Goal: Task Accomplishment & Management: Manage account settings

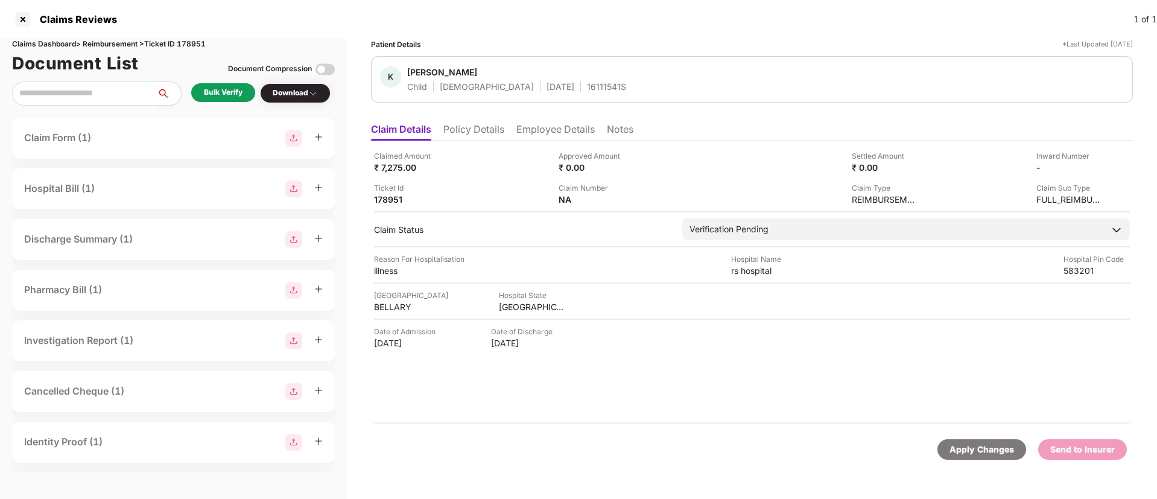
click at [224, 96] on div "Bulk Verify" at bounding box center [223, 92] width 39 height 11
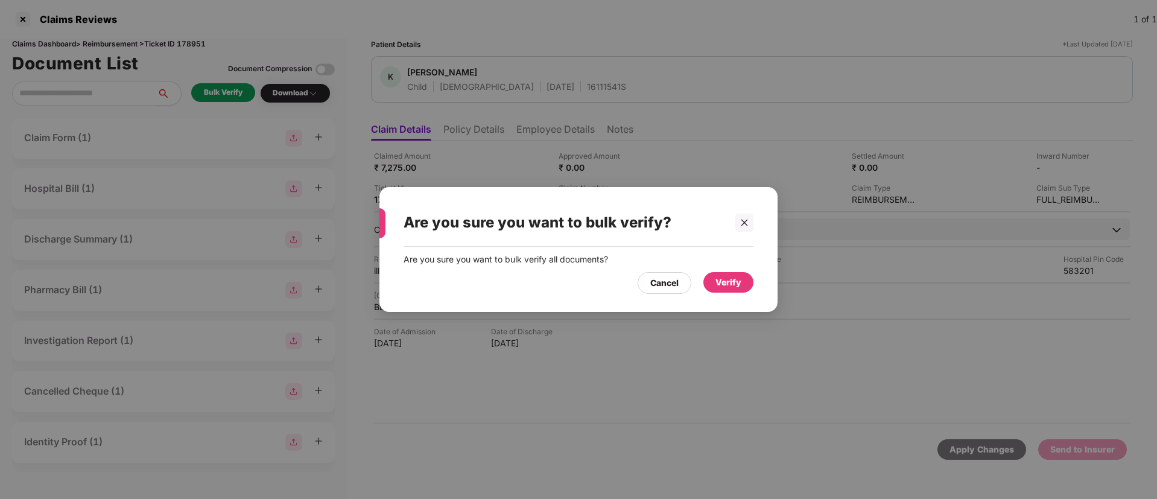
click at [724, 278] on div "Verify" at bounding box center [729, 282] width 26 height 13
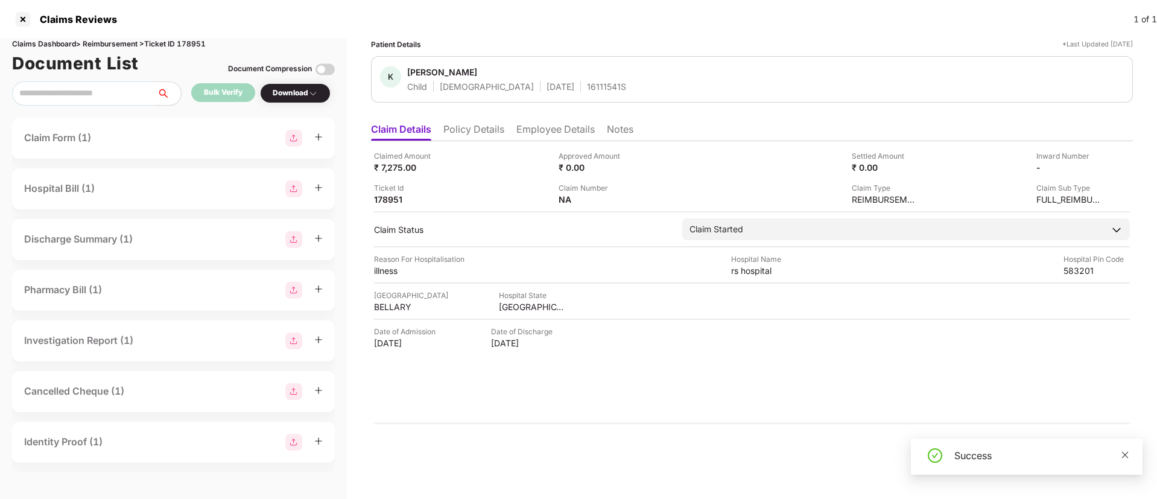
click at [1124, 451] on icon "close" at bounding box center [1125, 455] width 8 height 8
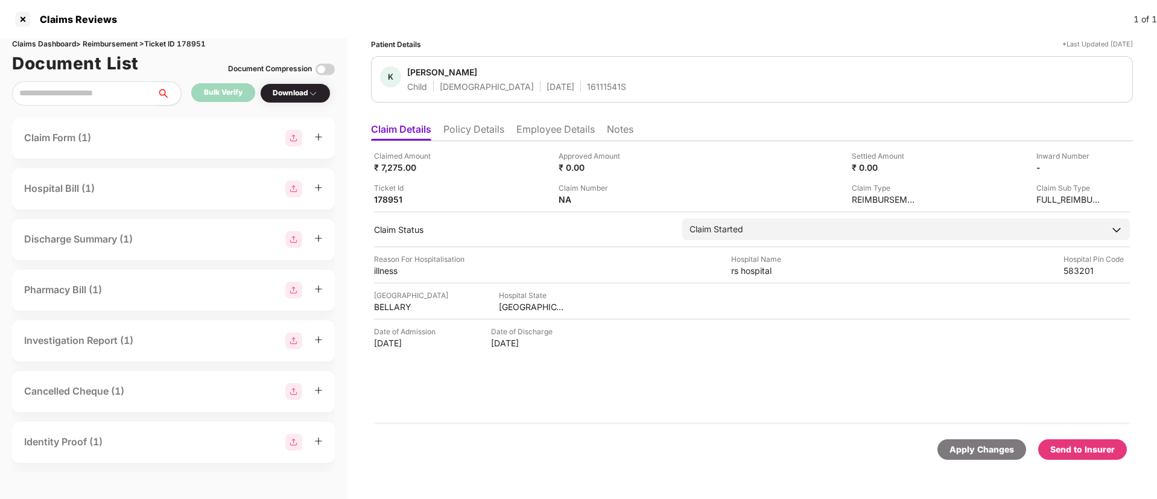
click at [286, 92] on div "Download" at bounding box center [295, 92] width 45 height 11
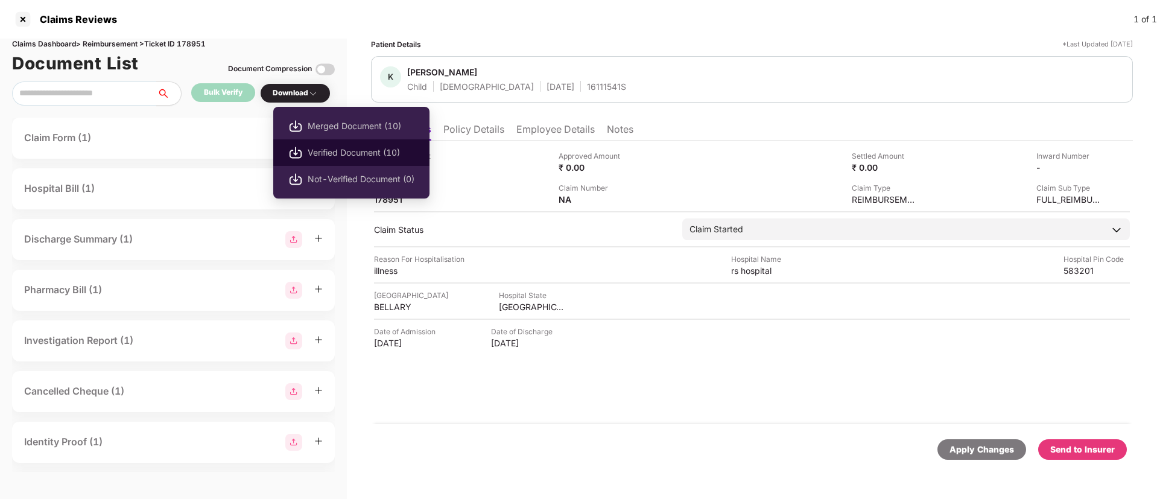
click at [354, 155] on span "Verified Document (10)" at bounding box center [361, 152] width 107 height 13
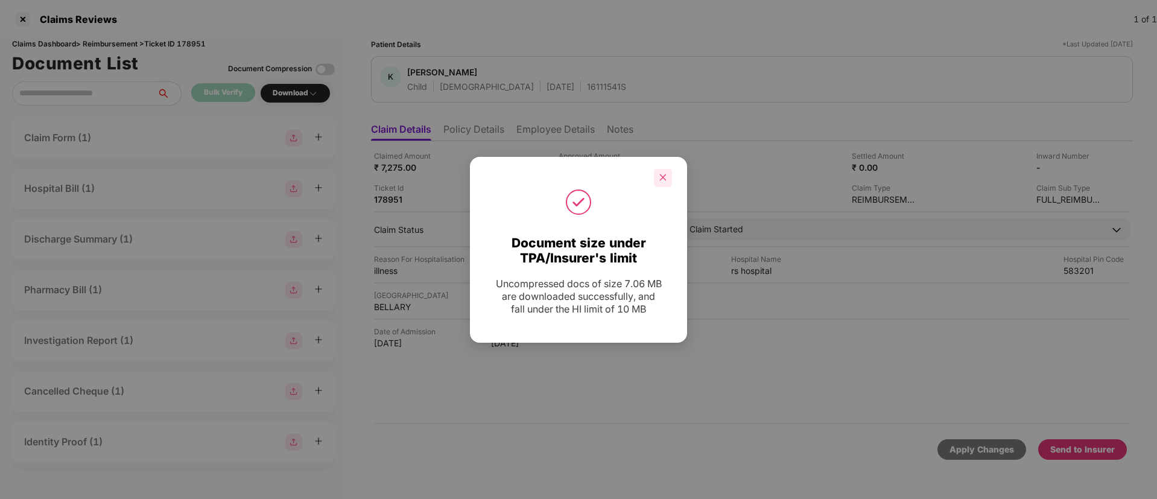
click at [657, 176] on div at bounding box center [663, 178] width 18 height 18
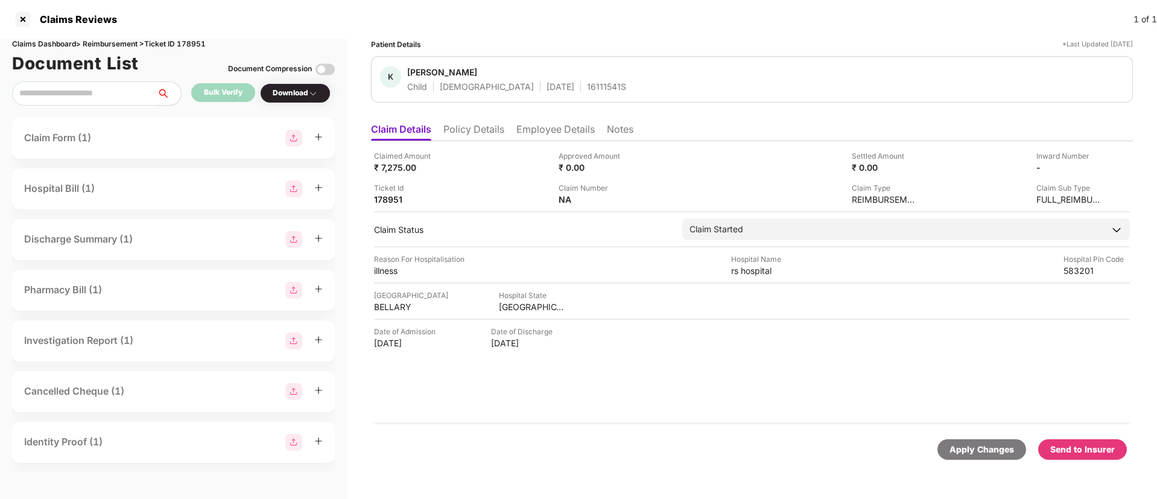
click at [1083, 448] on div "Send to Insurer" at bounding box center [1083, 449] width 65 height 13
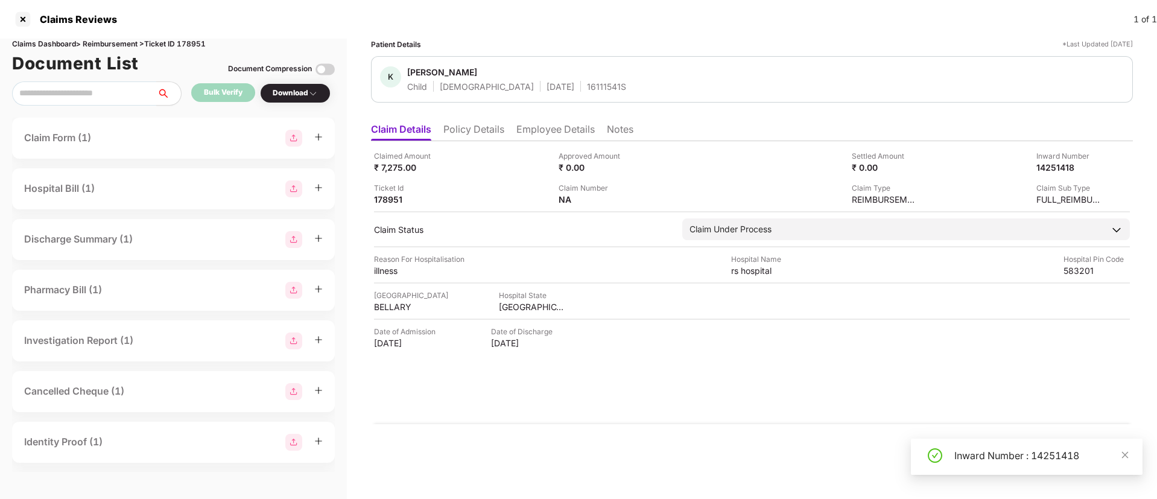
drag, startPoint x: 1131, startPoint y: 454, endPoint x: 722, endPoint y: 370, distance: 417.2
click at [722, 370] on body "Claims Reviews 1 of 1 Claims Dashboard > Reimbursement > Ticket ID 178951 Docum…" at bounding box center [578, 249] width 1157 height 499
click at [1123, 454] on icon "close" at bounding box center [1125, 455] width 8 height 8
click at [479, 133] on li "Policy Details" at bounding box center [474, 131] width 61 height 17
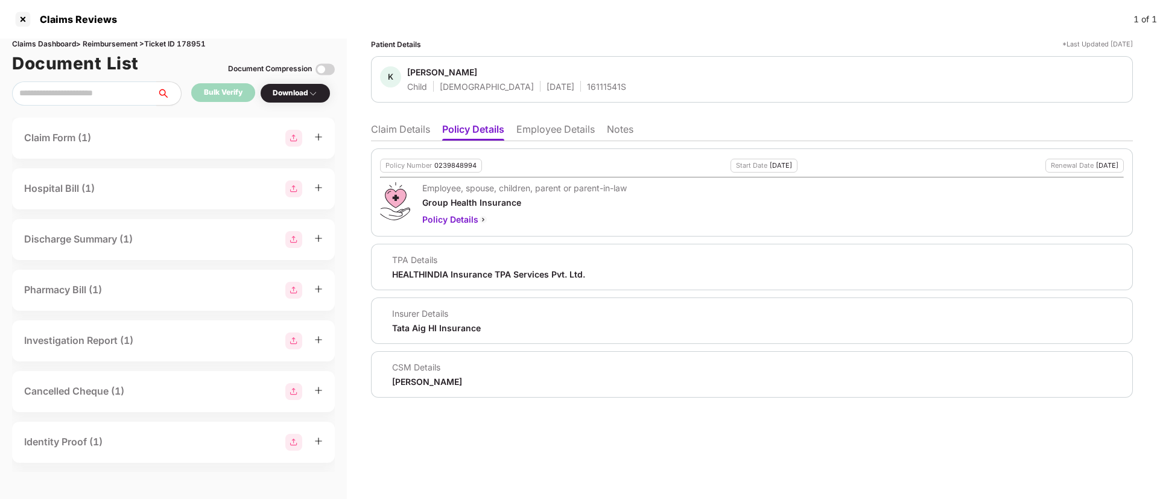
click at [408, 133] on li "Claim Details" at bounding box center [400, 131] width 59 height 17
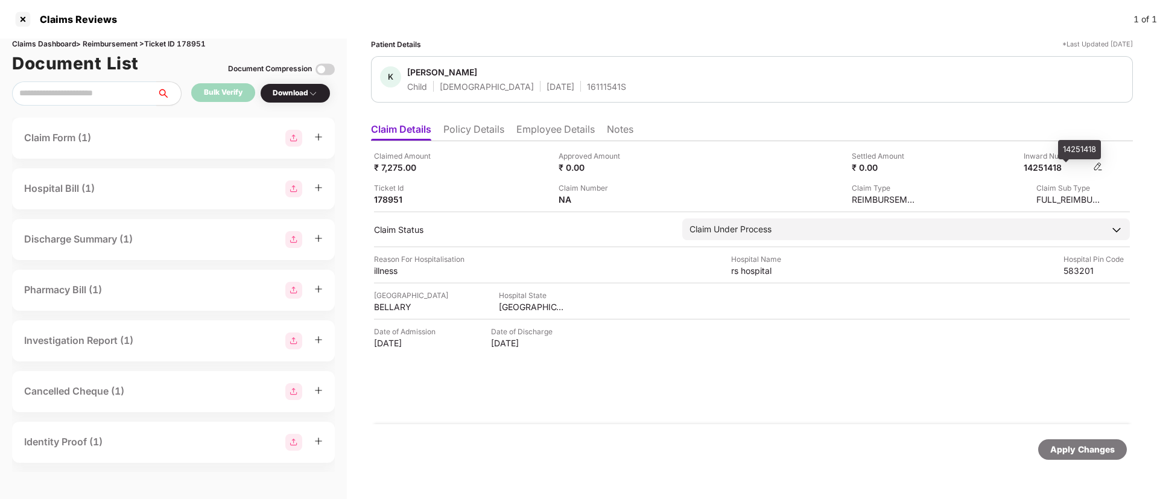
click at [1051, 168] on div "14251418" at bounding box center [1057, 167] width 66 height 11
copy div "14251418"
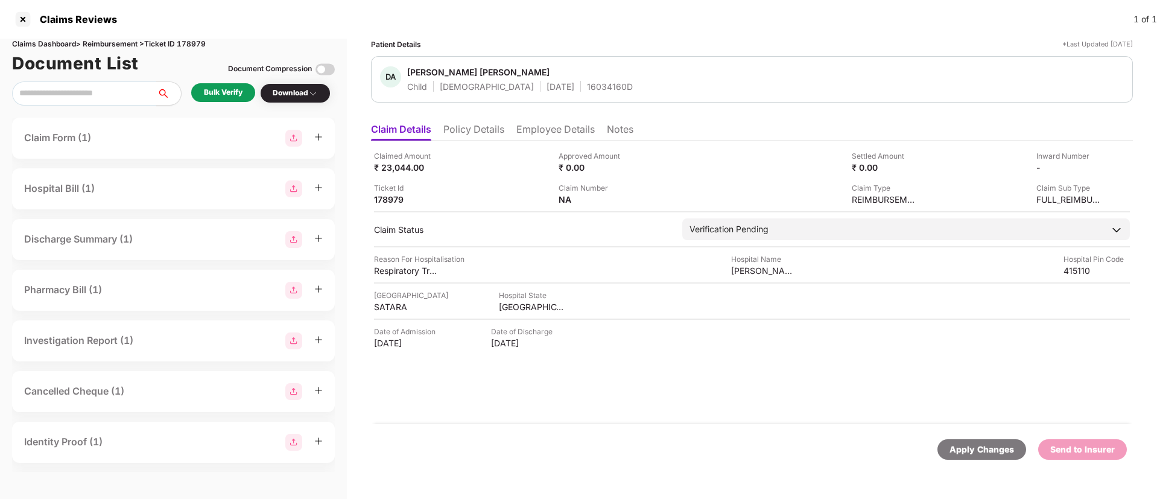
click at [236, 101] on div "Bulk Verify" at bounding box center [223, 92] width 64 height 19
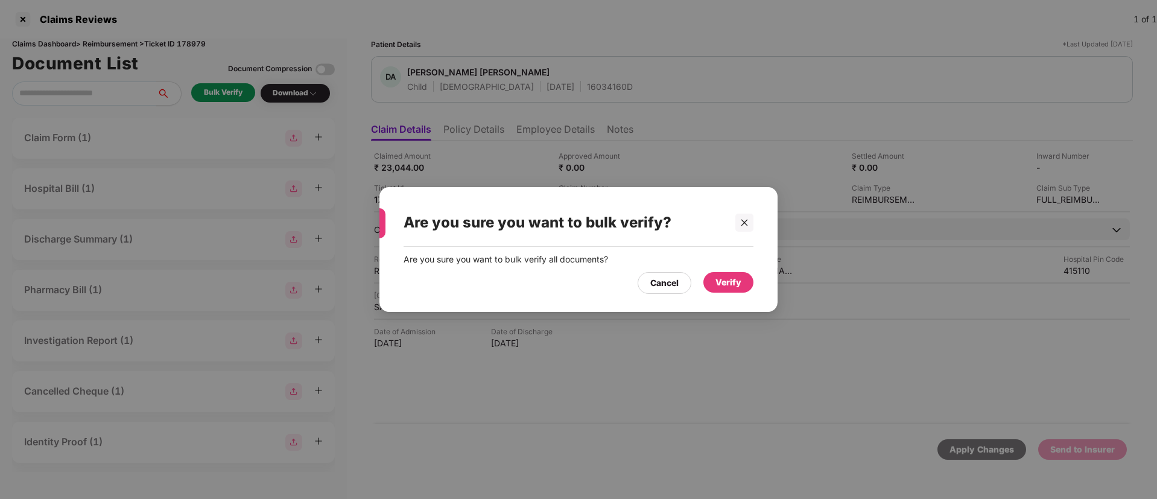
click at [725, 281] on div "Verify" at bounding box center [729, 282] width 26 height 13
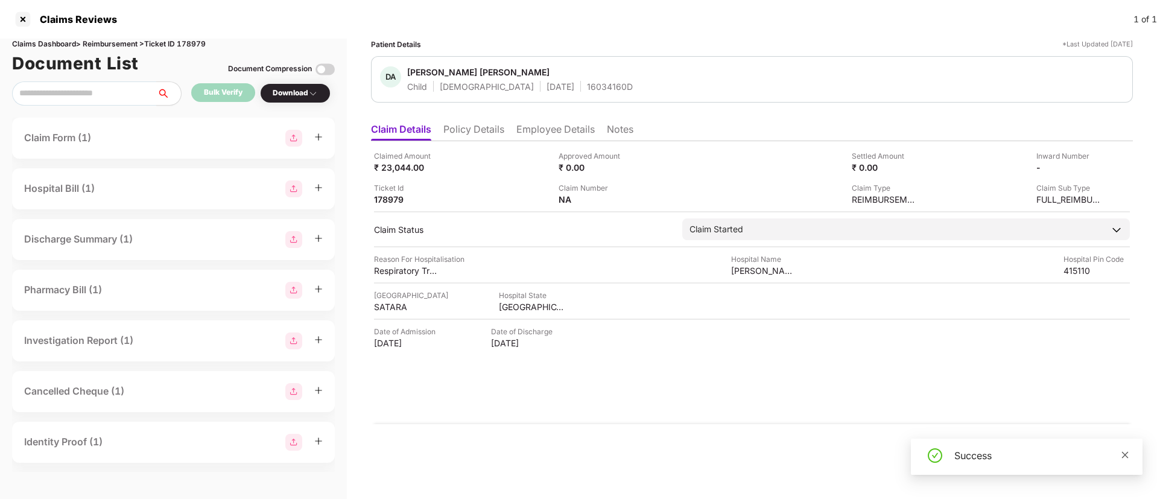
click at [1126, 454] on icon "close" at bounding box center [1125, 454] width 7 height 7
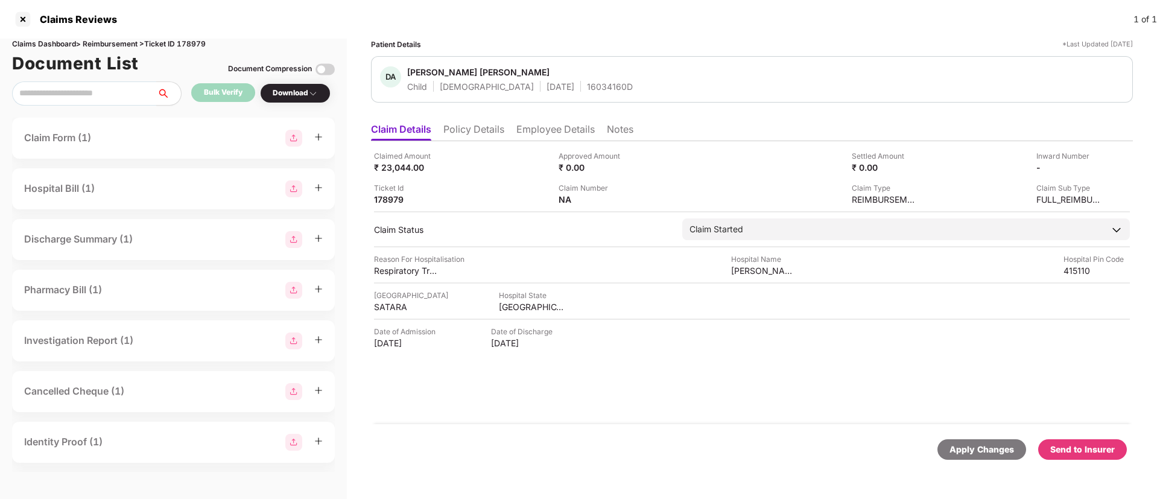
click at [290, 97] on div "Download" at bounding box center [295, 92] width 45 height 11
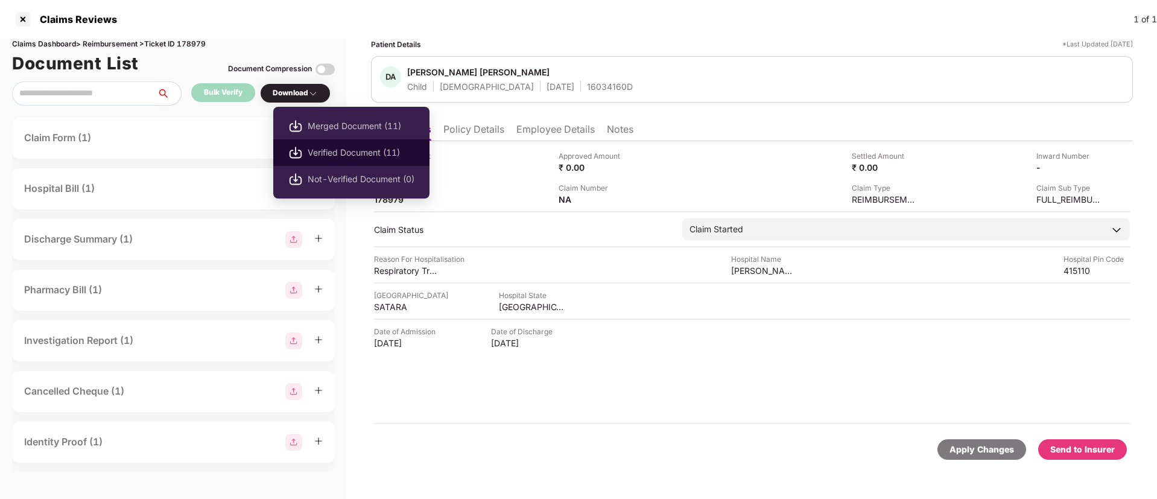
click at [345, 150] on span "Verified Document (11)" at bounding box center [361, 152] width 107 height 13
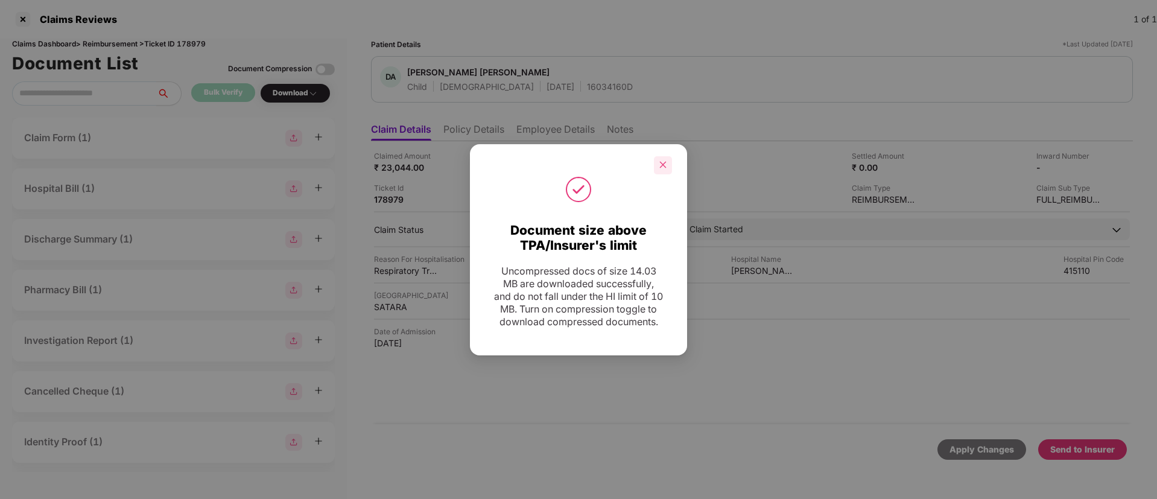
click at [660, 161] on icon "close" at bounding box center [663, 165] width 8 height 8
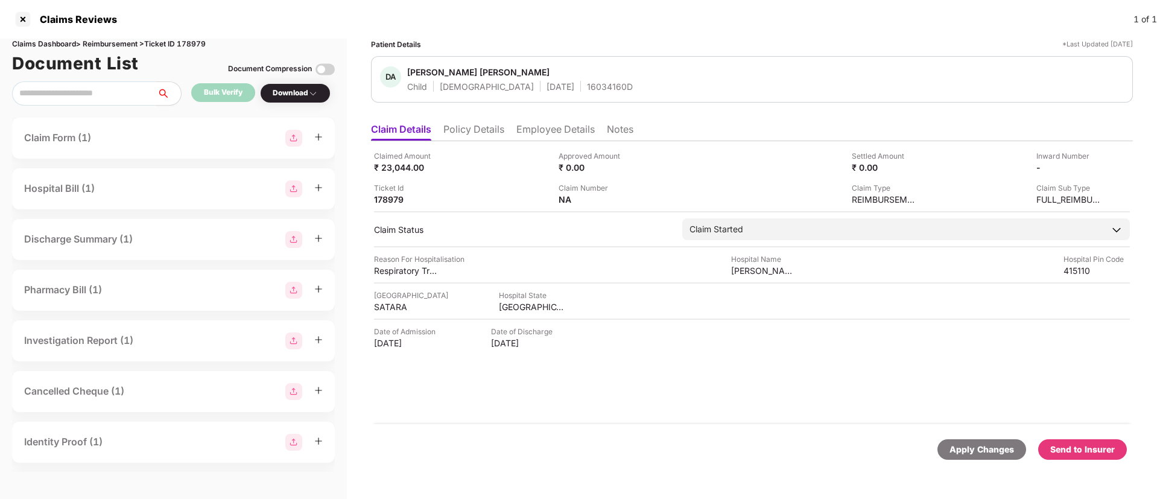
click at [1094, 444] on div "Send to Insurer" at bounding box center [1083, 449] width 65 height 13
click at [485, 138] on li "Policy Details" at bounding box center [474, 131] width 61 height 17
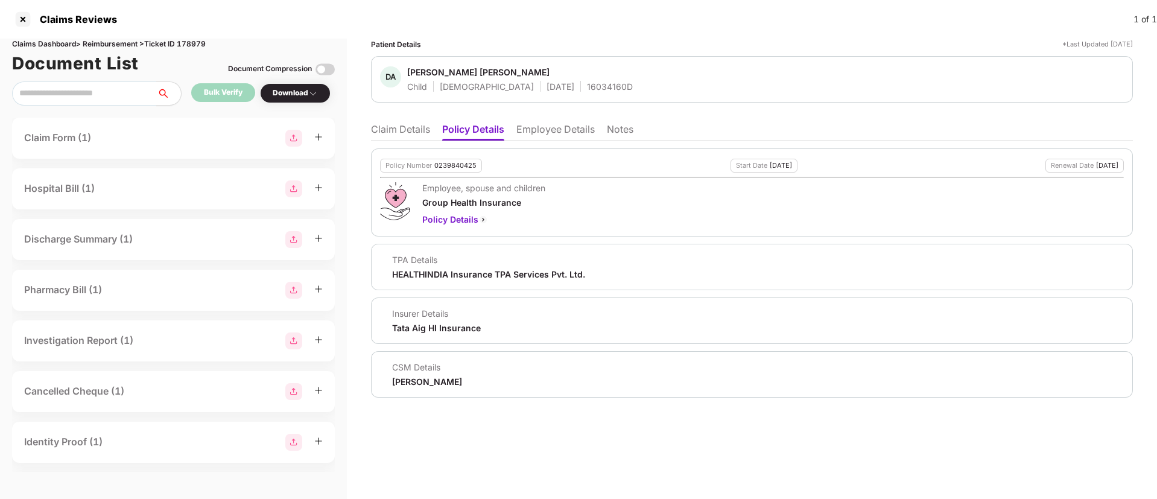
click at [416, 132] on li "Claim Details" at bounding box center [400, 131] width 59 height 17
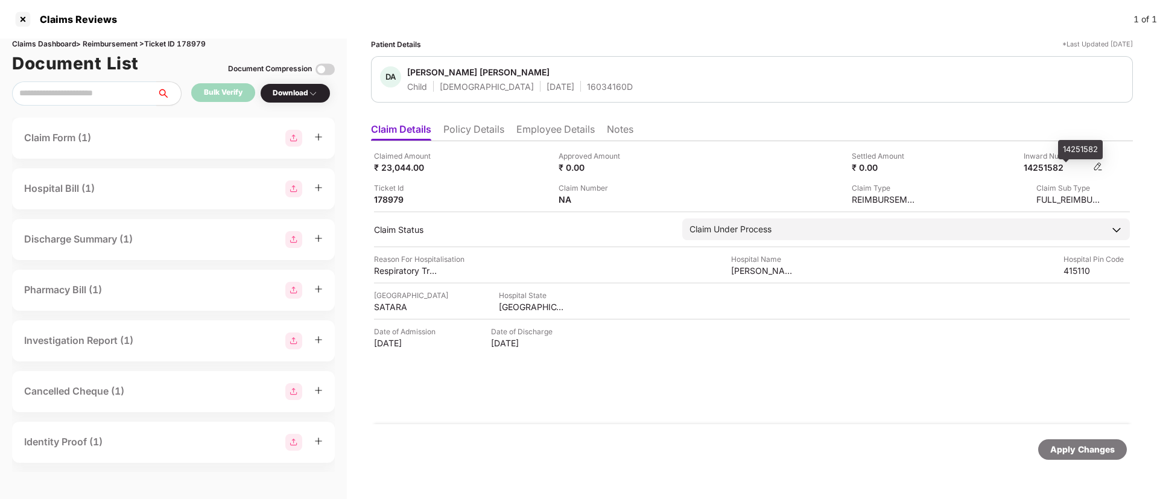
click at [1049, 168] on div "14251582" at bounding box center [1057, 167] width 66 height 11
copy div "14251582"
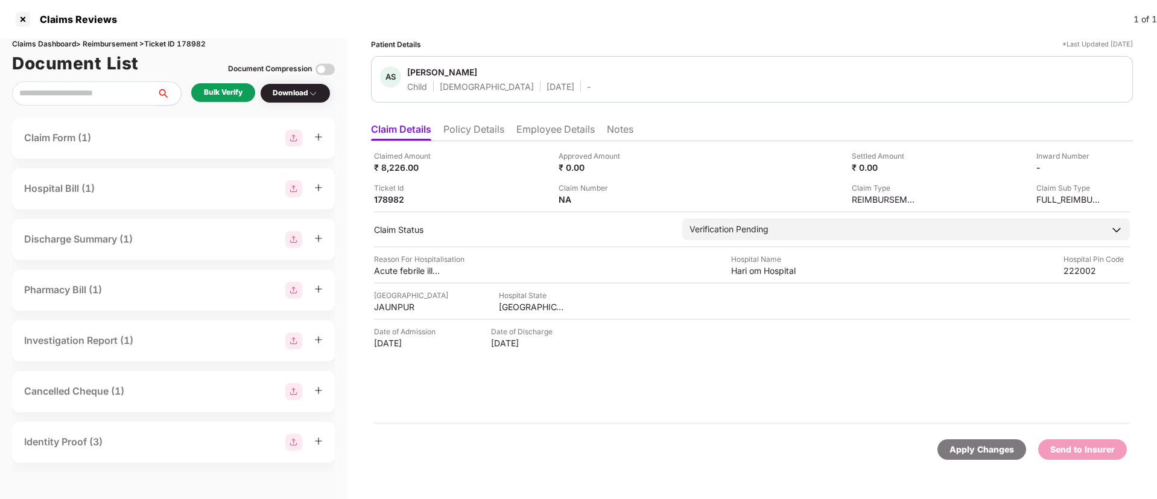
click at [544, 128] on li "Employee Details" at bounding box center [556, 131] width 78 height 17
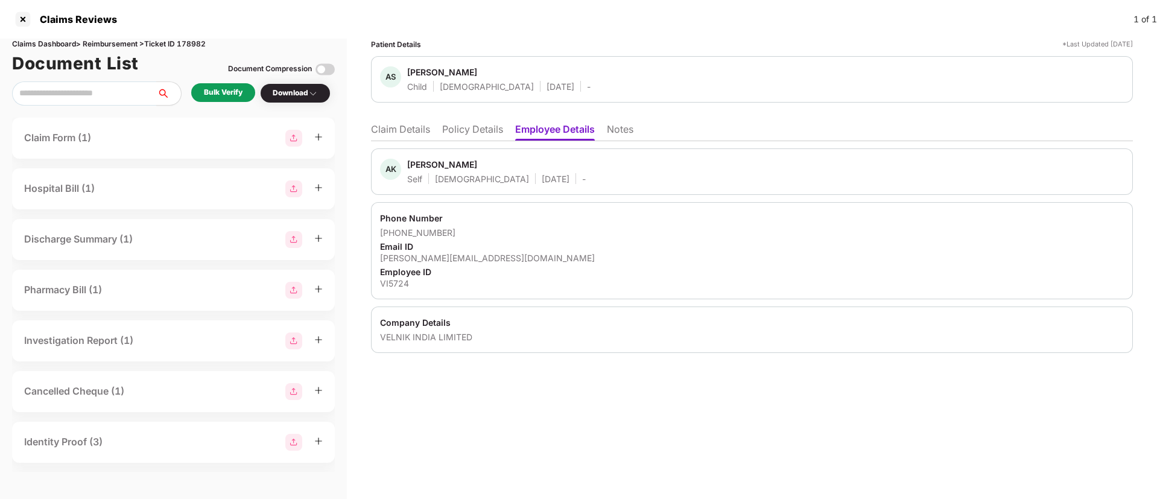
click at [460, 127] on li "Policy Details" at bounding box center [472, 131] width 61 height 17
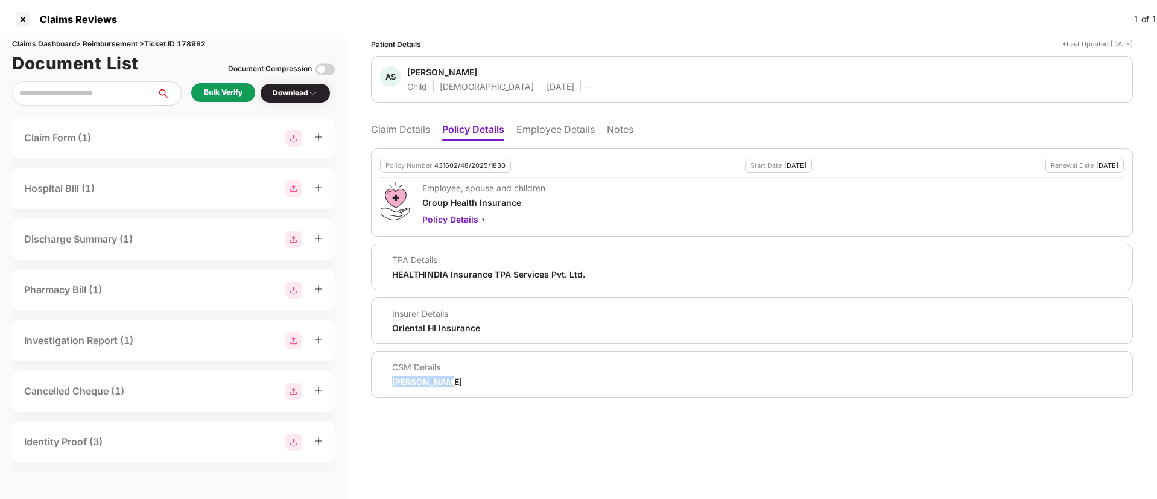
drag, startPoint x: 391, startPoint y: 384, endPoint x: 451, endPoint y: 381, distance: 60.4
click at [451, 381] on div "CSM Details Ravi Sharma" at bounding box center [752, 374] width 744 height 26
copy div "Ravi Sharma"
drag, startPoint x: 409, startPoint y: 71, endPoint x: 475, endPoint y: 66, distance: 66.6
click at [475, 66] on span "Advik Sharma" at bounding box center [498, 73] width 183 height 14
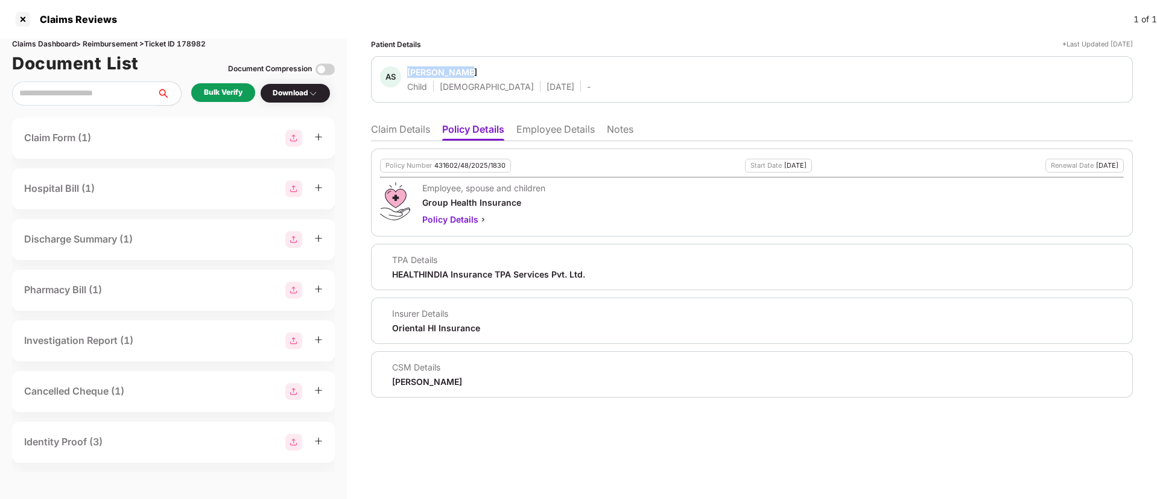
copy div "Advik Sharma"
click at [543, 124] on li "Employee Details" at bounding box center [556, 131] width 78 height 17
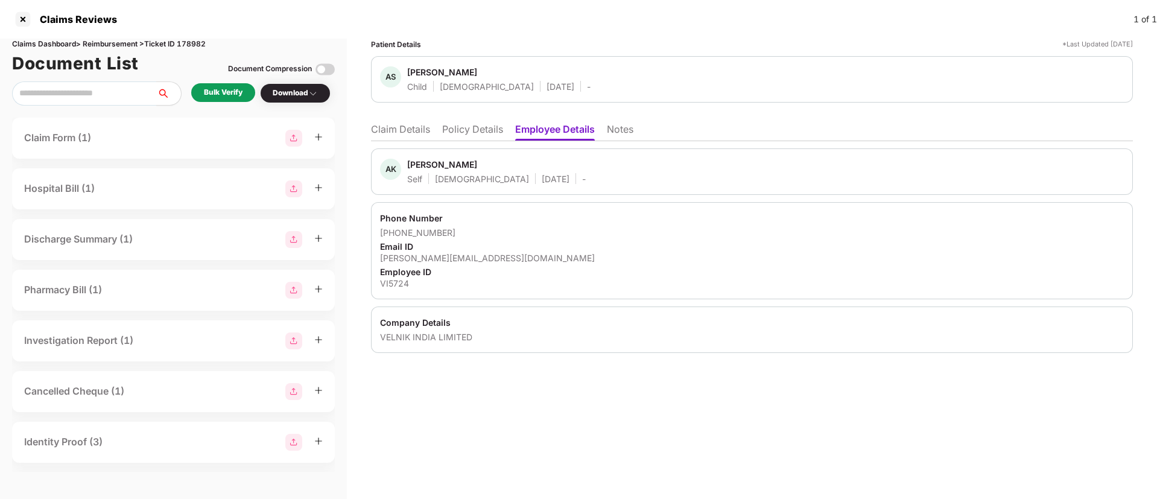
drag, startPoint x: 409, startPoint y: 162, endPoint x: 556, endPoint y: 156, distance: 147.4
click at [556, 156] on div "AK Awadhesh Kumar Sharma Self Male 26 Jan 1989 -" at bounding box center [752, 171] width 762 height 46
copy div "Awadhesh Kumar Sharma"
drag, startPoint x: 391, startPoint y: 232, endPoint x: 484, endPoint y: 233, distance: 92.9
click at [484, 233] on div "Phone Number +917738029531 Email ID awadhesh.26531@gmail.com Employee ID VI5724" at bounding box center [752, 250] width 762 height 97
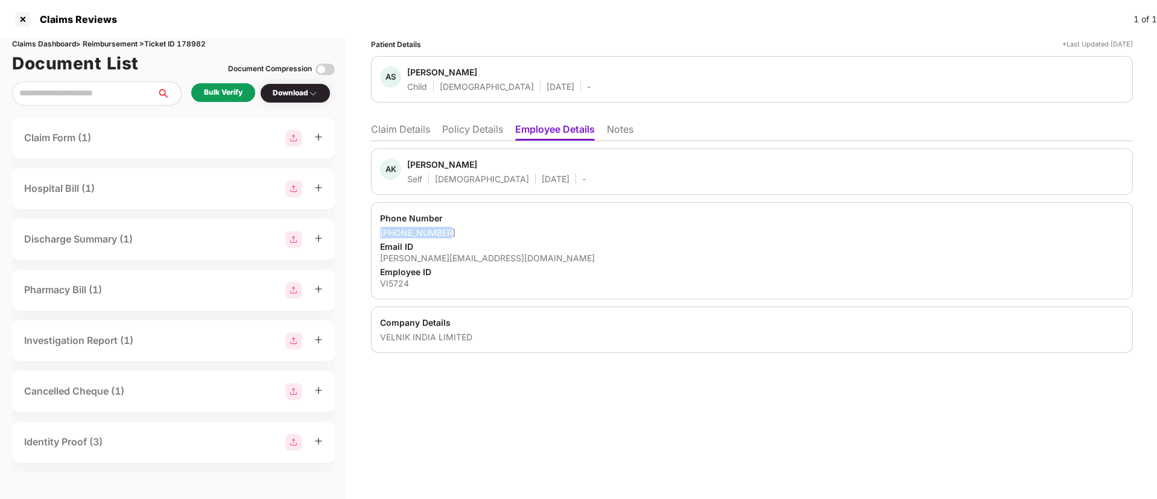
copy div "+917738029531"
drag, startPoint x: 379, startPoint y: 256, endPoint x: 533, endPoint y: 254, distance: 154.5
click at [533, 254] on div "Phone Number +917738029531 Email ID awadhesh.26531@gmail.com Employee ID VI5724" at bounding box center [752, 250] width 762 height 97
copy div "awadhesh.26531@gmail.com"
click at [395, 284] on div "VI5724" at bounding box center [752, 283] width 744 height 11
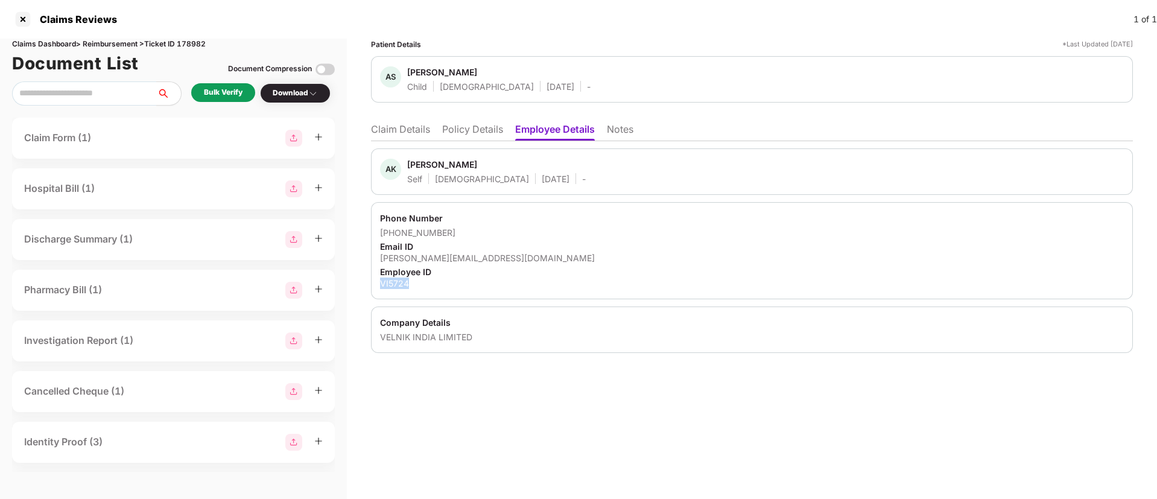
click at [395, 284] on div "VI5724" at bounding box center [752, 283] width 744 height 11
copy div "VI5724"
drag, startPoint x: 383, startPoint y: 339, endPoint x: 489, endPoint y: 333, distance: 106.3
click at [488, 332] on div "VELNIK INDIA LIMITED" at bounding box center [752, 336] width 744 height 11
copy div "VELNIK INDIA LIMITED"
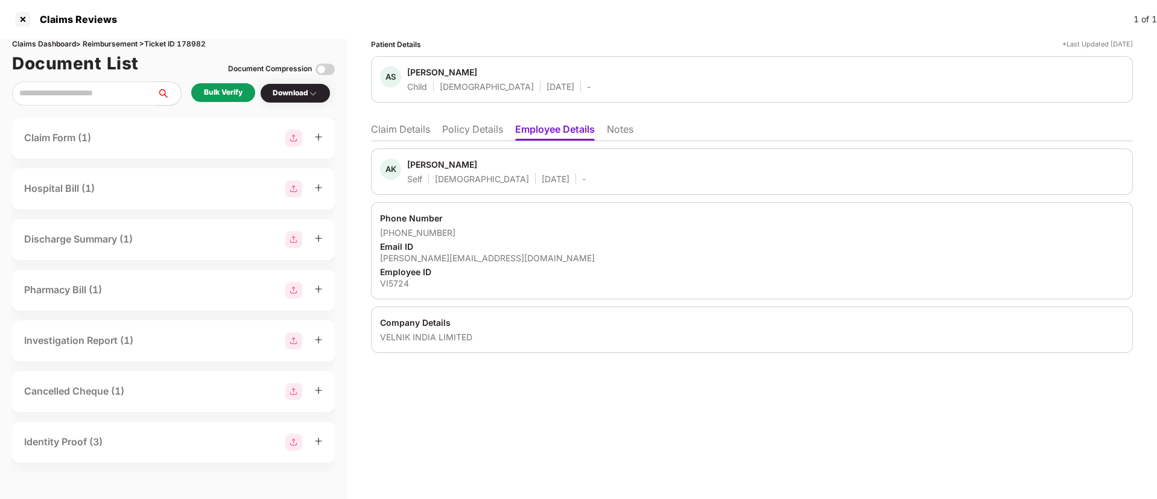
click at [571, 228] on div "+917738029531" at bounding box center [752, 232] width 744 height 11
click at [598, 425] on div "Patient Details *Last Updated 25 Sep 2025 AS Advik Sharma Child Male 26 Feb 202…" at bounding box center [752, 269] width 810 height 460
click at [209, 96] on div "Bulk Verify" at bounding box center [223, 92] width 39 height 11
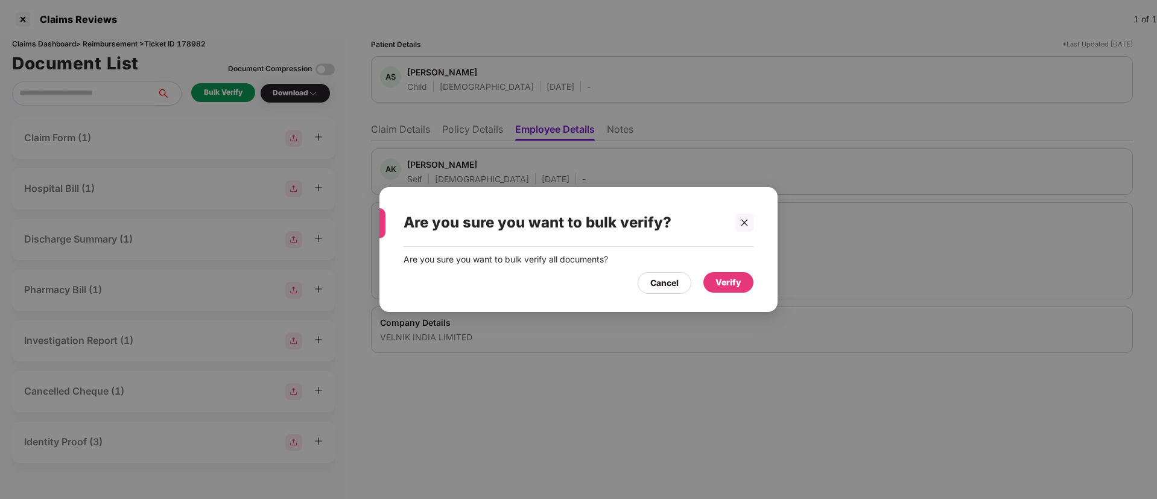
click at [736, 285] on div "Verify" at bounding box center [729, 282] width 26 height 13
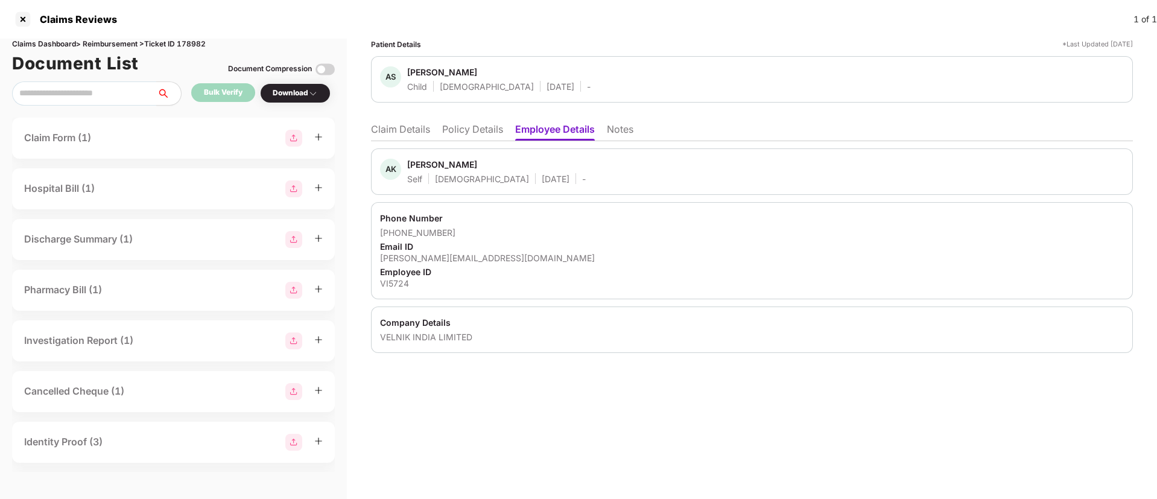
click at [413, 132] on li "Claim Details" at bounding box center [400, 131] width 59 height 17
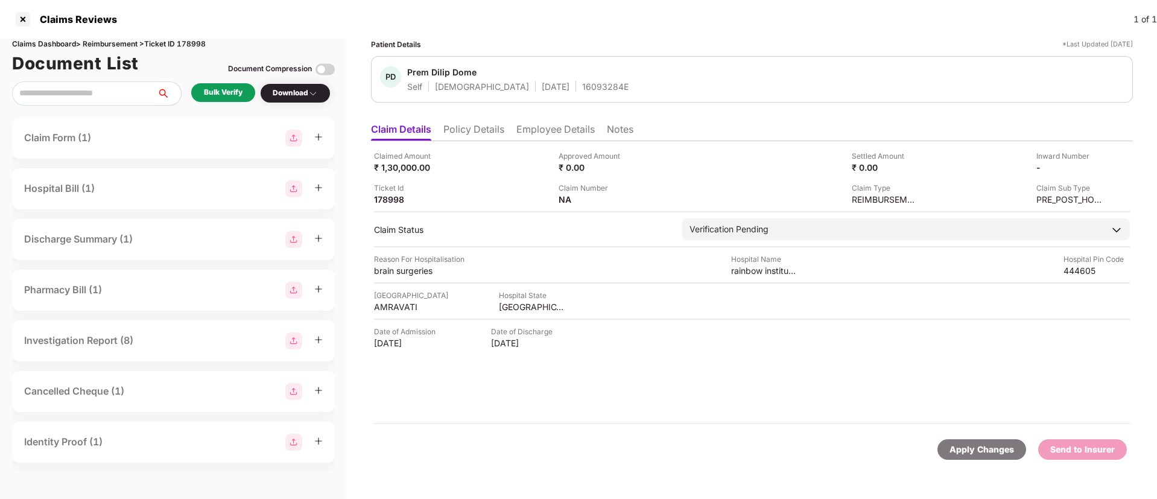
click at [218, 92] on div "Bulk Verify" at bounding box center [223, 92] width 39 height 11
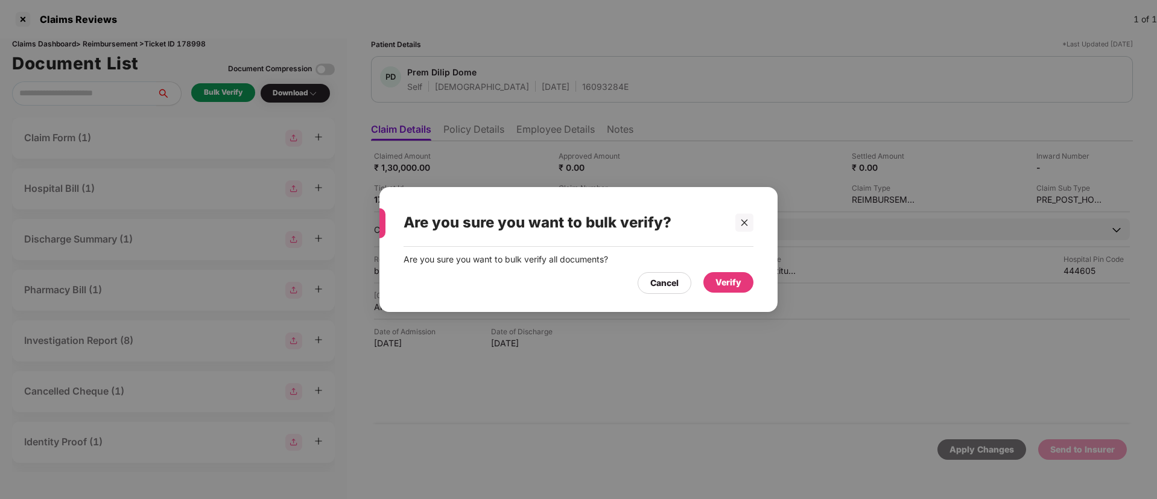
click at [731, 282] on div "Verify" at bounding box center [729, 282] width 26 height 13
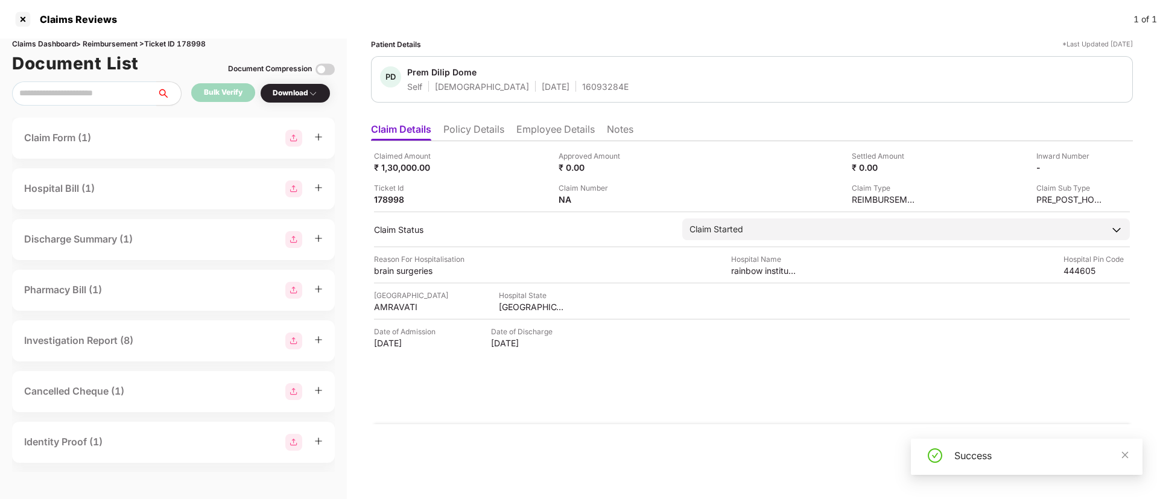
click at [275, 87] on div "Download" at bounding box center [295, 92] width 45 height 11
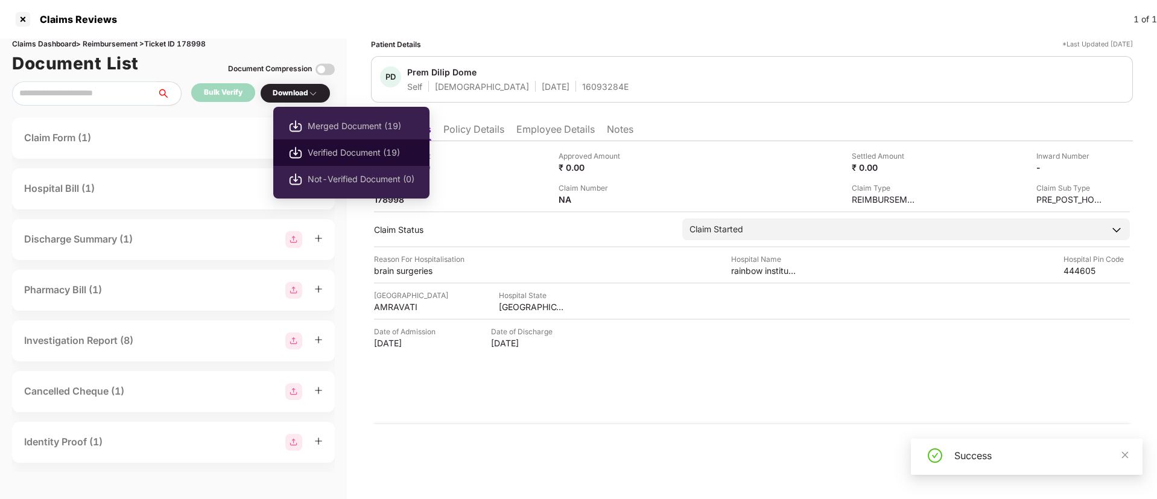
click at [311, 148] on span "Verified Document (19)" at bounding box center [361, 152] width 107 height 13
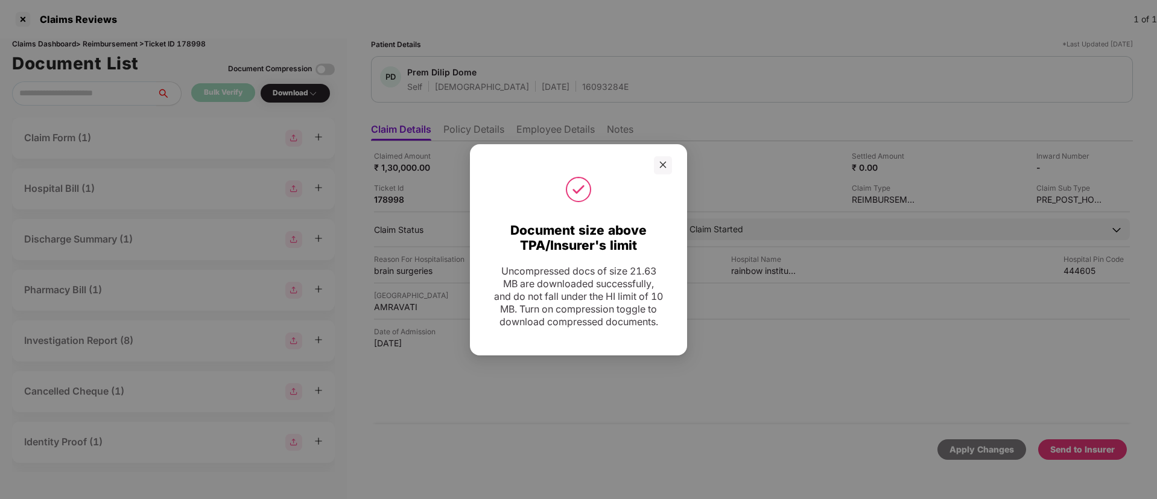
click at [652, 165] on div at bounding box center [578, 165] width 187 height 18
click at [659, 161] on icon "close" at bounding box center [663, 165] width 8 height 8
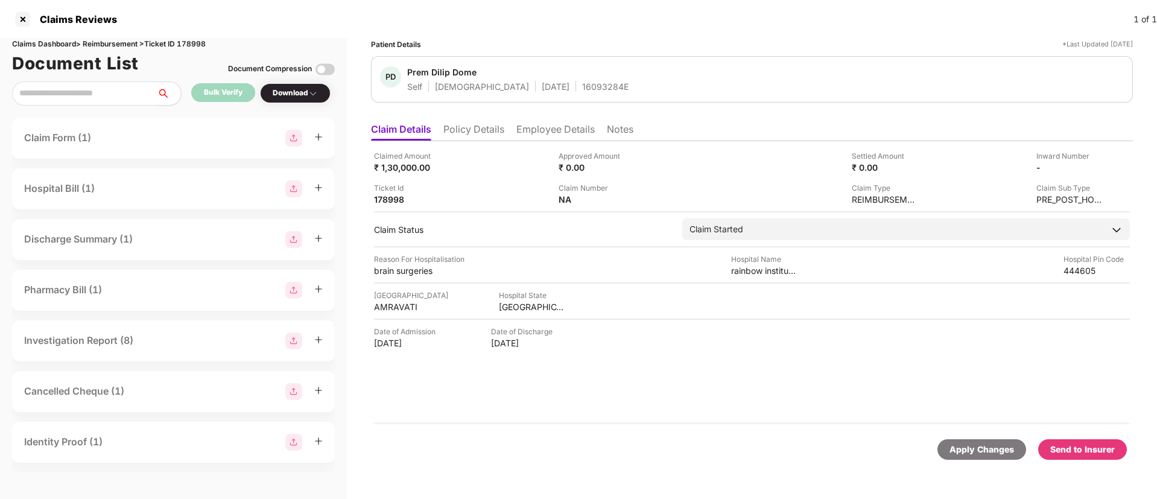
click at [1093, 451] on div "Send to Insurer" at bounding box center [1083, 449] width 65 height 13
click at [486, 132] on li "Policy Details" at bounding box center [474, 131] width 61 height 17
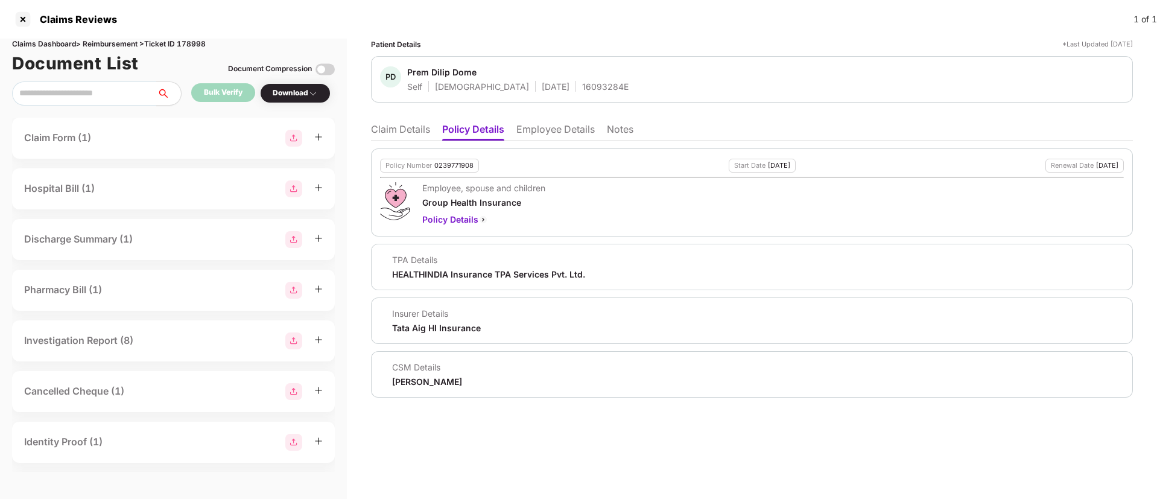
click at [542, 130] on li "Employee Details" at bounding box center [556, 131] width 78 height 17
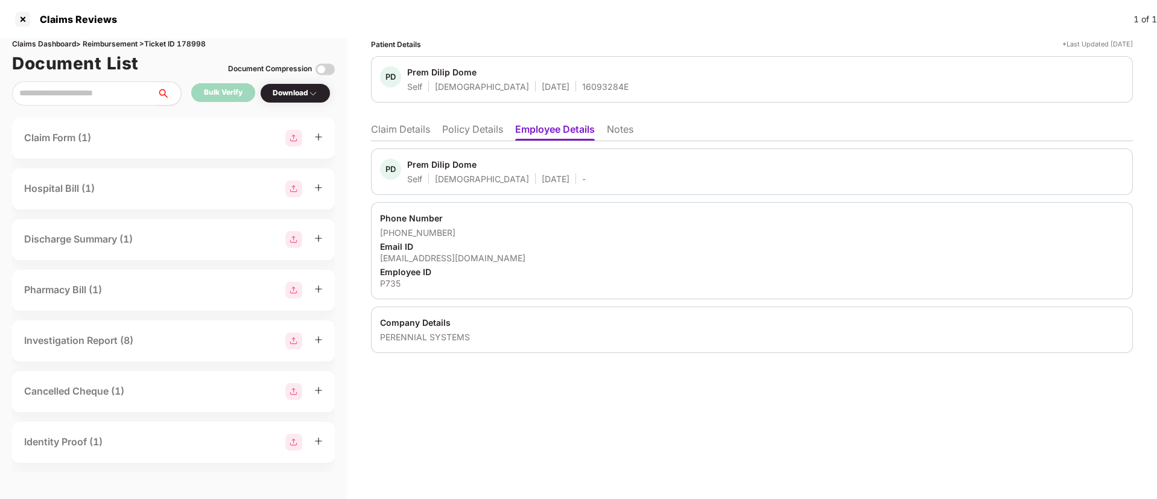
click at [417, 134] on li "Claim Details" at bounding box center [400, 131] width 59 height 17
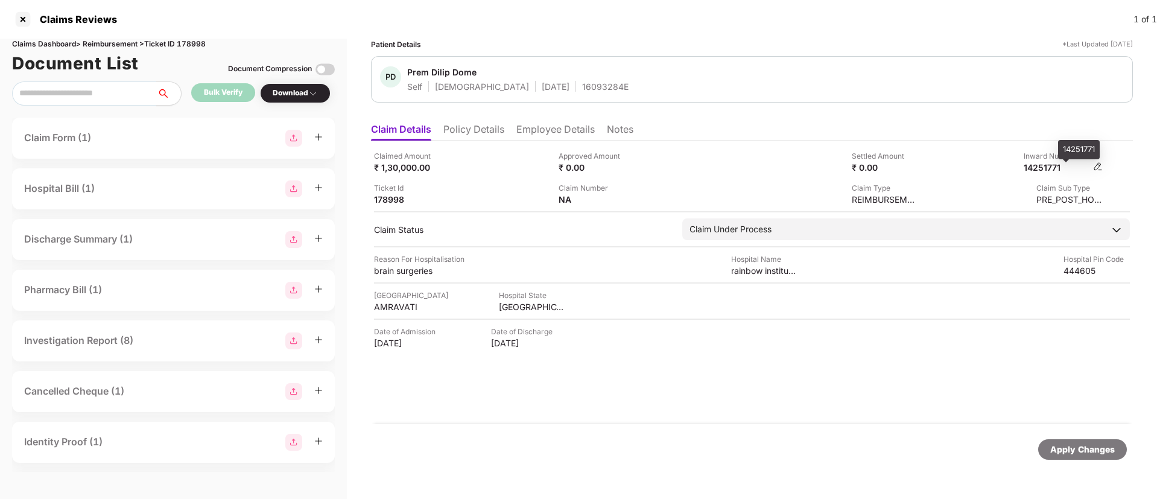
click at [1041, 171] on div "14251771" at bounding box center [1057, 167] width 66 height 11
copy div "14251771"
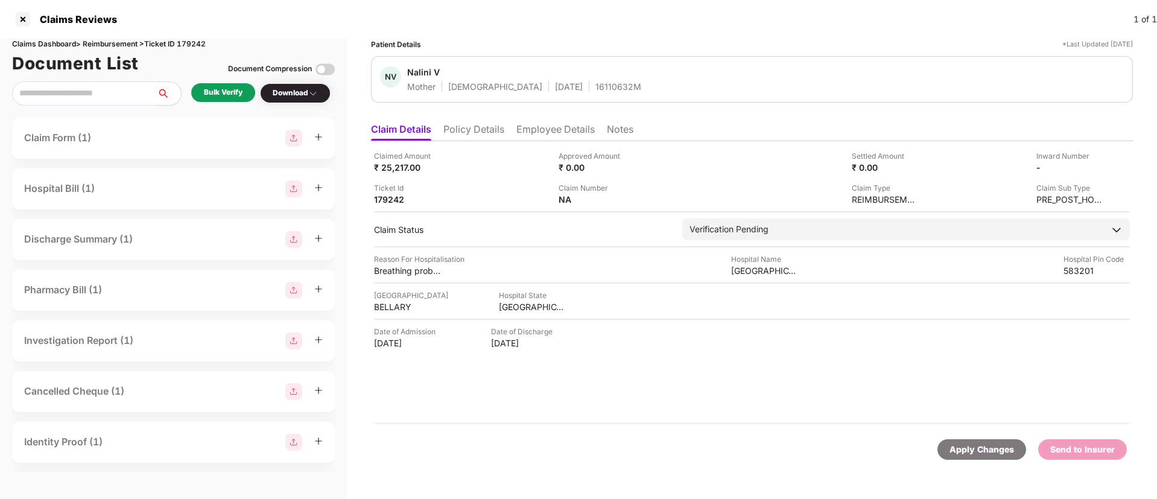
click at [224, 95] on div "Bulk Verify" at bounding box center [223, 92] width 39 height 11
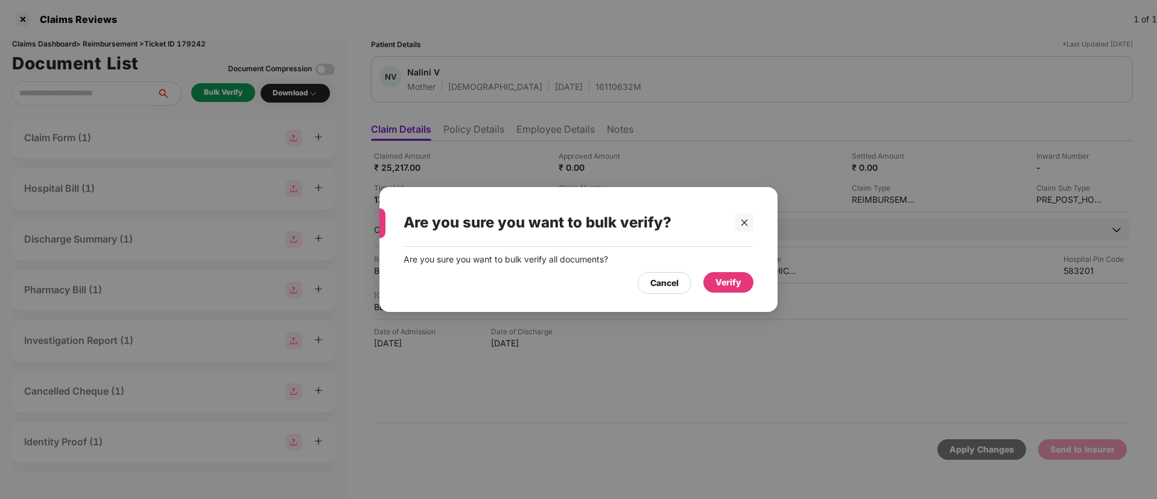
click at [725, 282] on div "Verify" at bounding box center [729, 282] width 26 height 13
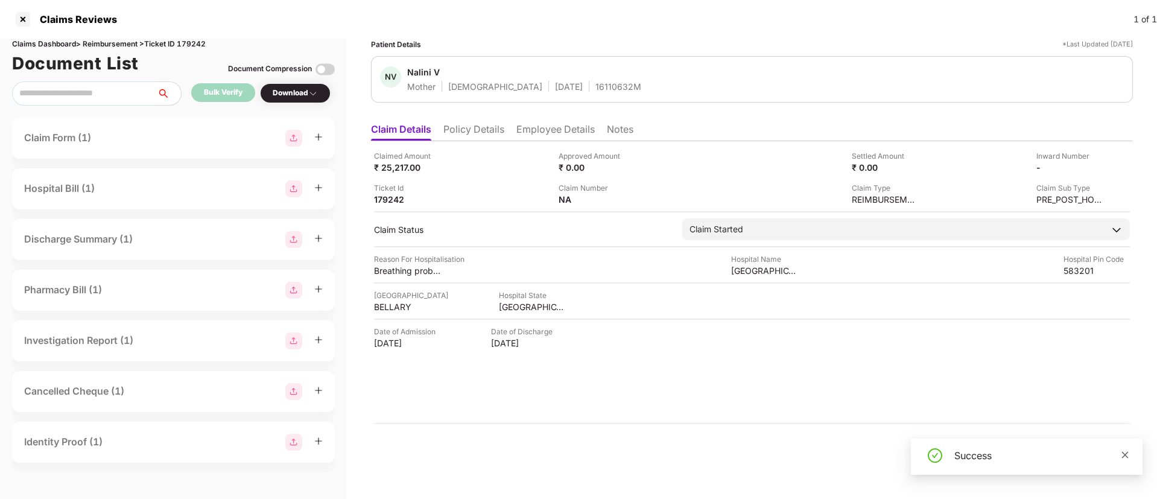
click at [1128, 456] on icon "close" at bounding box center [1125, 455] width 8 height 8
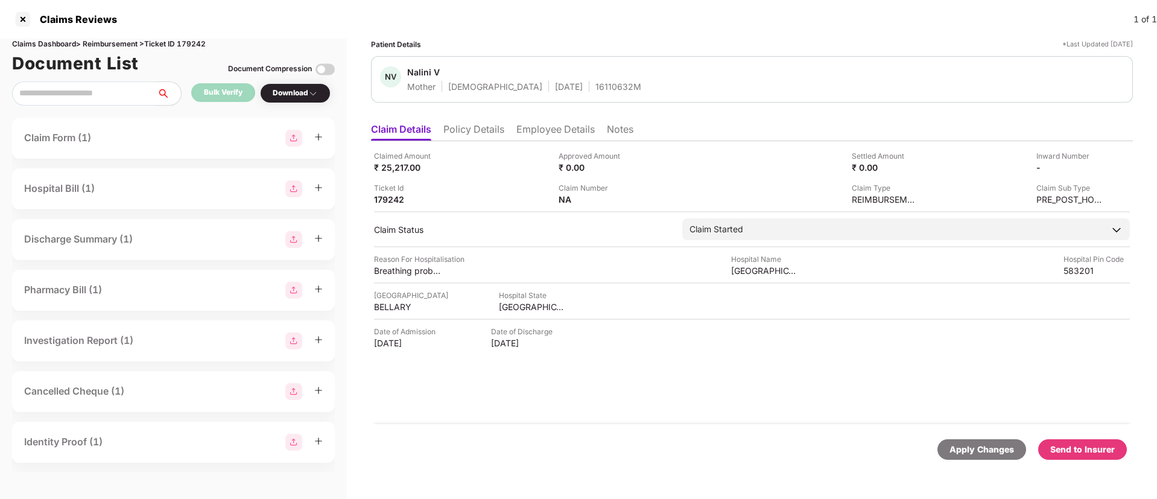
click at [285, 89] on div "Download" at bounding box center [295, 92] width 45 height 11
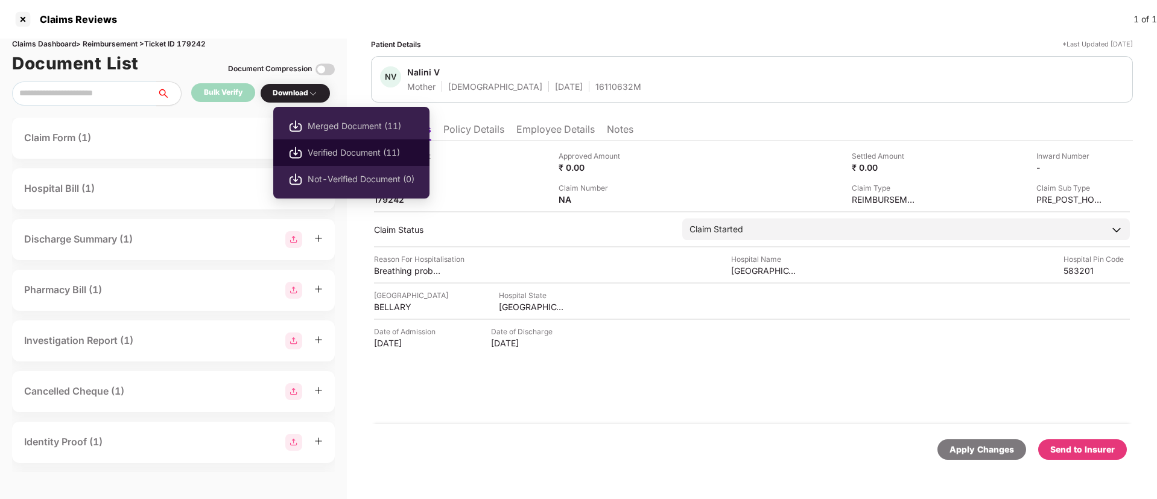
click at [339, 154] on span "Verified Document (11)" at bounding box center [361, 152] width 107 height 13
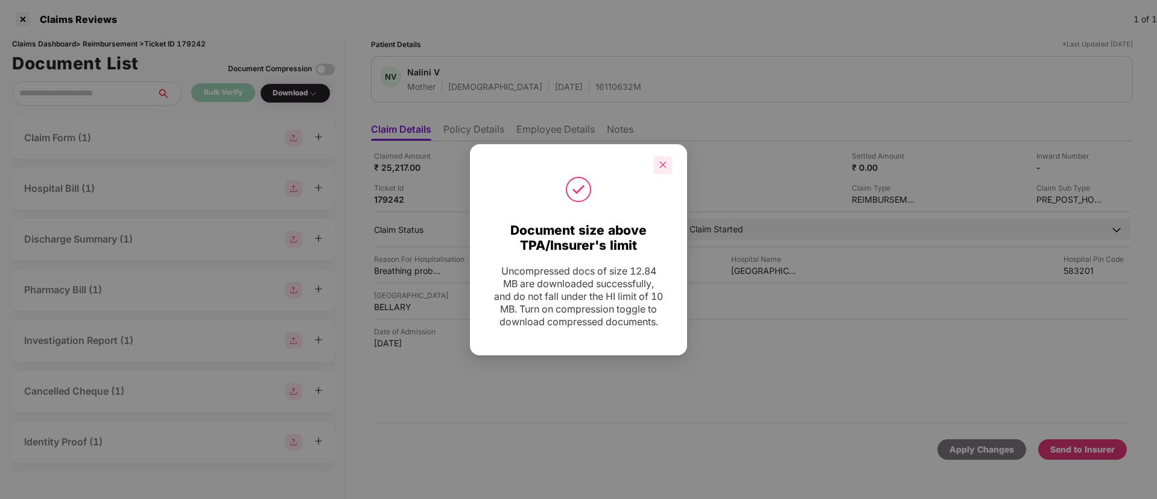
click at [669, 156] on div at bounding box center [663, 165] width 18 height 18
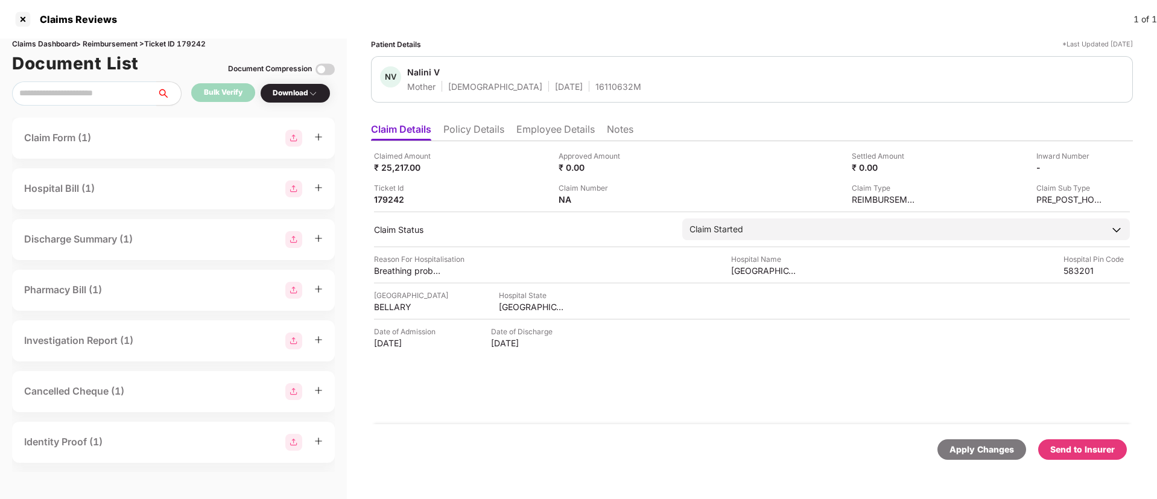
click at [1093, 454] on div "Send to Insurer" at bounding box center [1083, 449] width 65 height 13
click at [483, 128] on li "Policy Details" at bounding box center [474, 131] width 61 height 17
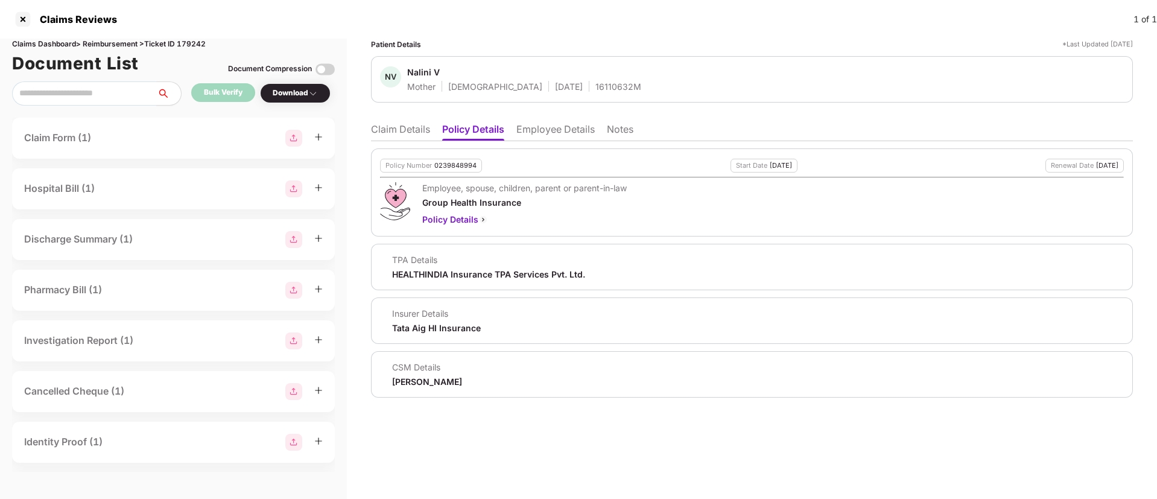
click at [412, 128] on li "Claim Details" at bounding box center [400, 131] width 59 height 17
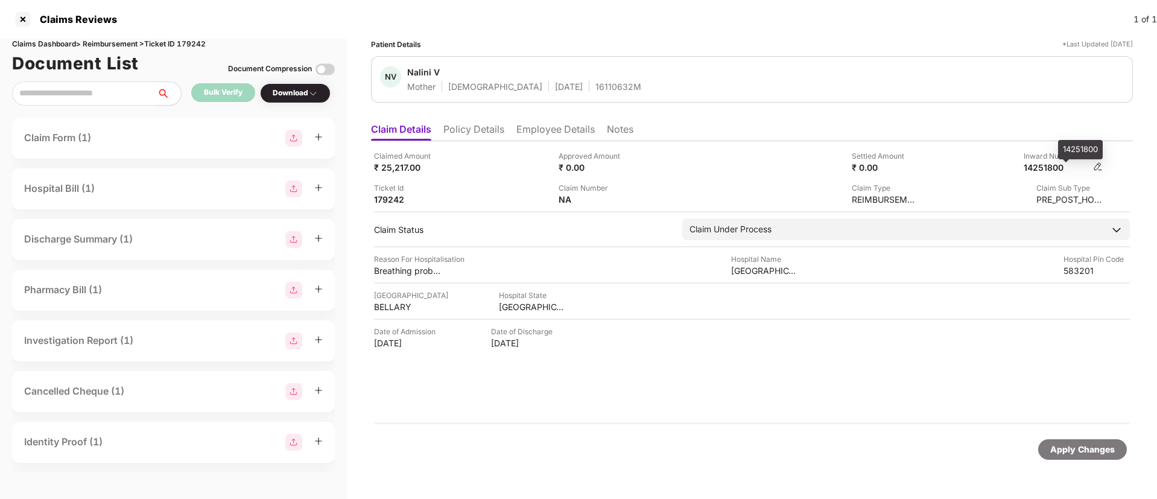
click at [1042, 167] on div "14251800" at bounding box center [1057, 167] width 66 height 11
copy div "14251800"
click at [24, 19] on div at bounding box center [22, 19] width 19 height 19
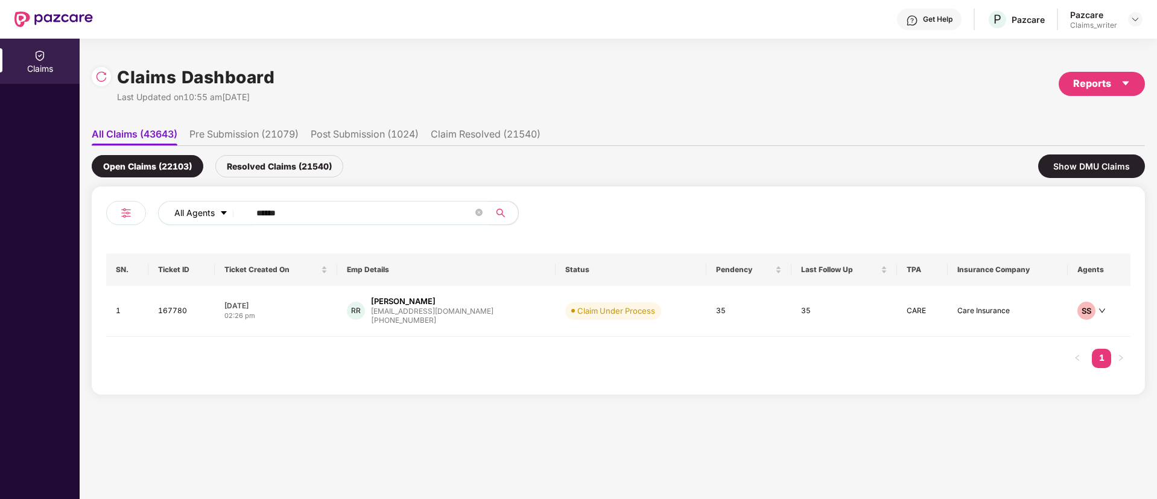
drag, startPoint x: 320, startPoint y: 216, endPoint x: 211, endPoint y: 212, distance: 109.9
click at [211, 212] on div "All Agents ******" at bounding box center [465, 213] width 615 height 24
paste input "text"
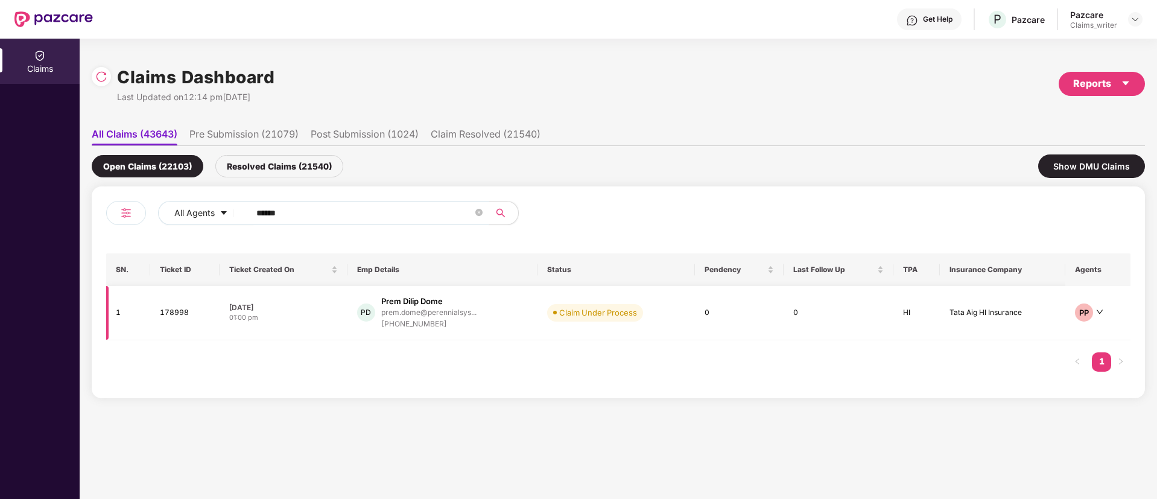
type input "******"
click at [170, 309] on td "178998" at bounding box center [184, 313] width 69 height 54
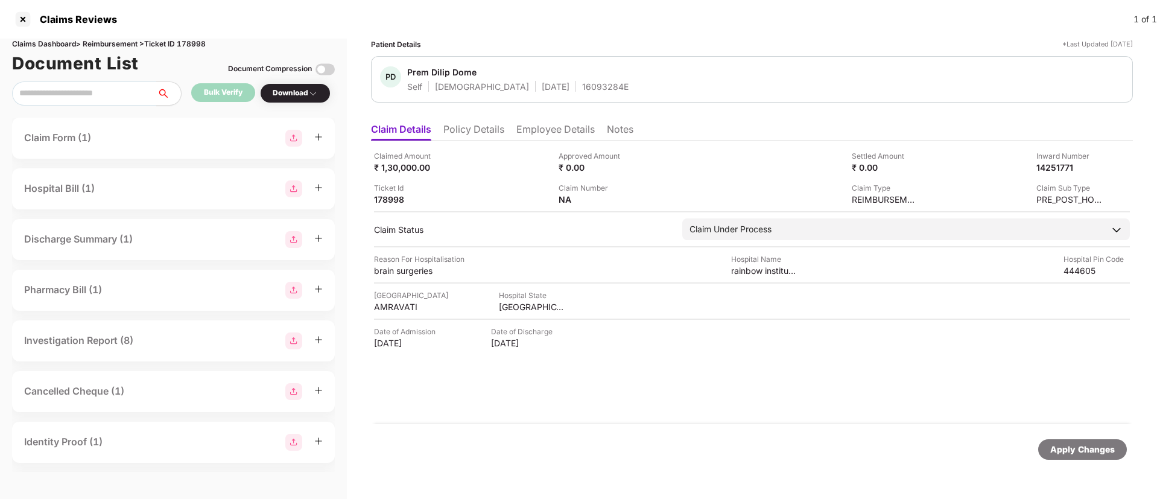
click at [528, 125] on li "Employee Details" at bounding box center [556, 131] width 78 height 17
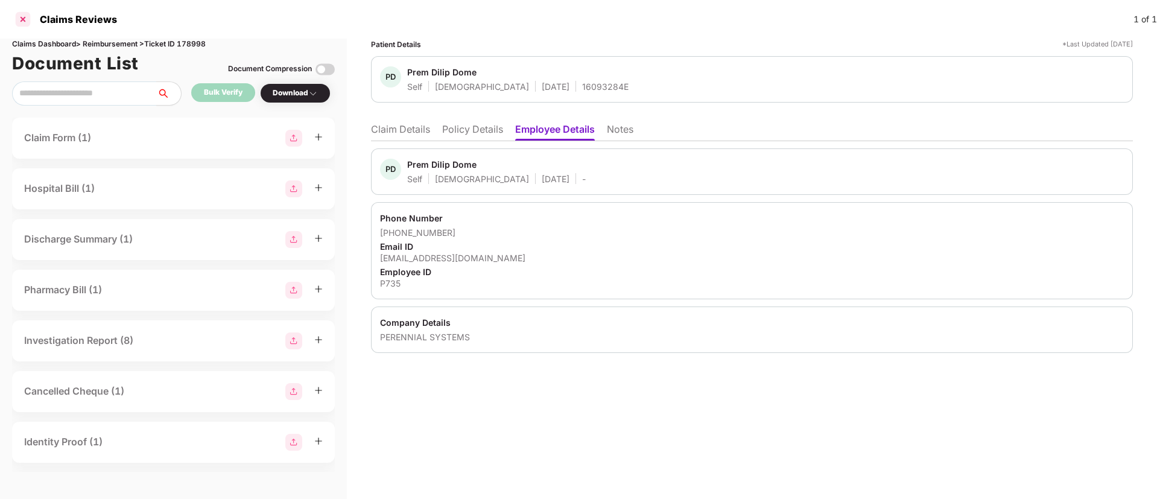
click at [25, 22] on div at bounding box center [22, 19] width 19 height 19
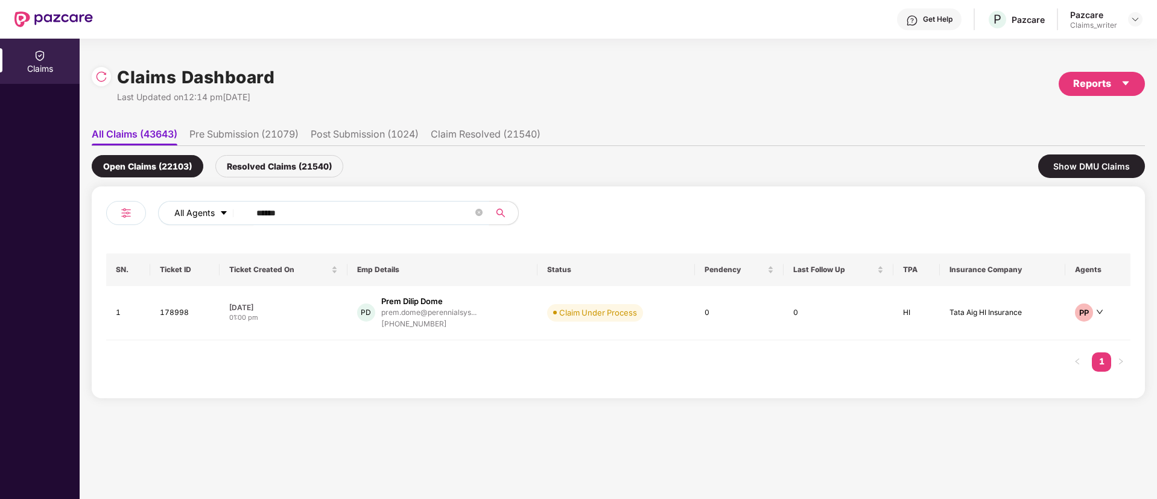
drag, startPoint x: 311, startPoint y: 209, endPoint x: 232, endPoint y: 202, distance: 79.4
click at [233, 202] on div "All Agents ******" at bounding box center [465, 213] width 615 height 24
paste input "text"
type input "******"
click at [176, 317] on td "178982" at bounding box center [185, 313] width 70 height 54
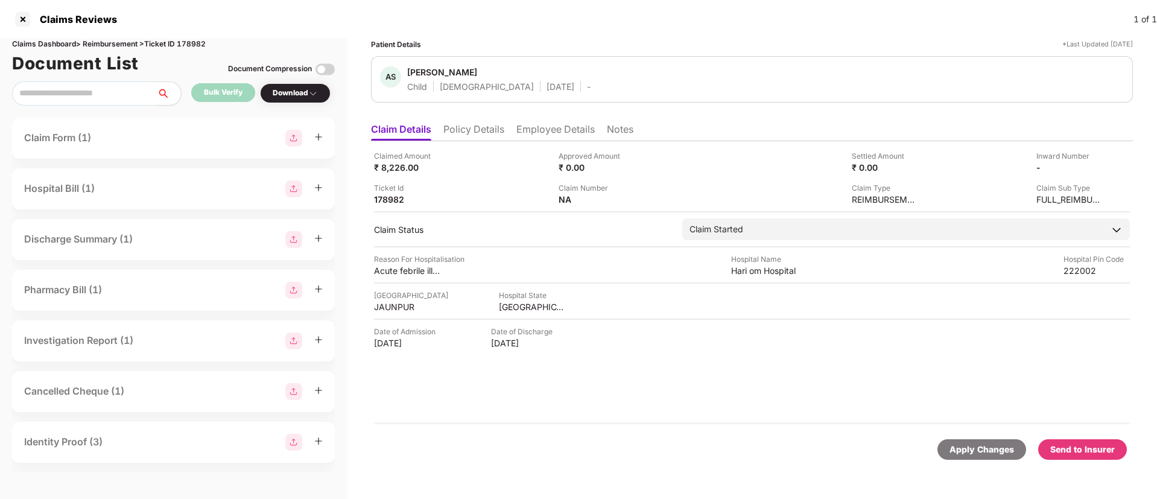
click at [526, 132] on li "Employee Details" at bounding box center [556, 131] width 78 height 17
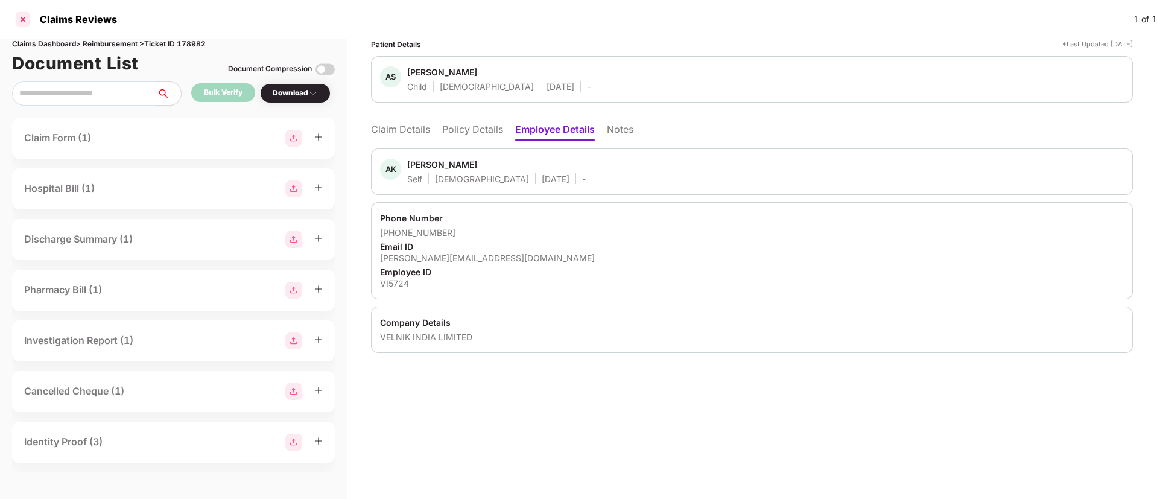
click at [21, 21] on div at bounding box center [22, 19] width 19 height 19
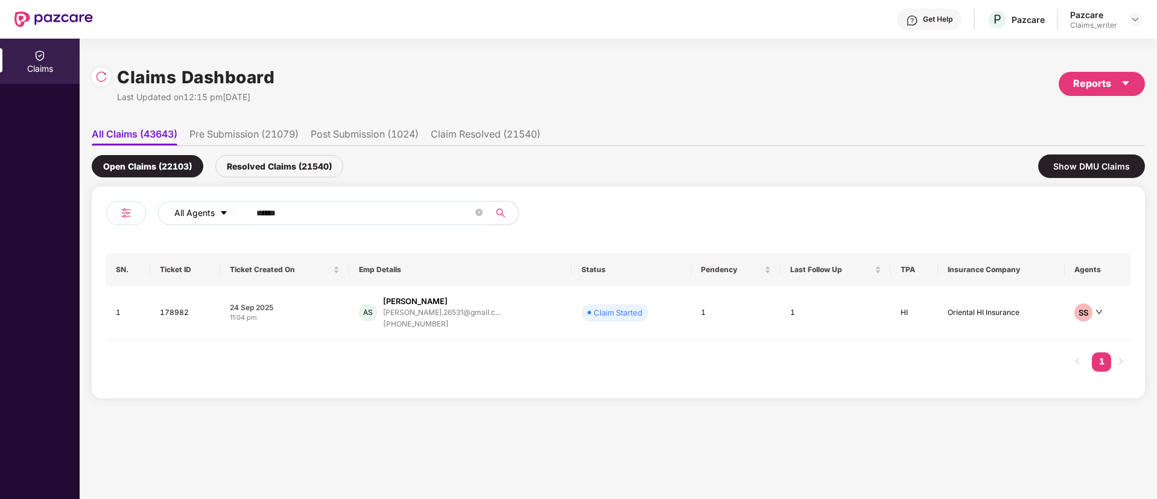
drag, startPoint x: 342, startPoint y: 220, endPoint x: 230, endPoint y: 223, distance: 111.7
click at [230, 223] on div "All Agents ******" at bounding box center [465, 213] width 615 height 24
click at [180, 313] on td "178982" at bounding box center [185, 313] width 70 height 54
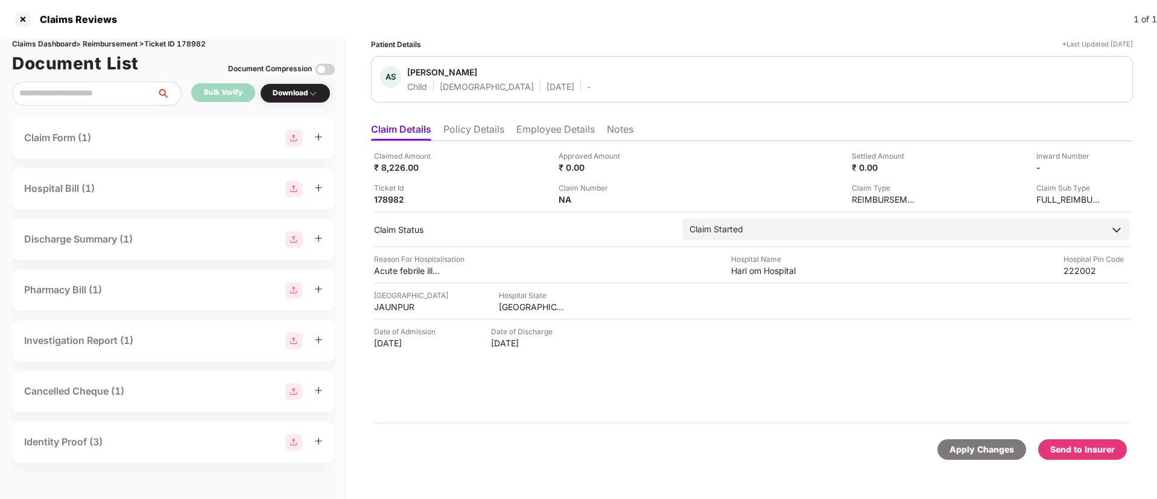
click at [549, 127] on li "Employee Details" at bounding box center [556, 131] width 78 height 17
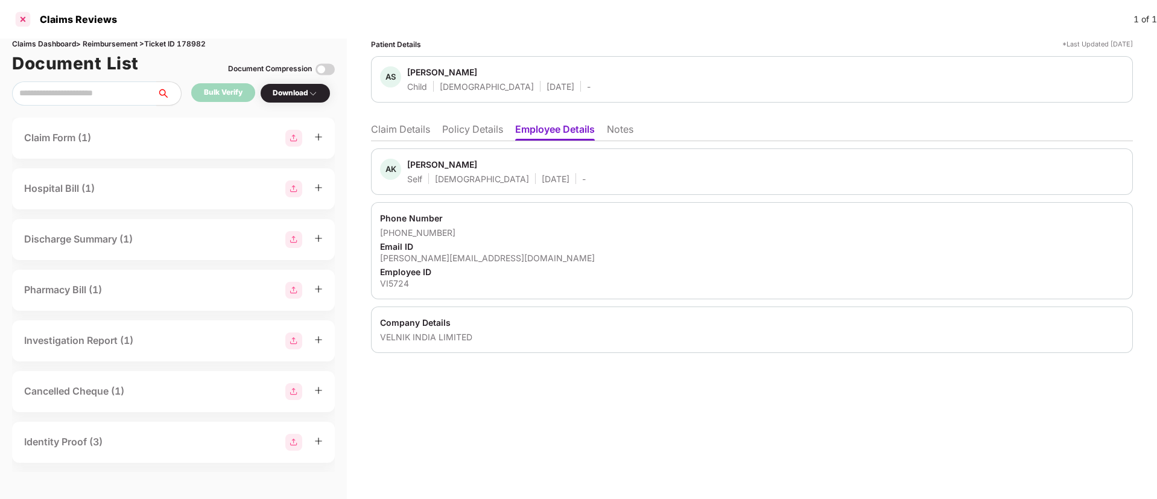
click at [24, 21] on div at bounding box center [22, 19] width 19 height 19
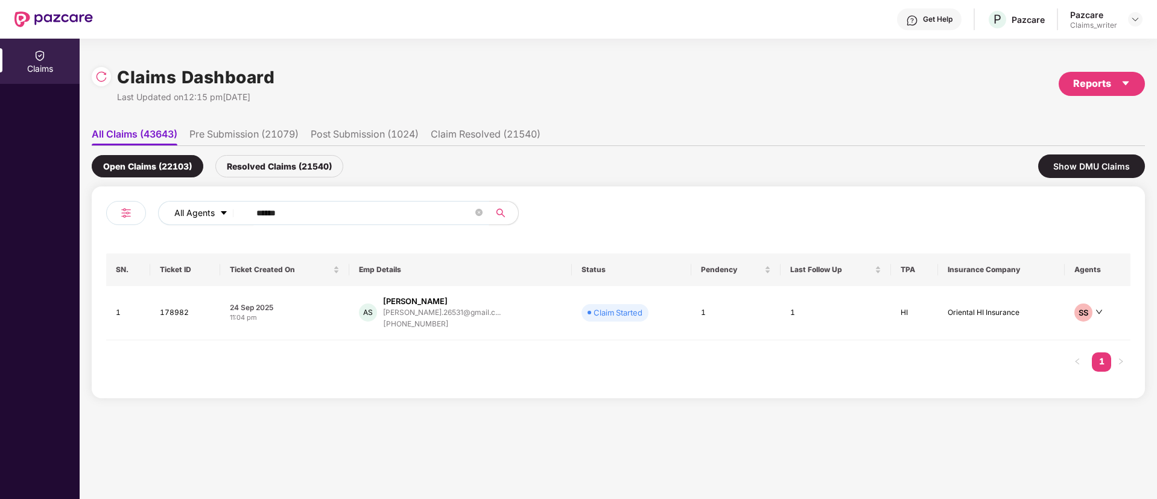
drag, startPoint x: 307, startPoint y: 212, endPoint x: 221, endPoint y: 218, distance: 85.9
click at [221, 218] on div "All Agents ******" at bounding box center [465, 213] width 615 height 24
paste input "text"
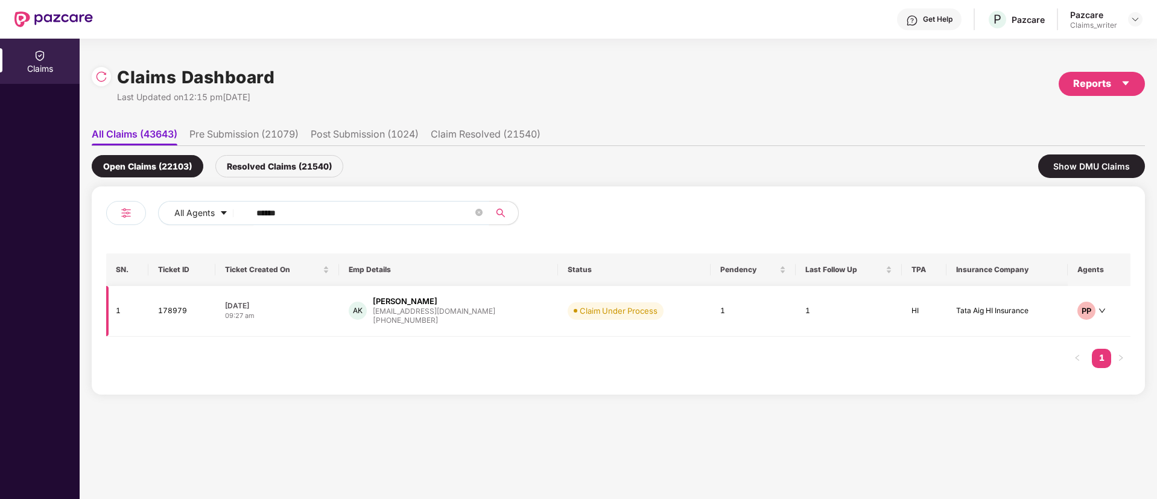
type input "******"
click at [171, 316] on td "178979" at bounding box center [181, 311] width 67 height 51
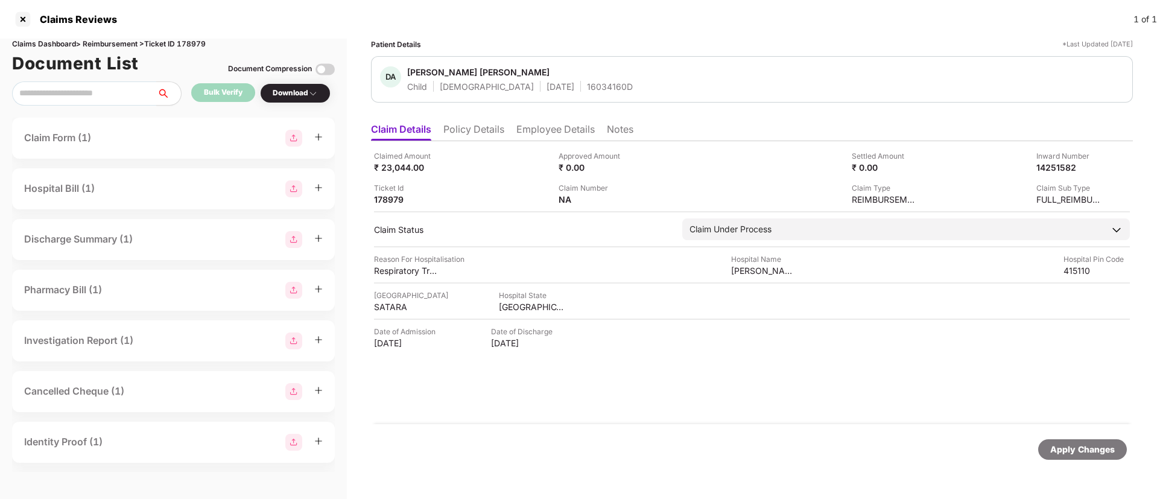
click at [547, 131] on li "Employee Details" at bounding box center [556, 131] width 78 height 17
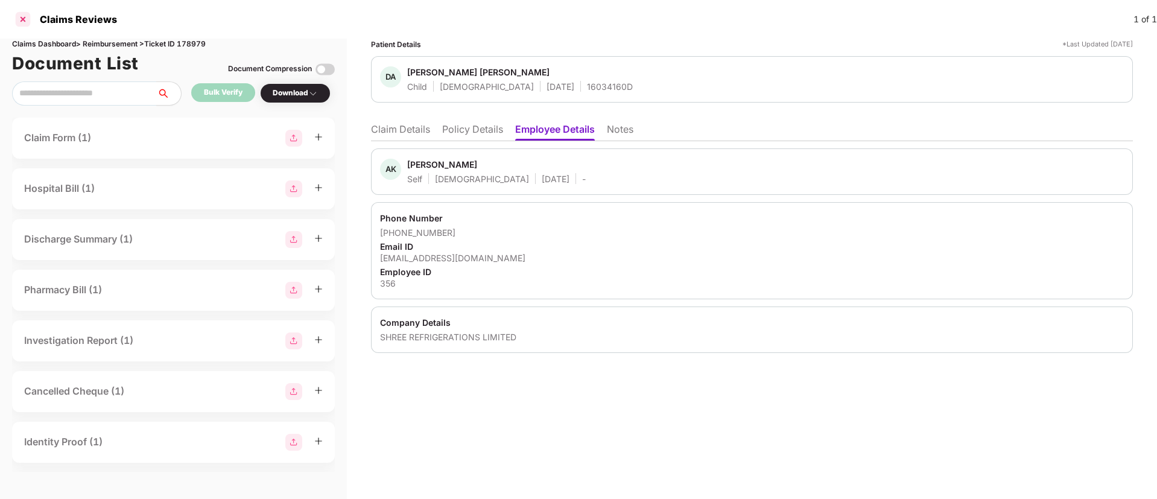
click at [24, 23] on div at bounding box center [22, 19] width 19 height 19
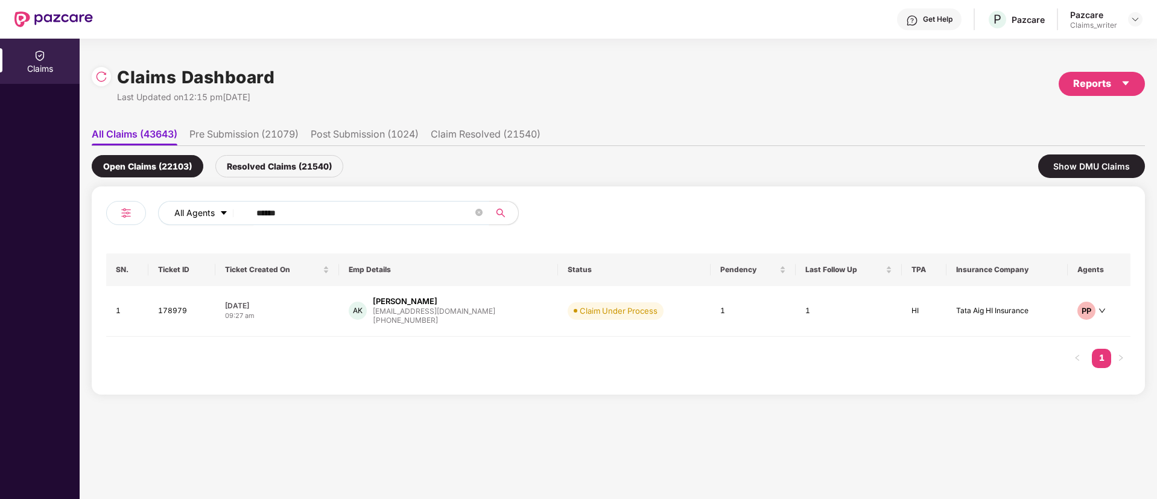
drag, startPoint x: 308, startPoint y: 209, endPoint x: 232, endPoint y: 211, distance: 76.7
click at [232, 211] on div "All Agents ******" at bounding box center [465, 213] width 615 height 24
paste input "text"
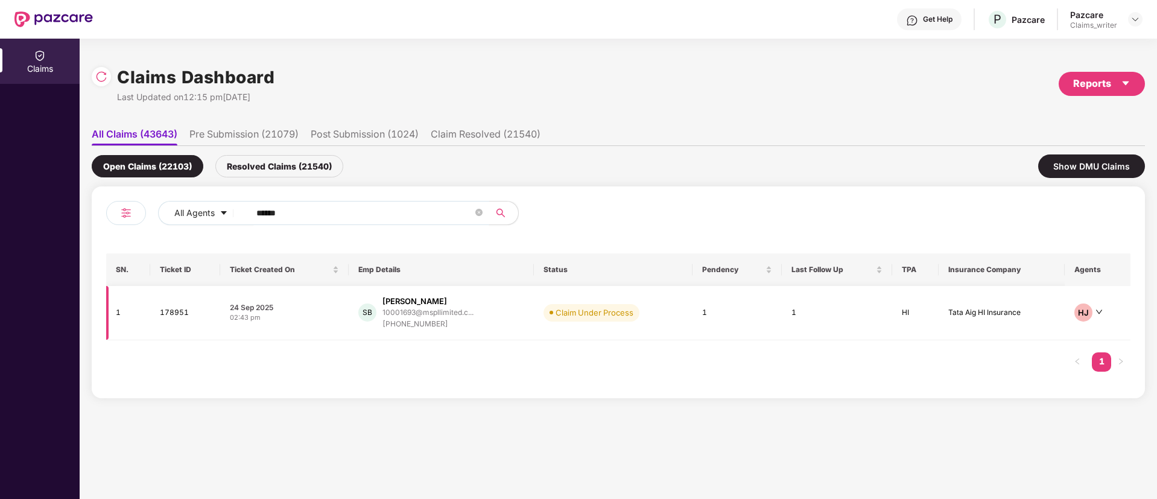
type input "******"
click at [171, 311] on td "178951" at bounding box center [185, 313] width 70 height 54
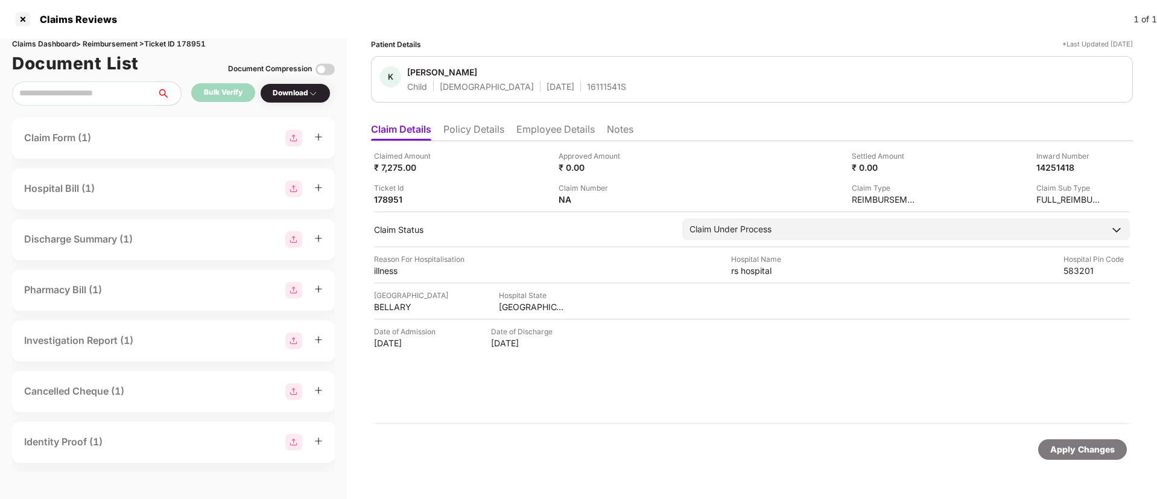
click at [528, 129] on li "Employee Details" at bounding box center [556, 131] width 78 height 17
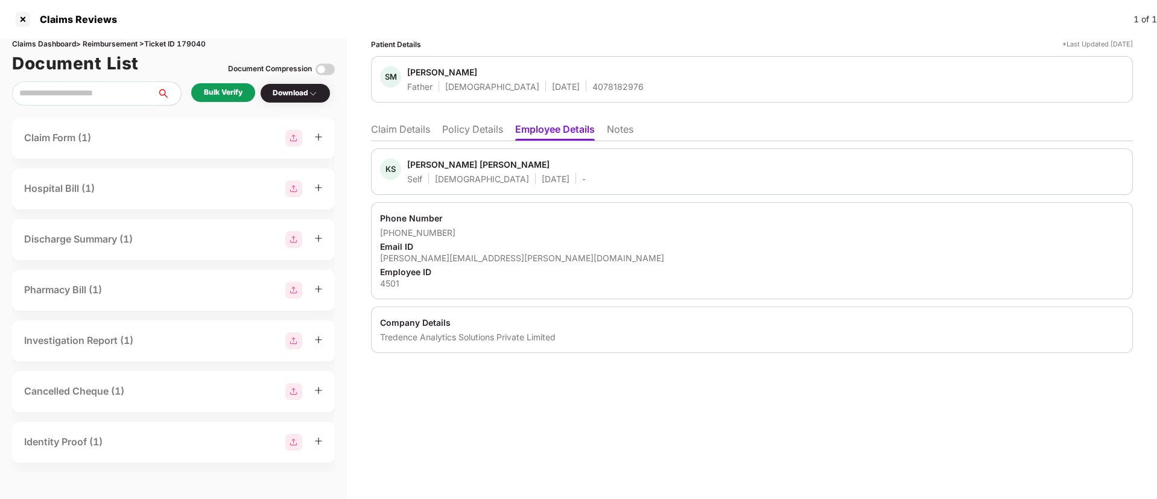
click at [226, 90] on div "Bulk Verify" at bounding box center [223, 92] width 39 height 11
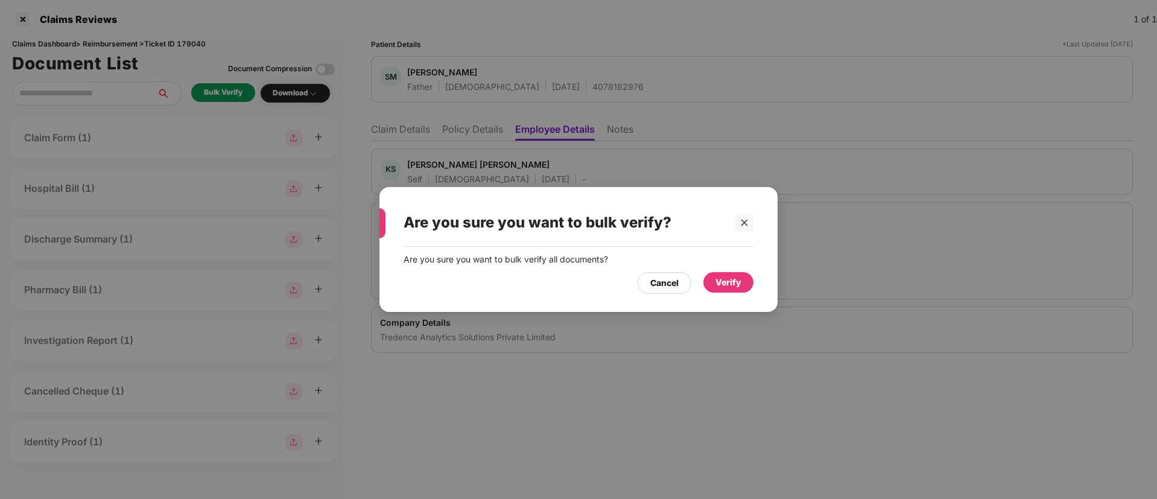
click at [733, 282] on div "Verify" at bounding box center [729, 282] width 26 height 13
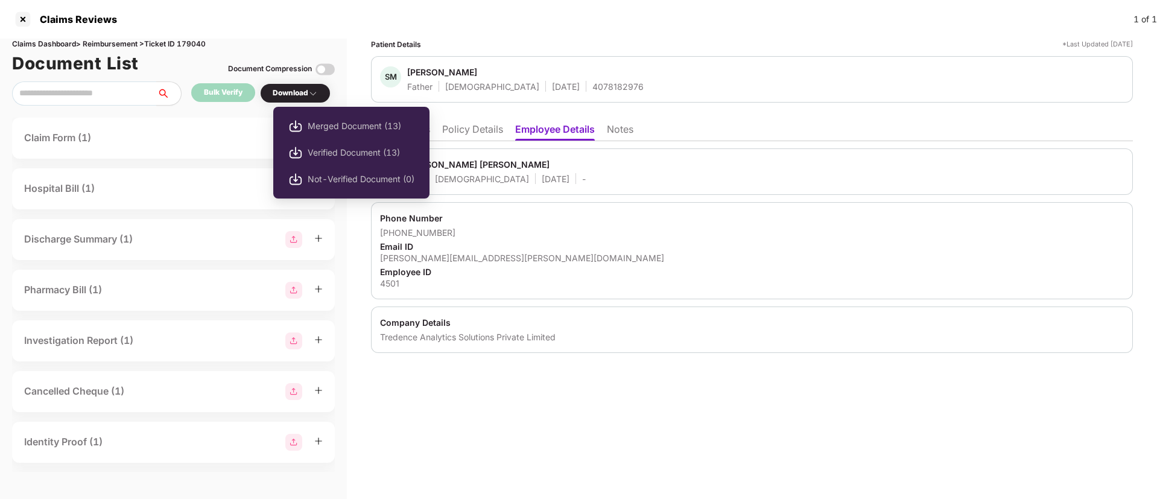
click at [279, 93] on div "Download" at bounding box center [295, 92] width 45 height 11
click at [327, 151] on span "Verified Document (13)" at bounding box center [361, 152] width 107 height 13
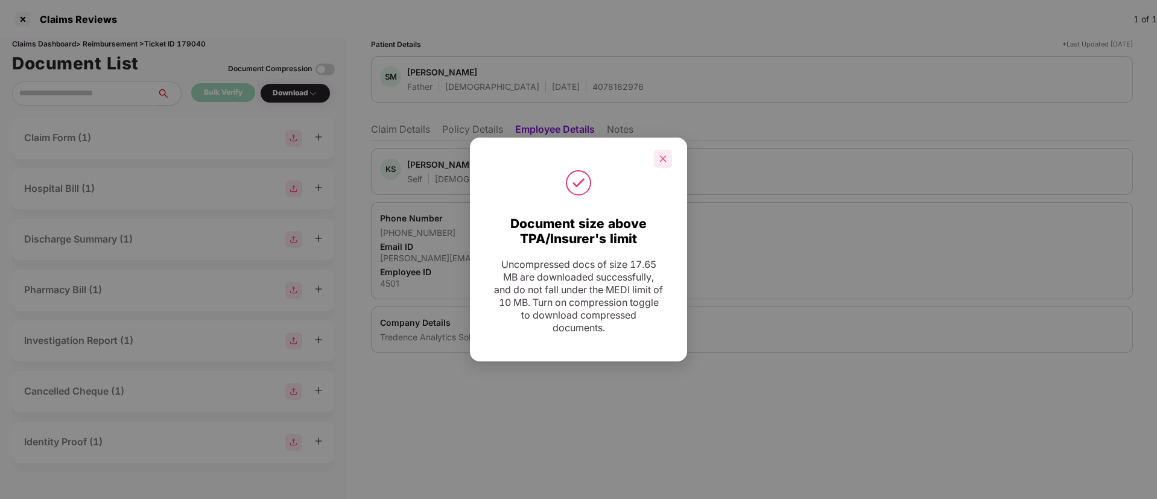
click at [668, 160] on div at bounding box center [663, 159] width 18 height 18
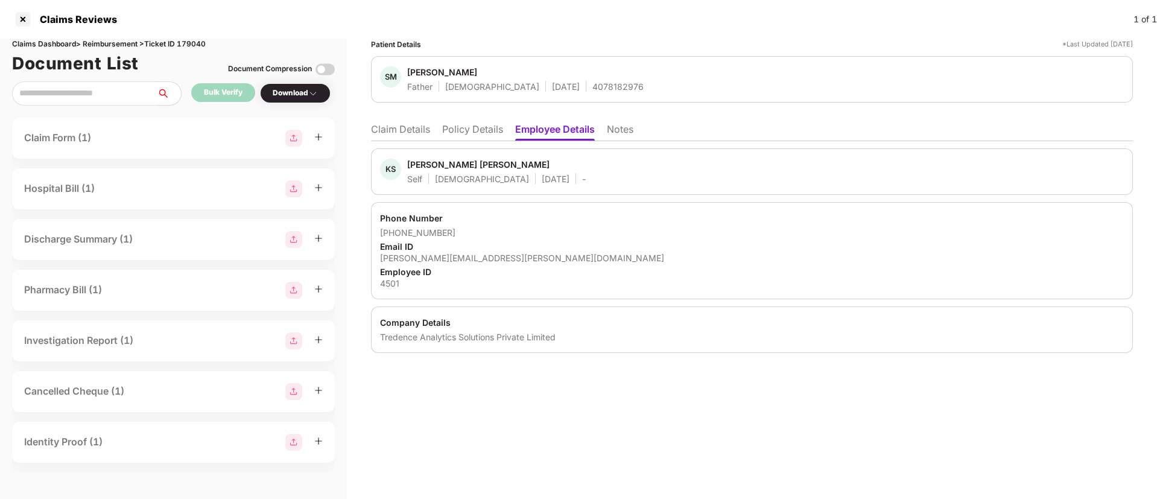
click at [393, 135] on li "Claim Details" at bounding box center [400, 131] width 59 height 17
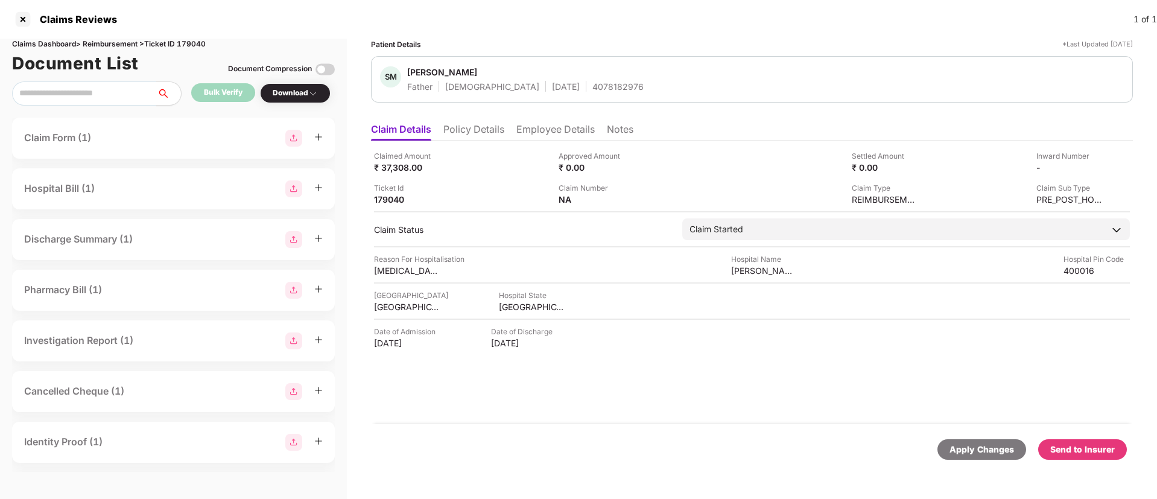
click at [1069, 444] on div "Send to Insurer" at bounding box center [1083, 449] width 65 height 13
click at [491, 126] on li "Policy Details" at bounding box center [474, 131] width 61 height 17
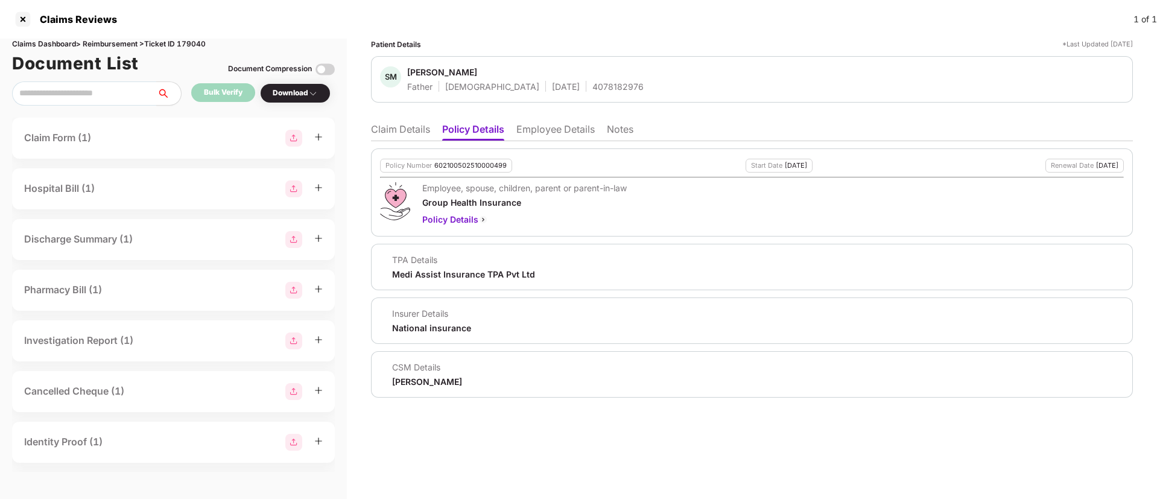
click at [534, 148] on div "Policy Number 602100502510000499 Start Date [DATE] Renewal Date [DATE] Employee…" at bounding box center [752, 192] width 762 height 88
click at [532, 141] on div "Policy Number 602100502510000499 Start Date [DATE] Renewal Date [DATE] Employee…" at bounding box center [752, 269] width 762 height 256
click at [533, 130] on li "Employee Details" at bounding box center [556, 131] width 78 height 17
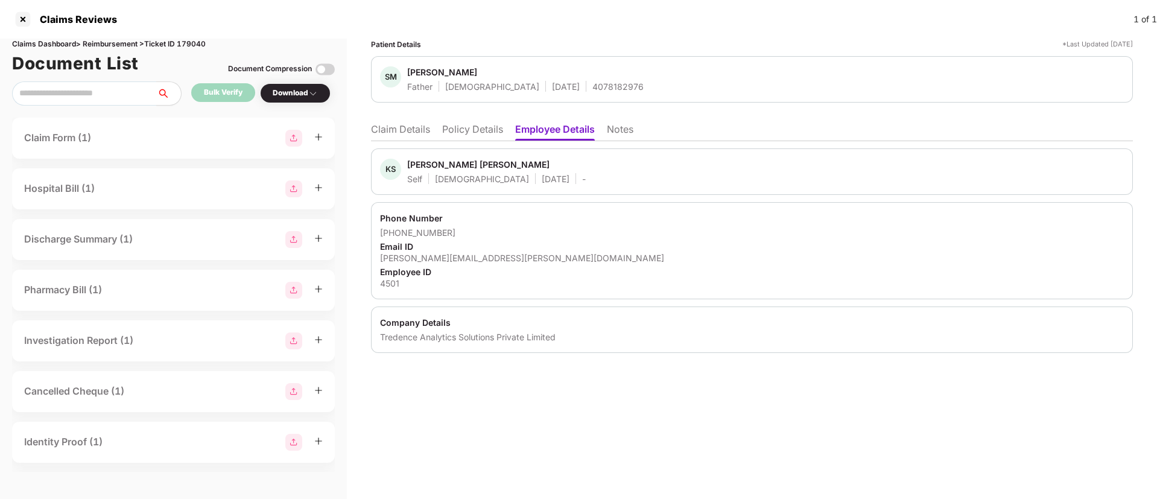
click at [417, 121] on ul "Claim Details Policy Details Employee Details Notes" at bounding box center [752, 129] width 762 height 24
click at [412, 133] on li "Claim Details" at bounding box center [400, 131] width 59 height 17
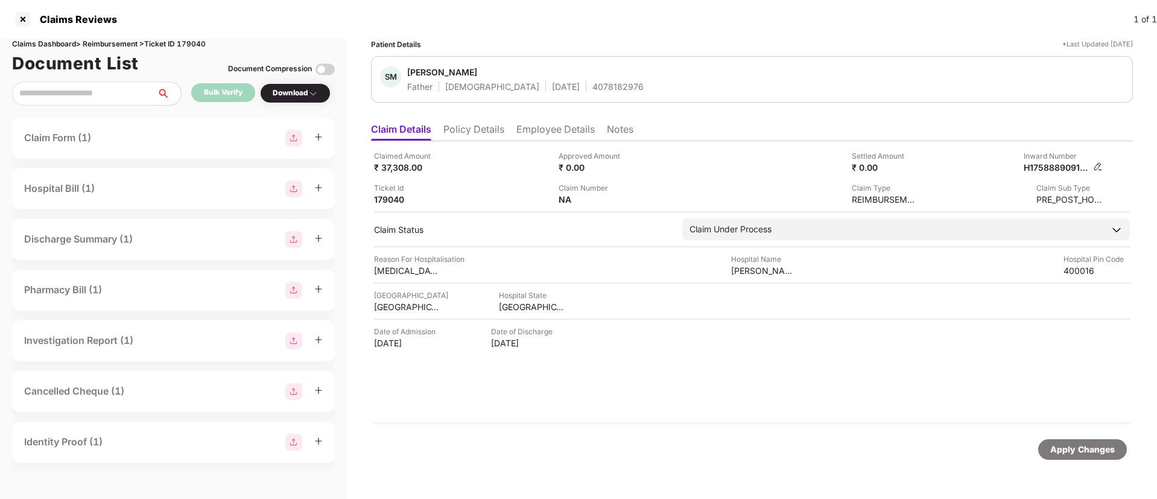
click at [1099, 168] on img at bounding box center [1098, 167] width 10 height 10
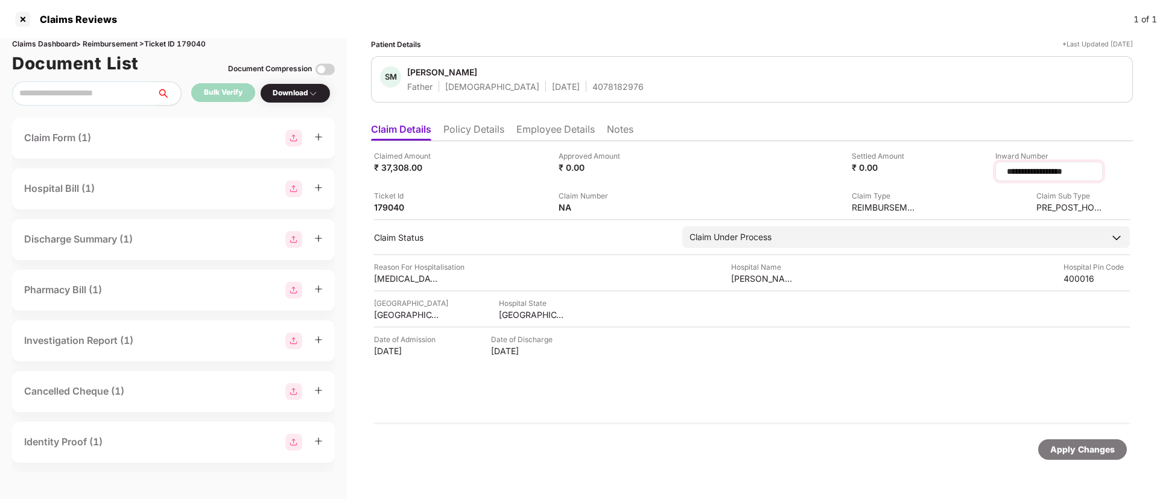
click at [1035, 171] on input "**********" at bounding box center [1049, 171] width 87 height 13
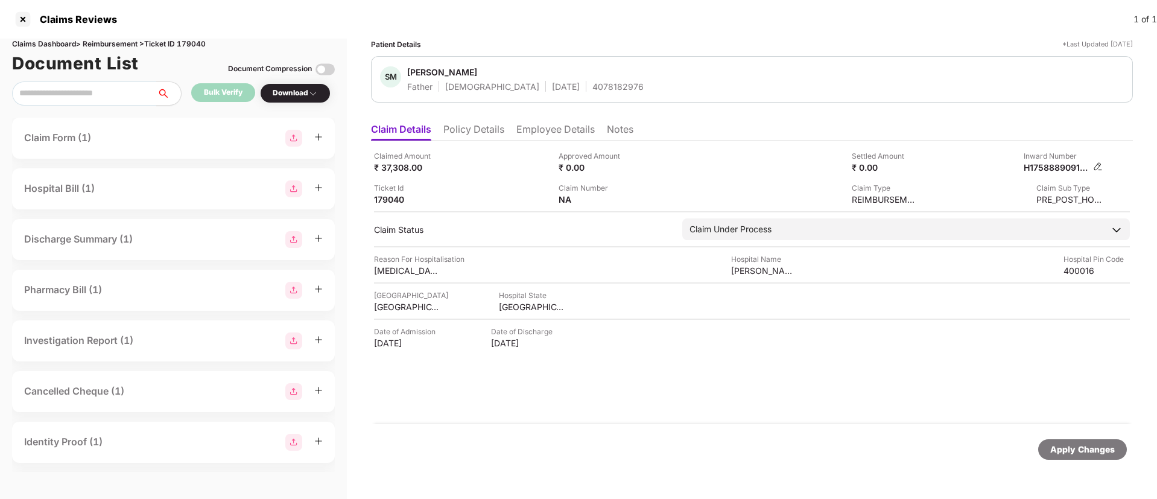
click at [1092, 169] on div "H17588890913414501" at bounding box center [1063, 167] width 79 height 11
click at [1105, 161] on div "Claimed Amount ₹ 37,308.00 Approved Amount ₹ 0.00 Settled Amount ₹ 0.00 Inward …" at bounding box center [752, 177] width 756 height 55
click at [1098, 167] on img at bounding box center [1098, 167] width 10 height 10
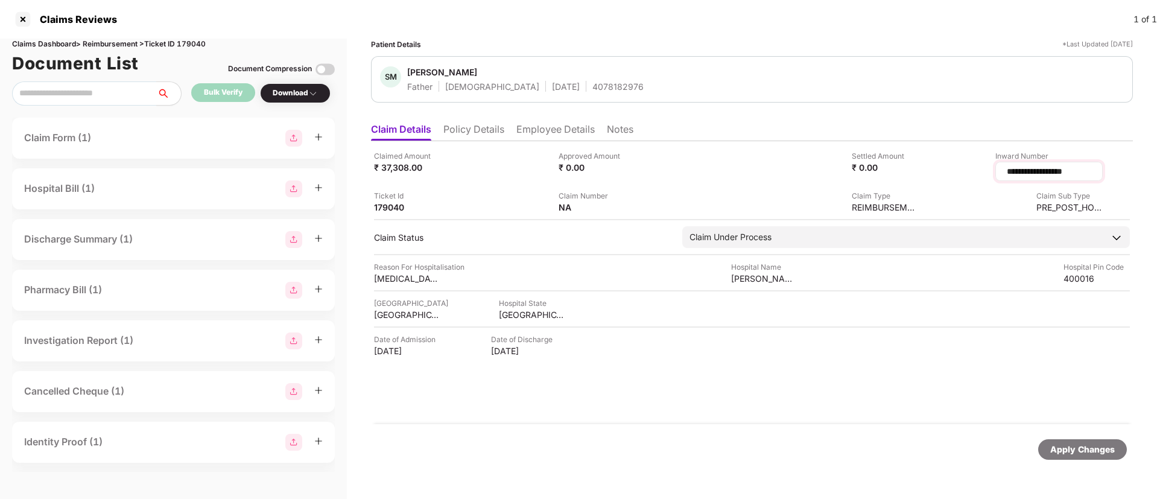
click at [1031, 170] on input "**********" at bounding box center [1049, 171] width 87 height 13
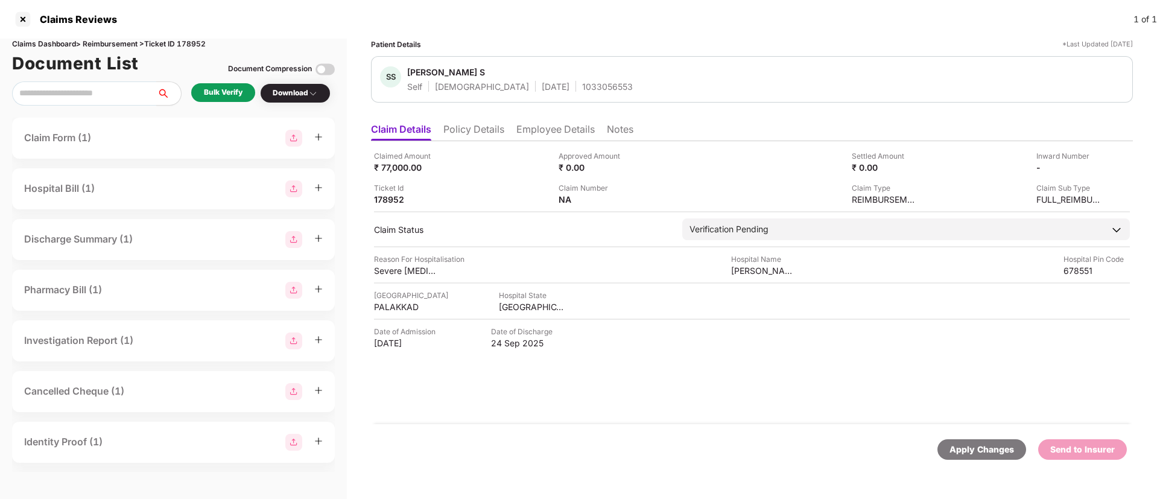
click at [582, 87] on div "1033056553" at bounding box center [607, 86] width 51 height 11
click at [582, 88] on div "1033056553" at bounding box center [607, 86] width 51 height 11
copy div "1033056553"
click at [494, 129] on li "Policy Details" at bounding box center [474, 131] width 61 height 17
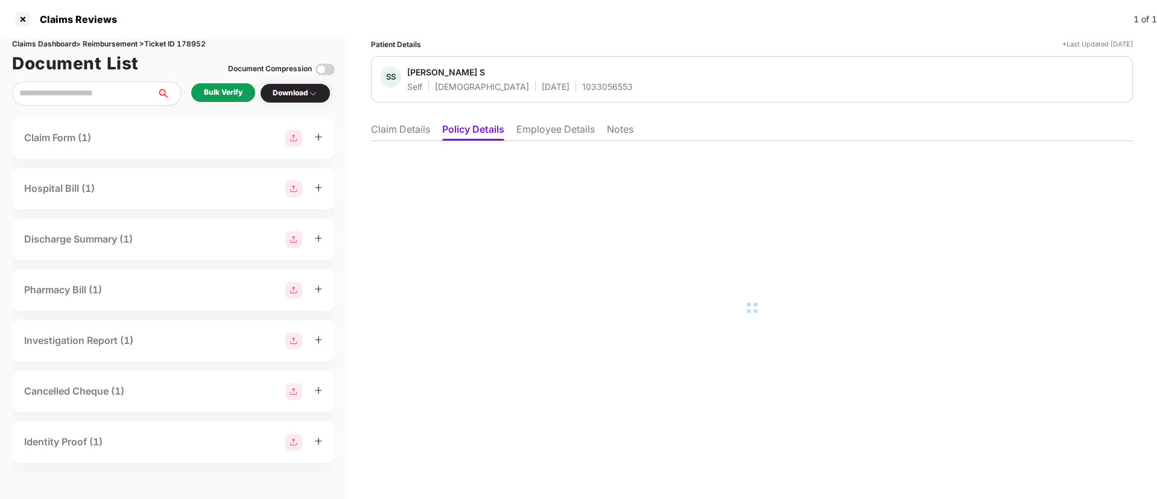
click at [545, 129] on li "Employee Details" at bounding box center [556, 131] width 78 height 17
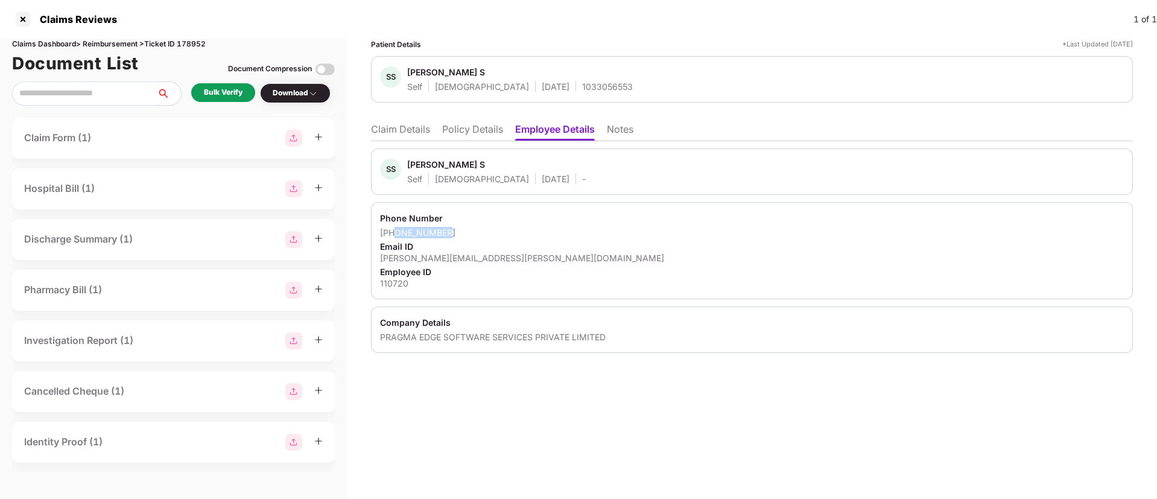
drag, startPoint x: 395, startPoint y: 232, endPoint x: 485, endPoint y: 227, distance: 89.5
click at [485, 227] on div "+919562600897" at bounding box center [752, 232] width 744 height 11
copy div "9562600897"
click at [417, 126] on li "Claim Details" at bounding box center [400, 131] width 59 height 17
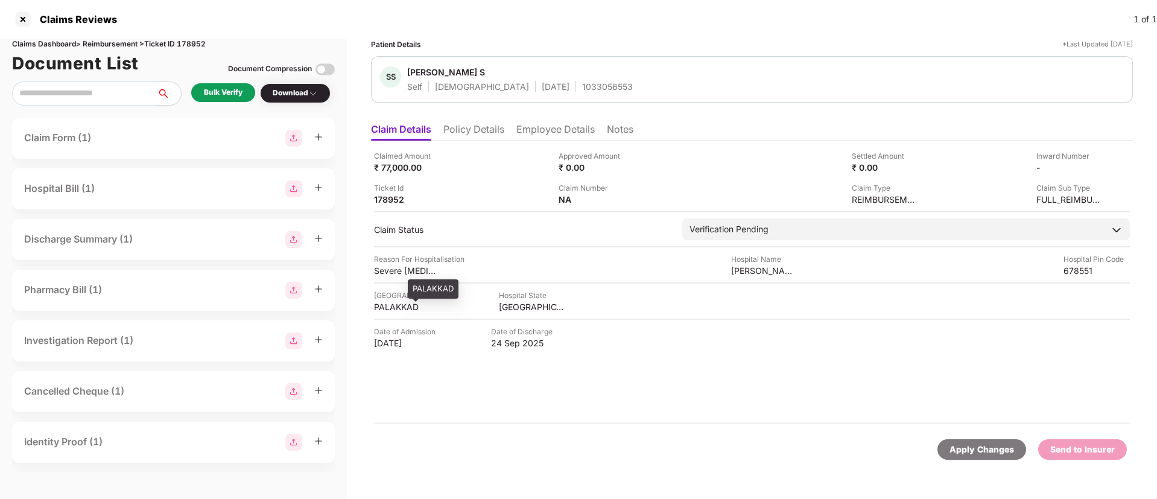
click at [395, 305] on div "PALAKKAD" at bounding box center [407, 306] width 66 height 11
copy div "PALAKKAD"
drag, startPoint x: 737, startPoint y: 269, endPoint x: 806, endPoint y: 270, distance: 68.8
click at [806, 270] on div "Reason For Hospitalisation Severe lower back pain due to L4–L5 intervertebral d…" at bounding box center [752, 264] width 756 height 23
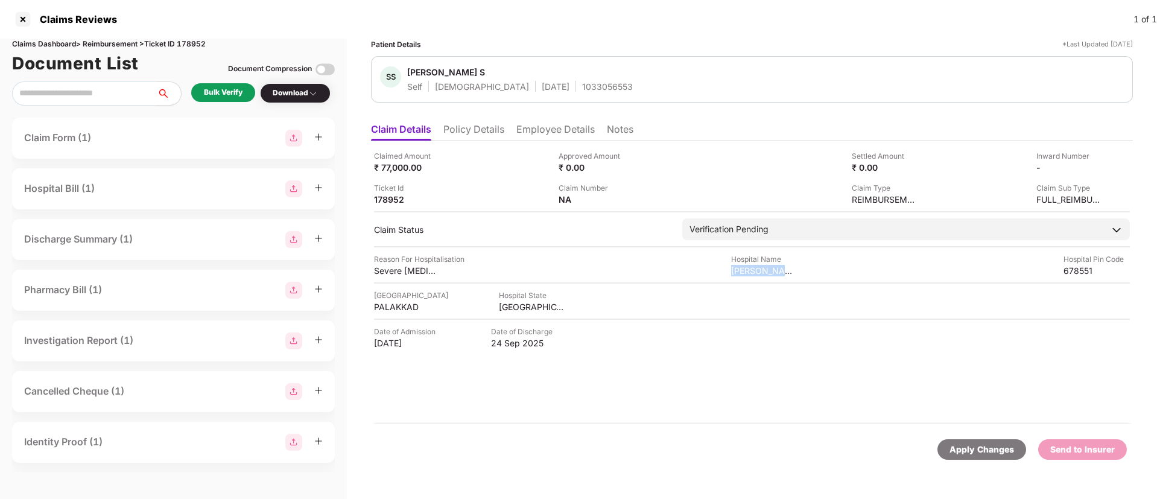
copy div "Shivada Ayurveda"
click at [215, 99] on div "Bulk Verify" at bounding box center [223, 92] width 64 height 19
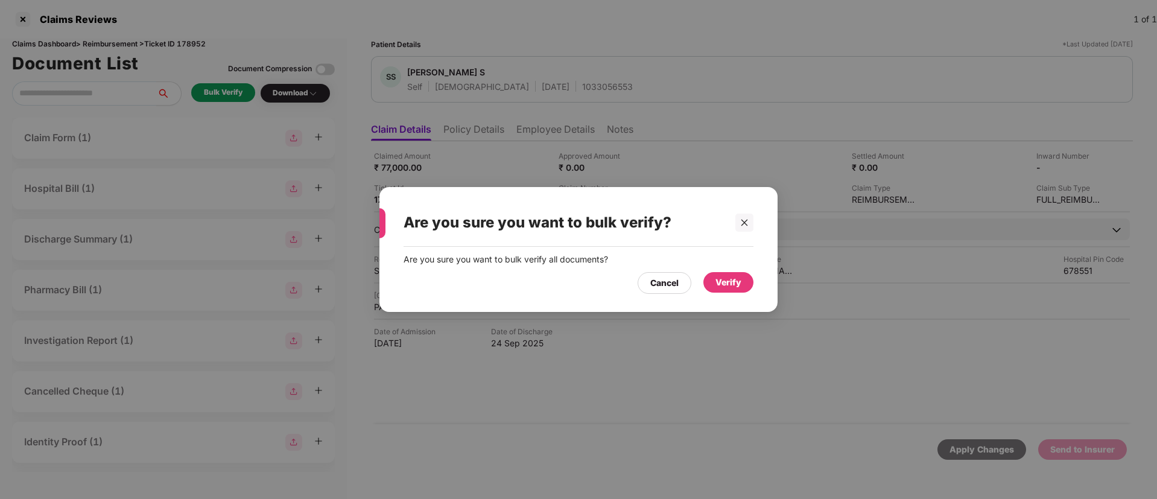
click at [730, 282] on div "Verify" at bounding box center [729, 282] width 26 height 13
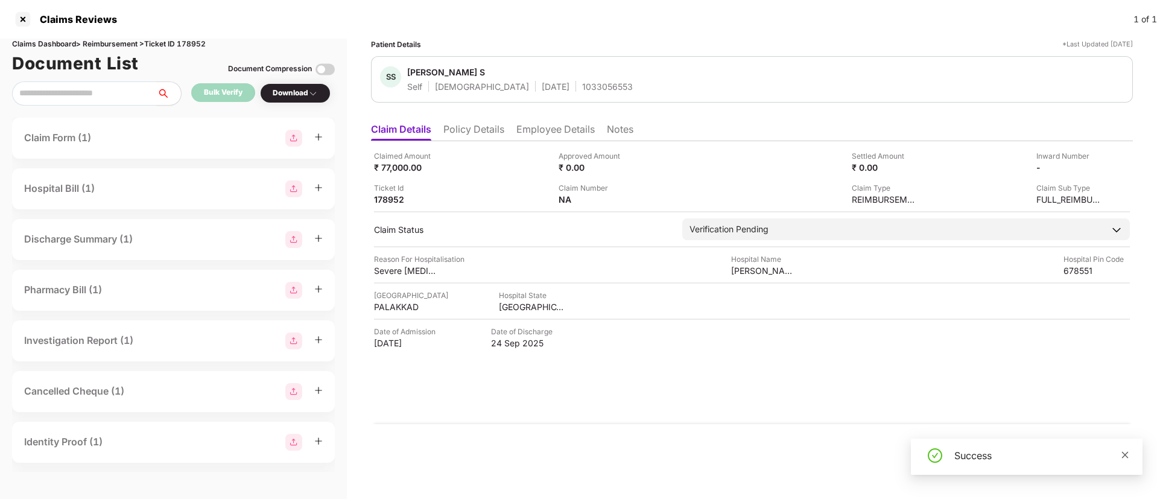
click at [1124, 448] on link at bounding box center [1125, 454] width 8 height 13
click at [291, 94] on div "Download" at bounding box center [295, 92] width 45 height 11
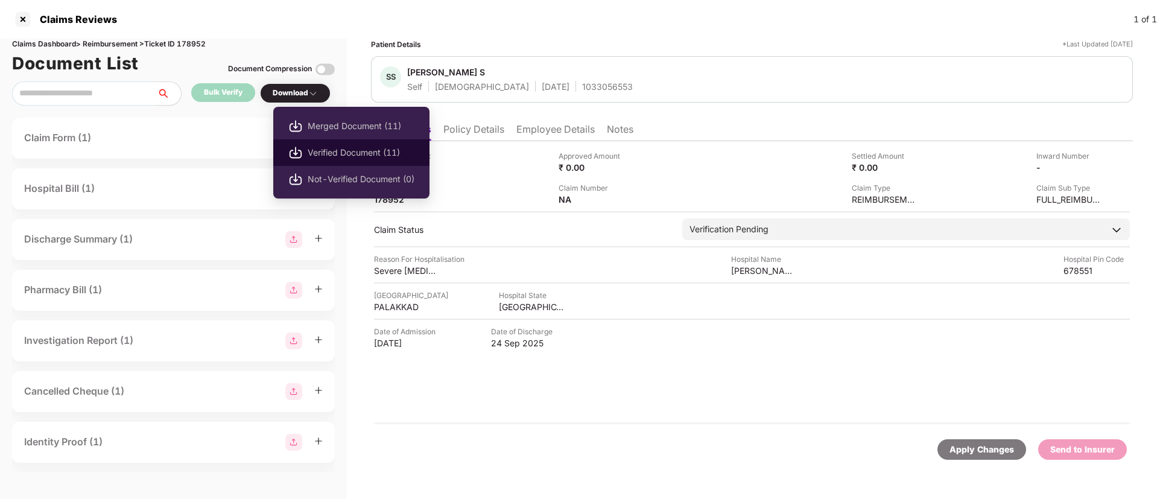
click at [329, 147] on span "Verified Document (11)" at bounding box center [361, 152] width 107 height 13
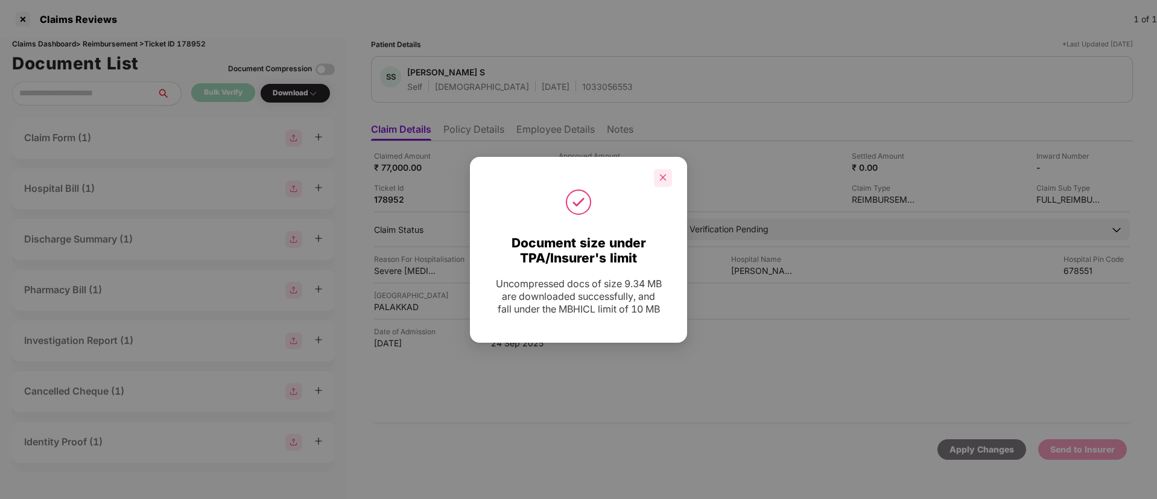
click at [668, 173] on div at bounding box center [663, 178] width 18 height 18
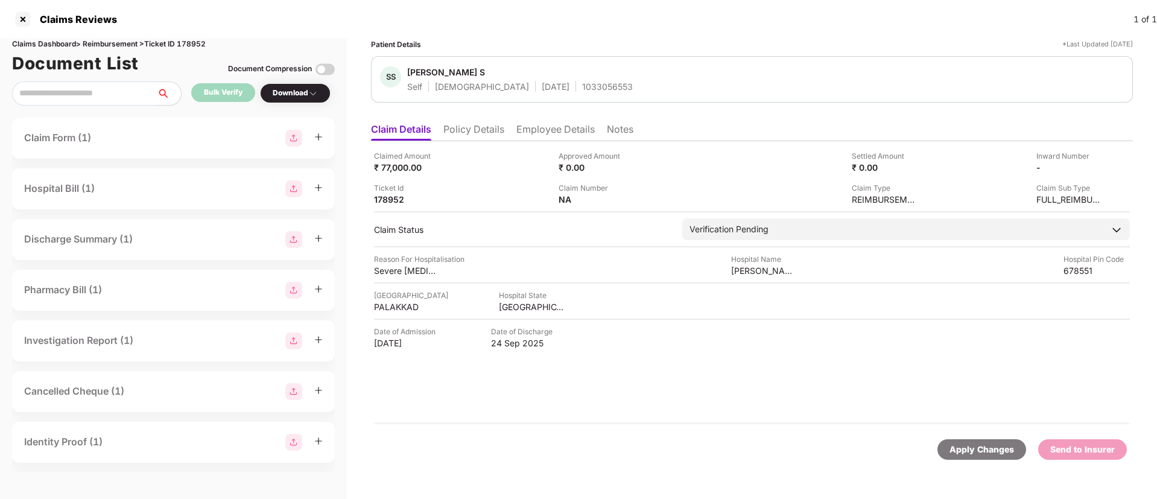
click at [582, 83] on div "1033056553" at bounding box center [607, 86] width 51 height 11
copy div "1033056553"
click at [558, 138] on li "Employee Details" at bounding box center [556, 131] width 78 height 17
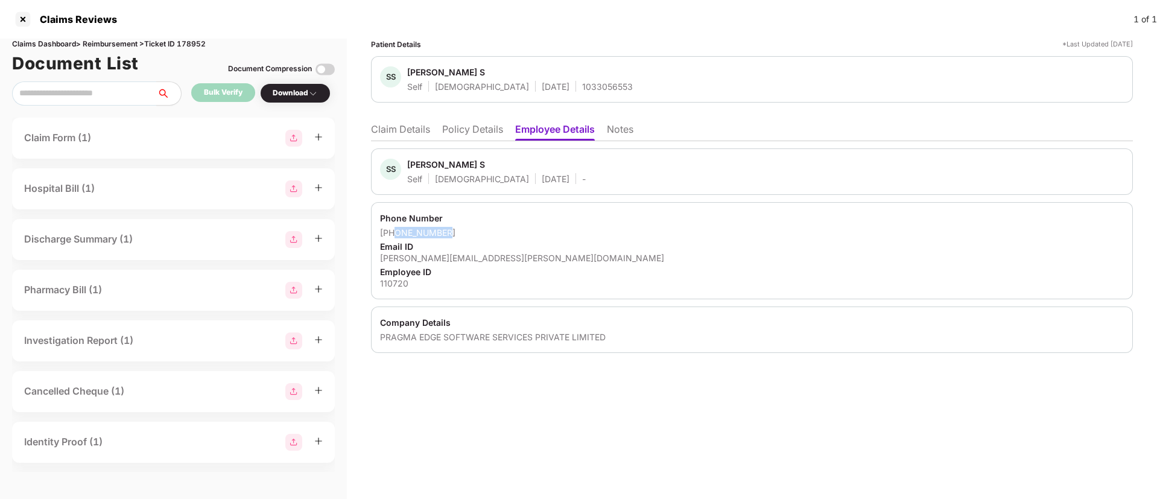
copy div "9562600897"
drag, startPoint x: 394, startPoint y: 233, endPoint x: 454, endPoint y: 231, distance: 59.8
click at [454, 231] on div "+919562600897" at bounding box center [752, 232] width 744 height 11
click at [402, 131] on li "Claim Details" at bounding box center [400, 131] width 59 height 17
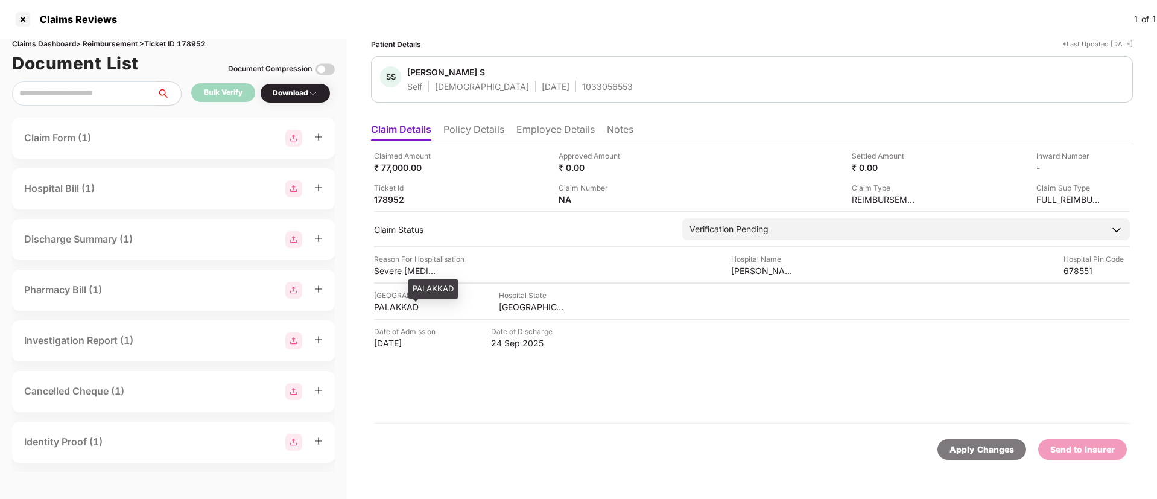
click at [391, 305] on div "PALAKKAD" at bounding box center [407, 306] width 66 height 11
copy div "PALAKKAD"
drag, startPoint x: 728, startPoint y: 273, endPoint x: 844, endPoint y: 275, distance: 115.9
click at [844, 275] on div "Reason For Hospitalisation Severe lower back pain due to L4–L5 intervertebral d…" at bounding box center [752, 264] width 756 height 23
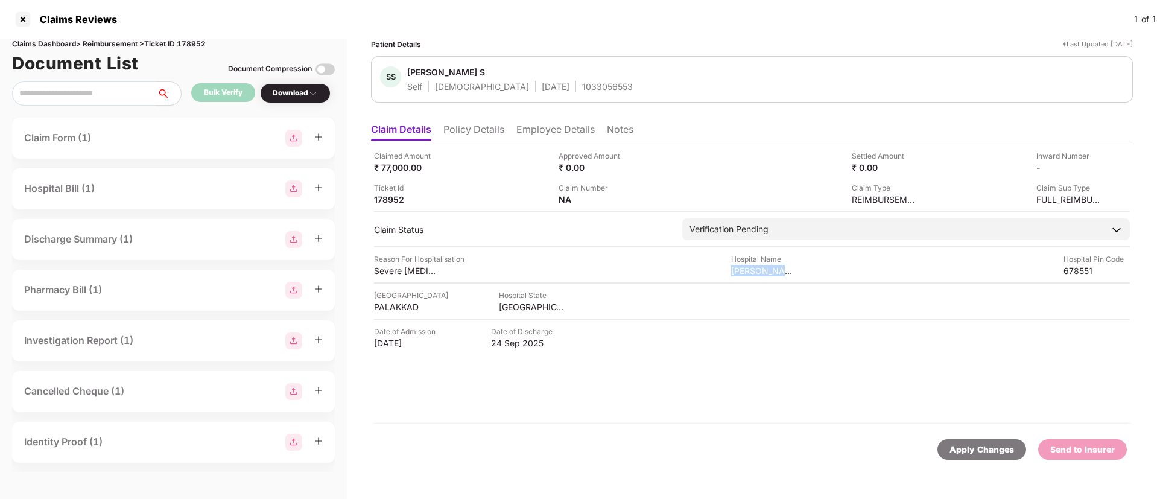
copy div "Shivada Ayurveda Hospital"
click at [1101, 164] on img at bounding box center [1098, 167] width 10 height 10
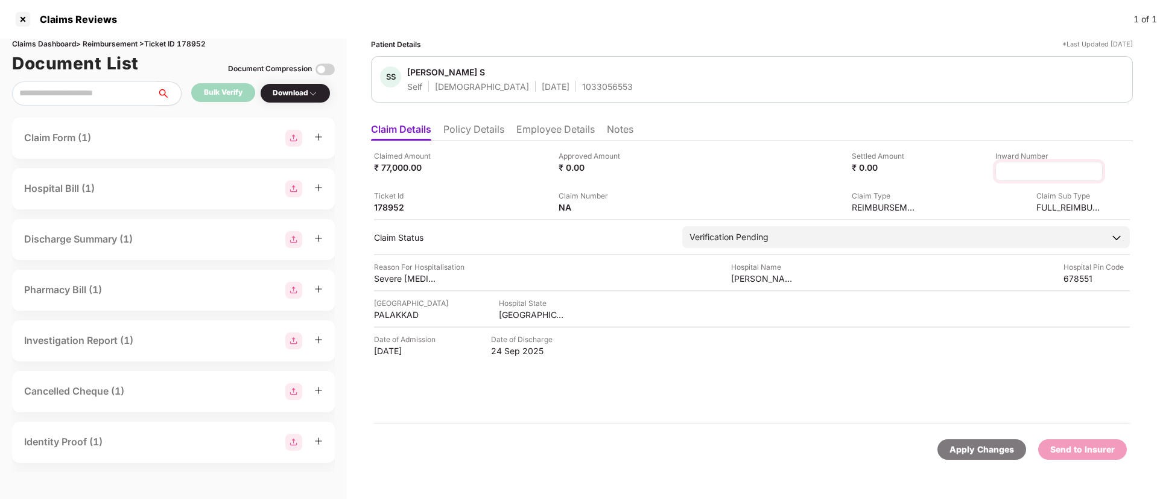
click at [1035, 170] on input at bounding box center [1049, 171] width 87 height 13
type input "**********"
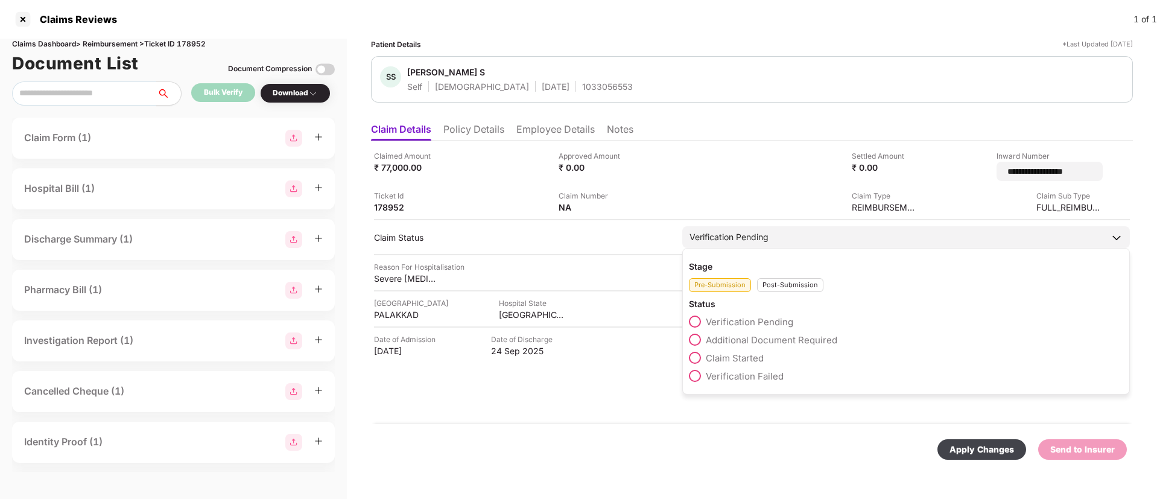
click at [772, 282] on div "Post-Submission" at bounding box center [790, 285] width 66 height 14
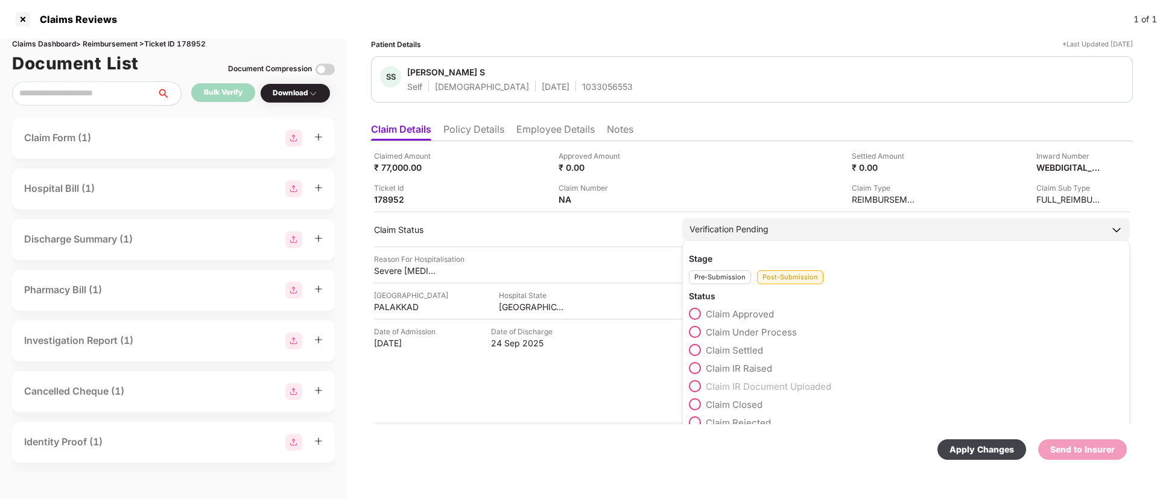
click at [692, 334] on span at bounding box center [695, 332] width 12 height 12
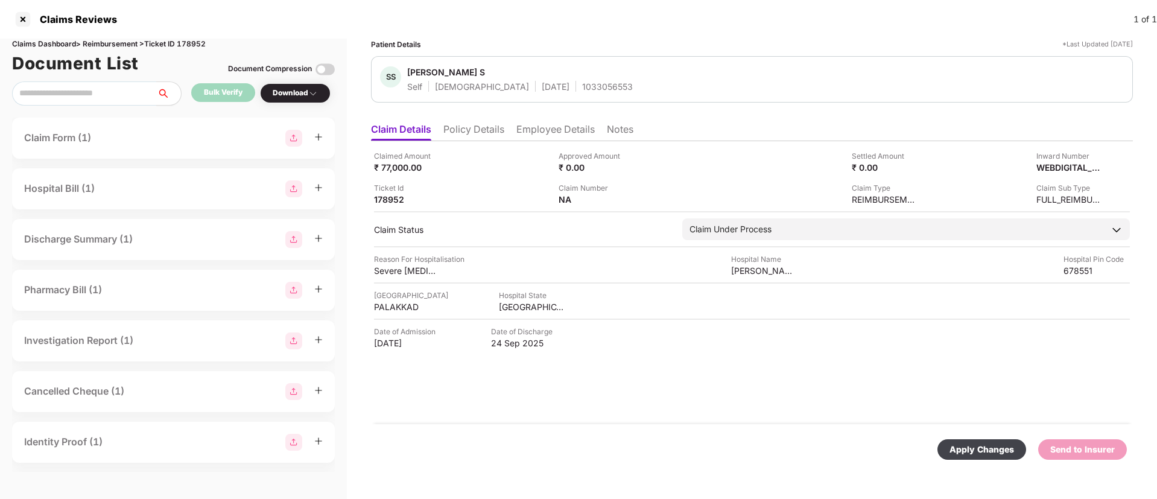
click at [973, 453] on div "Apply Changes" at bounding box center [982, 449] width 65 height 13
click at [1122, 442] on icon "close" at bounding box center [1125, 440] width 8 height 8
click at [582, 85] on div "1033056553" at bounding box center [607, 86] width 51 height 11
copy div "1033056553"
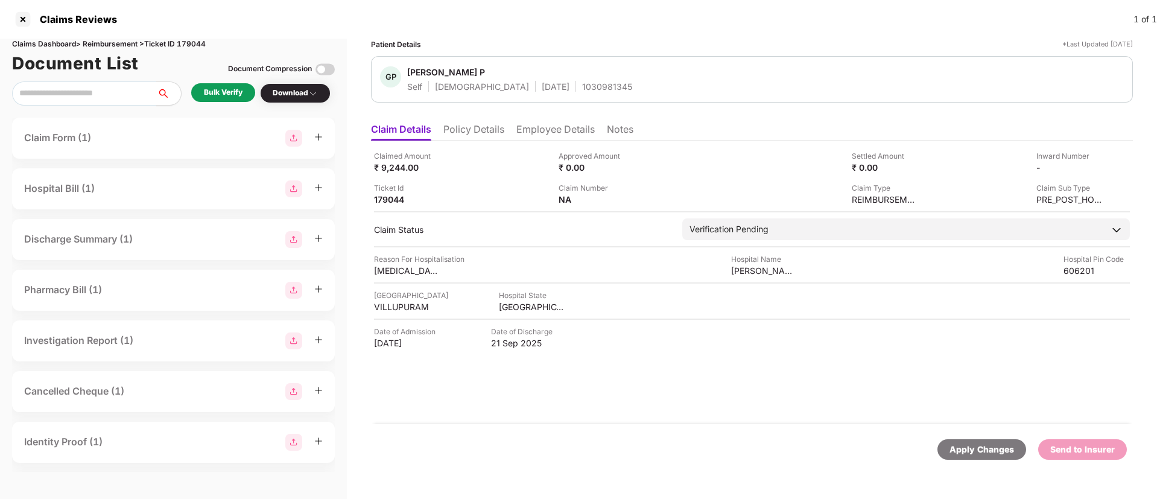
click at [462, 131] on li "Policy Details" at bounding box center [474, 131] width 61 height 17
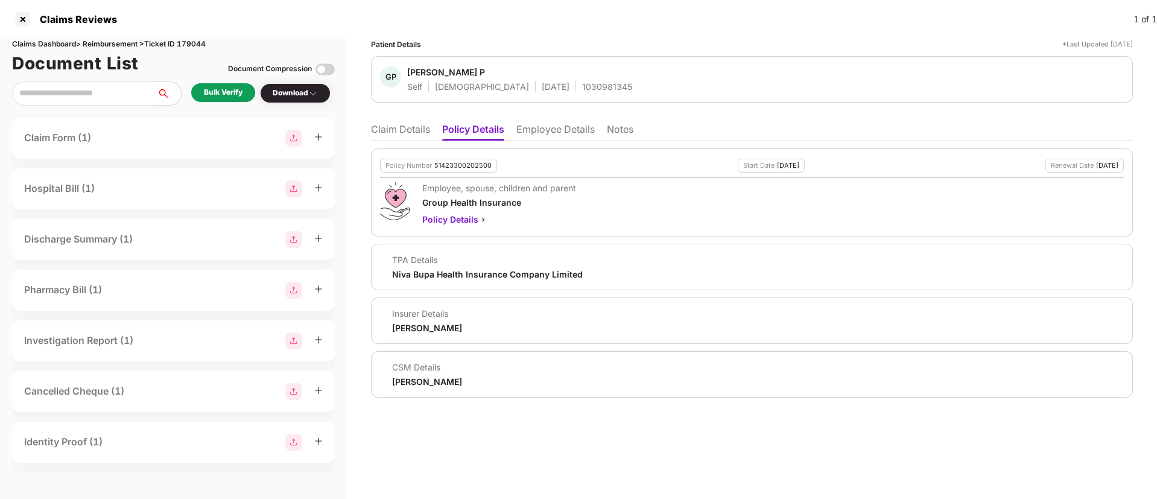
click at [408, 127] on li "Claim Details" at bounding box center [400, 131] width 59 height 17
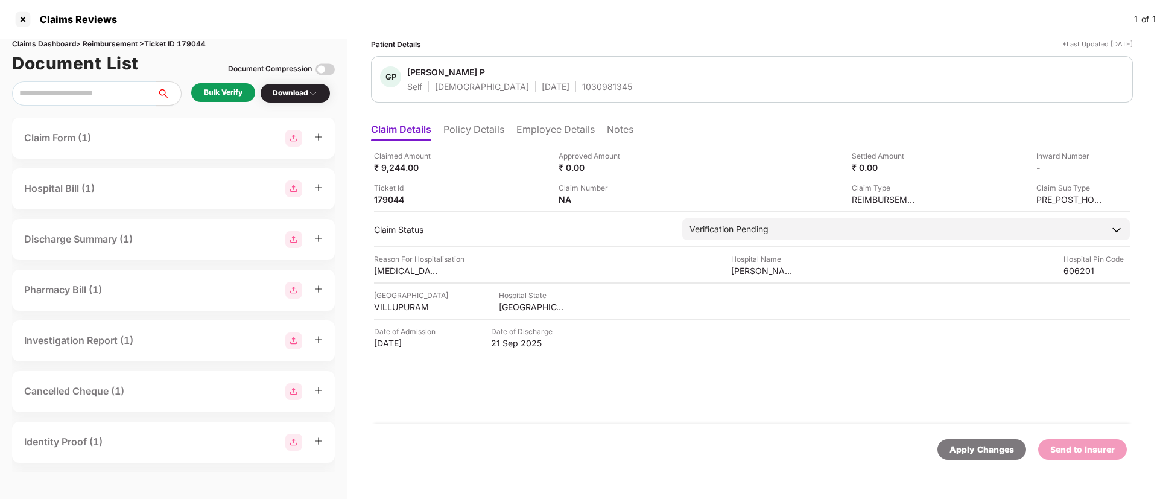
click at [582, 86] on div "1030981345" at bounding box center [607, 86] width 50 height 11
copy div "1030981345"
click at [527, 130] on li "Employee Details" at bounding box center [556, 131] width 78 height 17
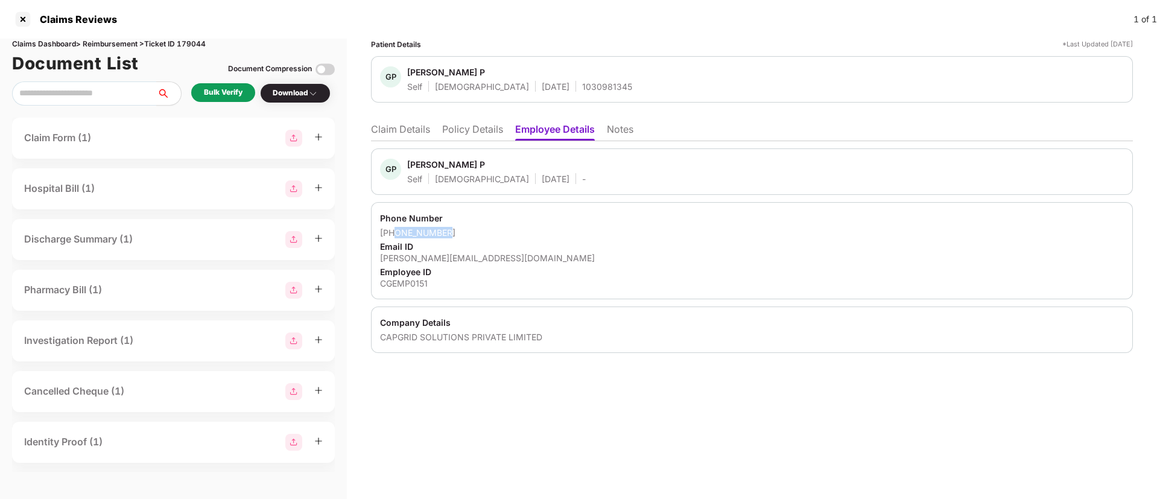
drag, startPoint x: 395, startPoint y: 231, endPoint x: 454, endPoint y: 230, distance: 58.5
click at [454, 230] on div "[PHONE_NUMBER]" at bounding box center [752, 232] width 744 height 11
copy div "9597711806"
click at [409, 134] on li "Claim Details" at bounding box center [400, 131] width 59 height 17
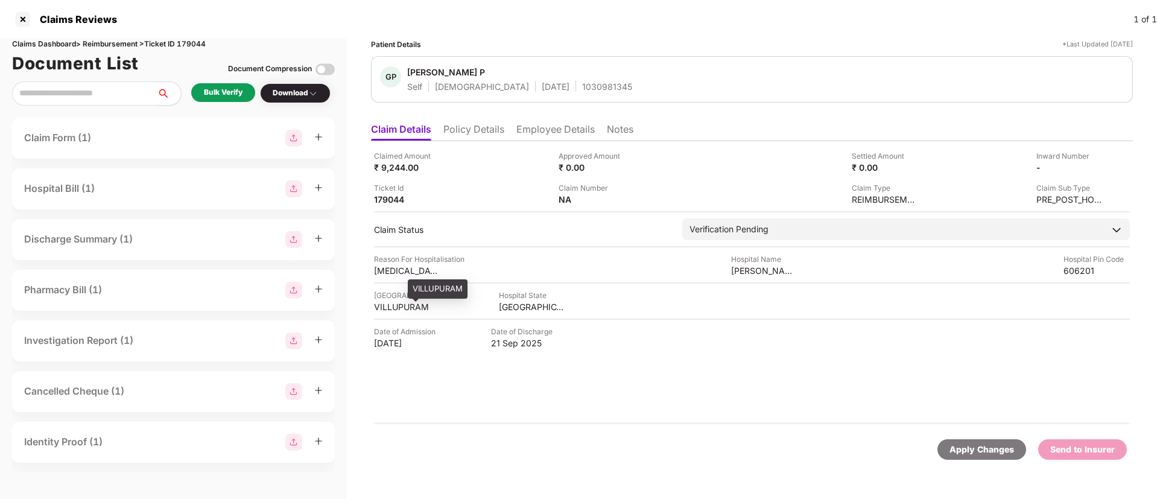
click at [404, 307] on div "VILLUPURAM" at bounding box center [407, 306] width 66 height 11
copy div "VILLUPURAM"
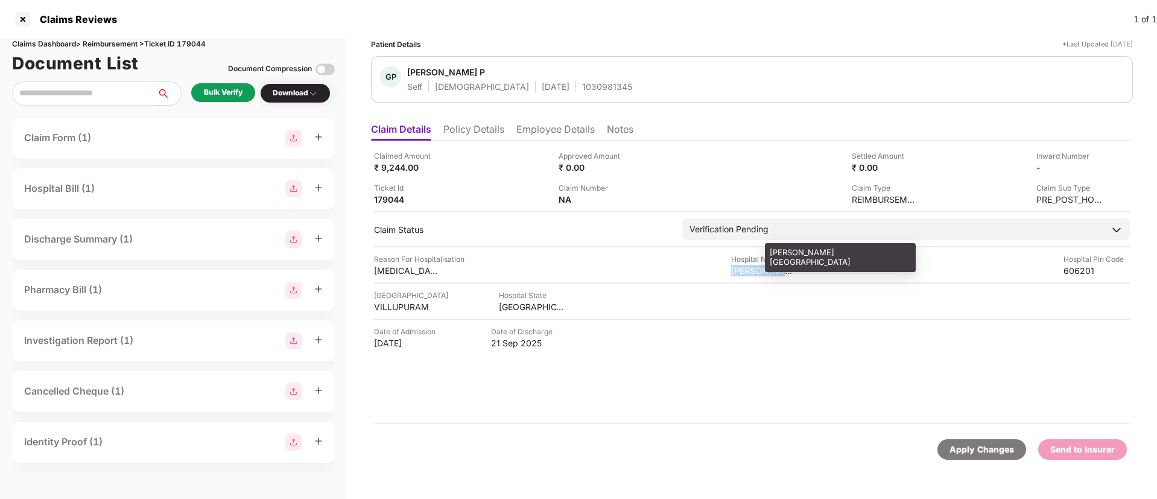
drag, startPoint x: 728, startPoint y: 272, endPoint x: 794, endPoint y: 270, distance: 65.8
click at [794, 270] on div "Reason For Hospitalisation [MEDICAL_DATA] Hospital Name [PERSON_NAME][GEOGRAPHI…" at bounding box center [752, 264] width 756 height 23
copy div "[PERSON_NAME] hospi"
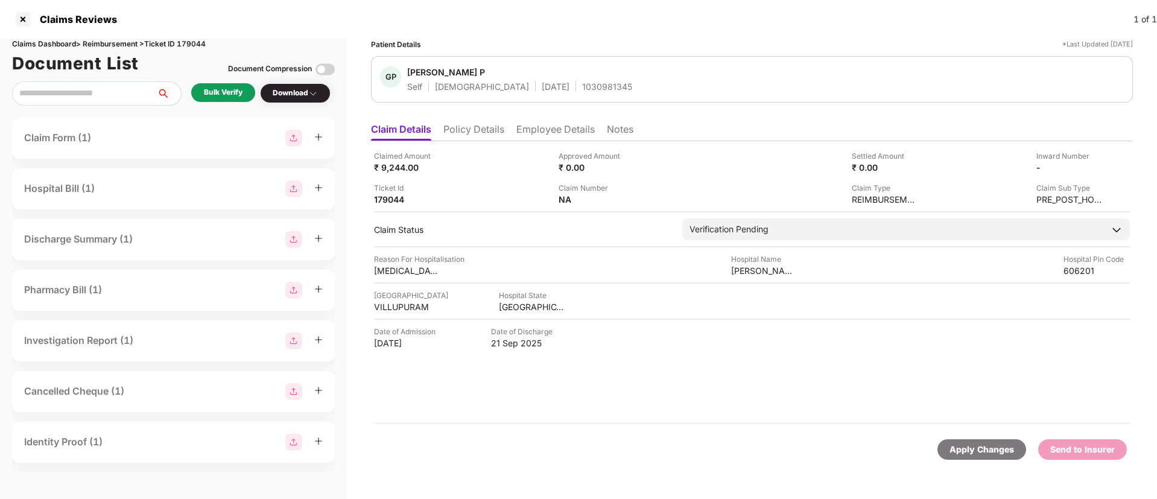
click at [227, 91] on div "Bulk Verify" at bounding box center [223, 92] width 39 height 11
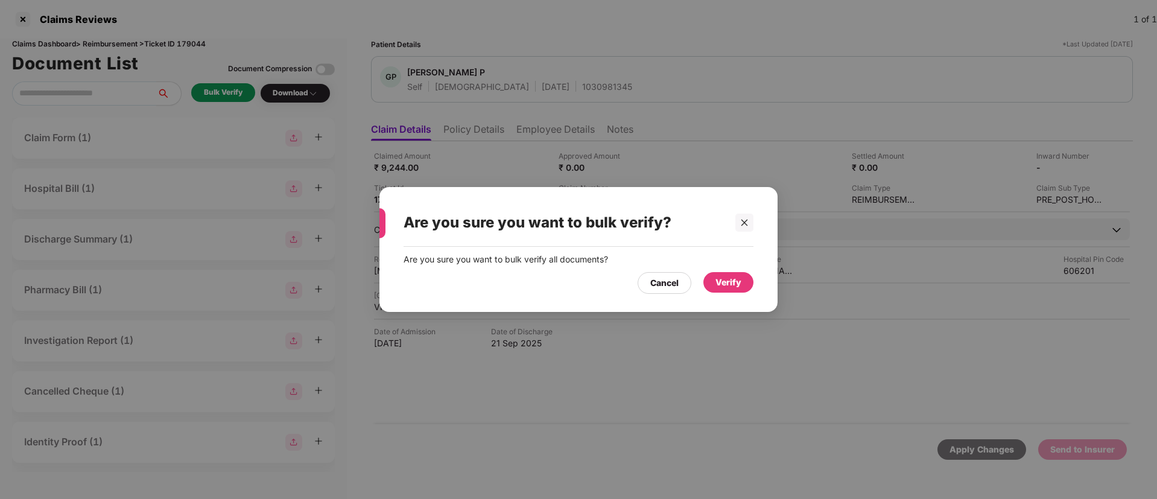
click at [736, 285] on div "Verify" at bounding box center [729, 282] width 26 height 13
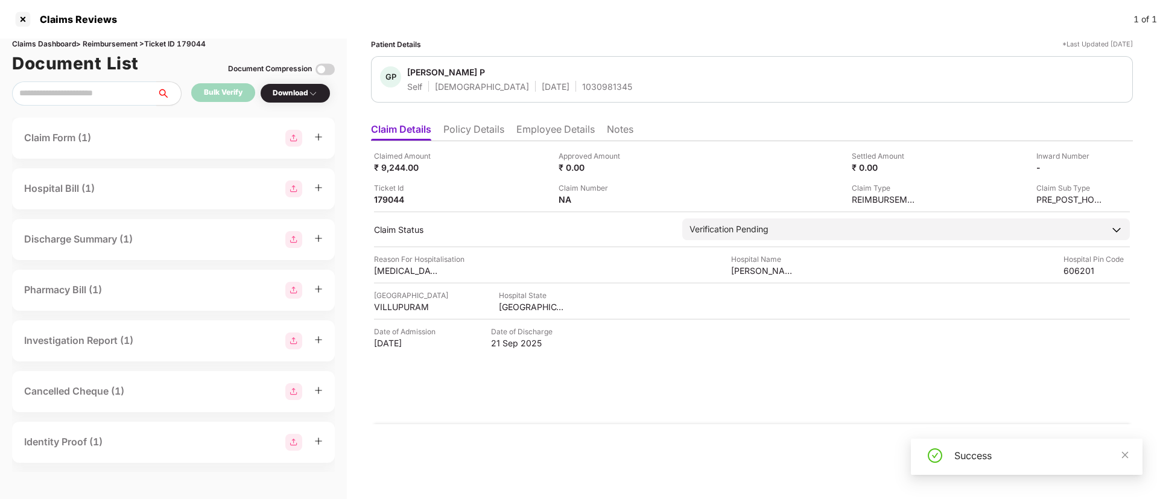
click at [1130, 453] on div "Success" at bounding box center [1027, 457] width 232 height 36
click at [304, 95] on div "Download" at bounding box center [295, 92] width 45 height 11
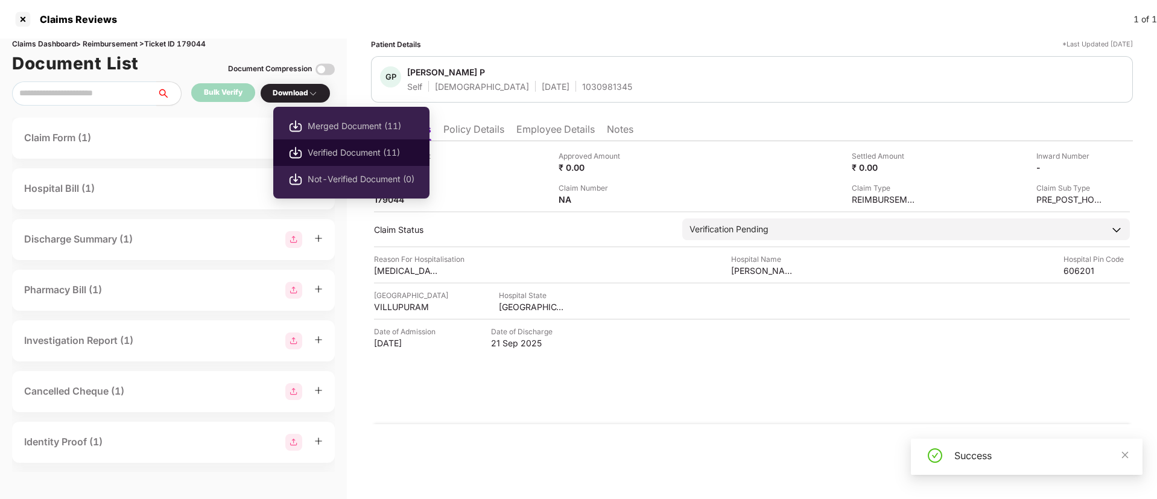
click at [358, 152] on span "Verified Document (11)" at bounding box center [361, 152] width 107 height 13
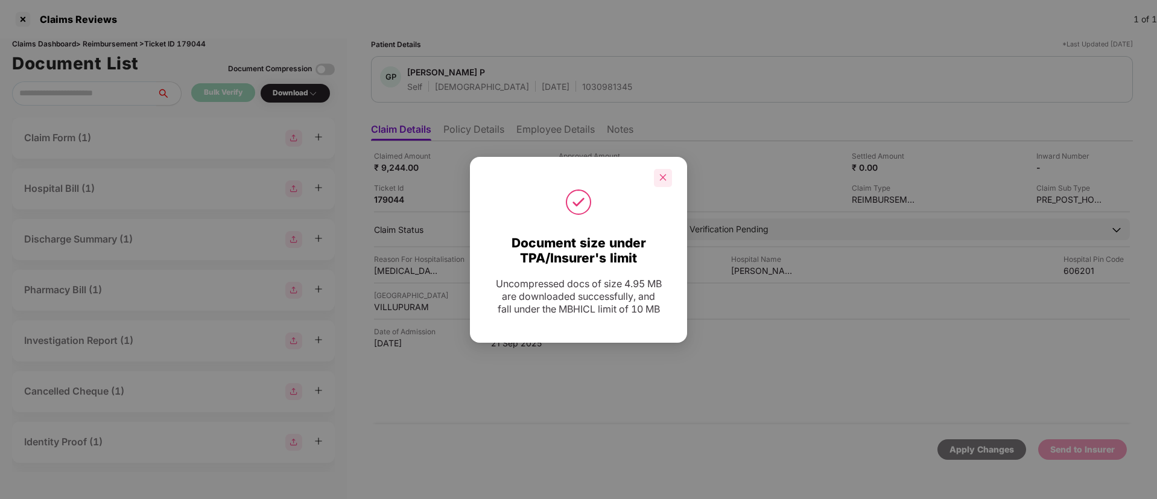
click at [665, 174] on icon "close" at bounding box center [663, 177] width 8 height 8
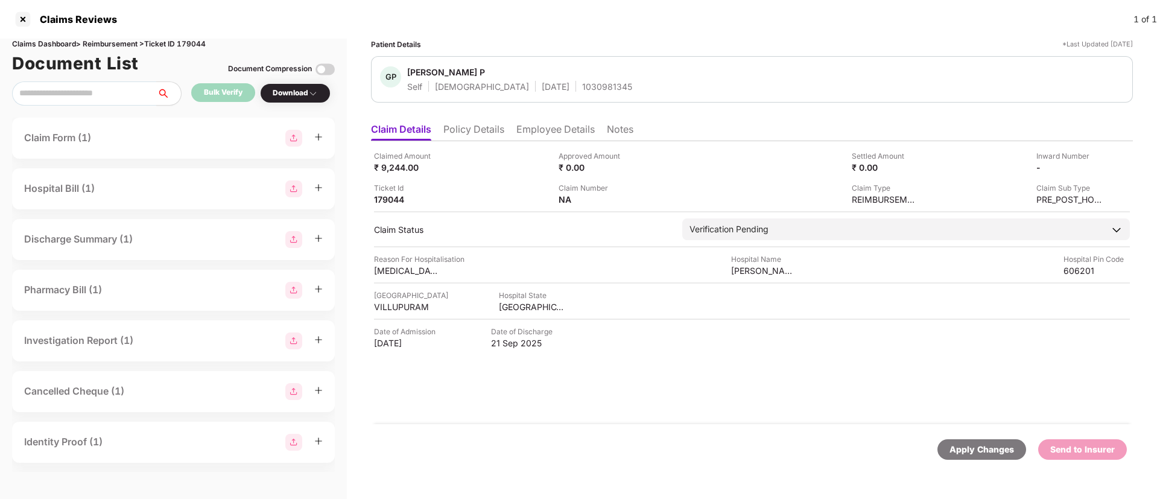
click at [582, 86] on div "1030981345" at bounding box center [607, 86] width 50 height 11
copy div "1030981345"
click at [555, 135] on li "Employee Details" at bounding box center [556, 131] width 78 height 17
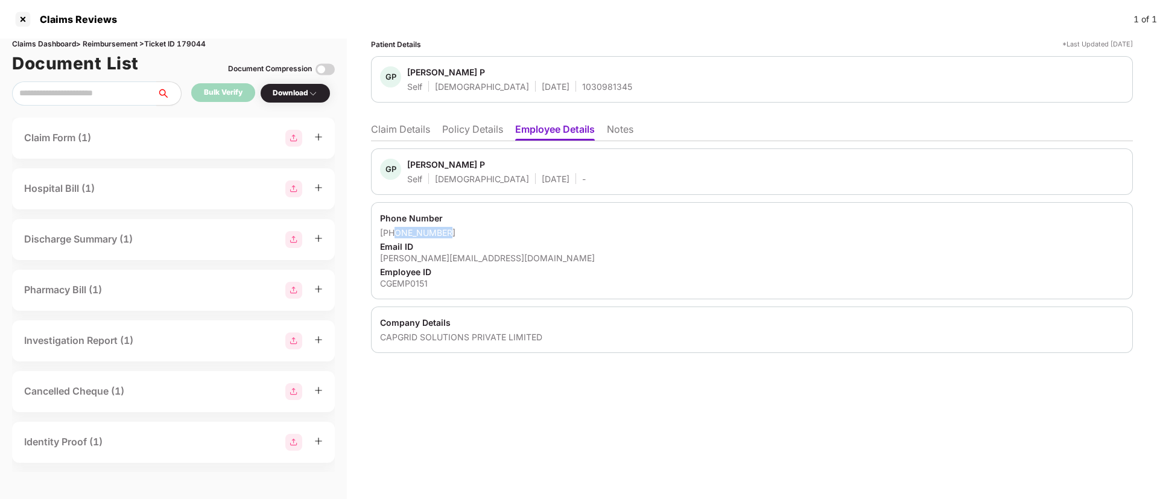
drag, startPoint x: 395, startPoint y: 231, endPoint x: 468, endPoint y: 228, distance: 73.1
click at [468, 228] on div "+919597711806" at bounding box center [752, 232] width 744 height 11
copy div "9597711806"
click at [418, 134] on li "Claim Details" at bounding box center [400, 131] width 59 height 17
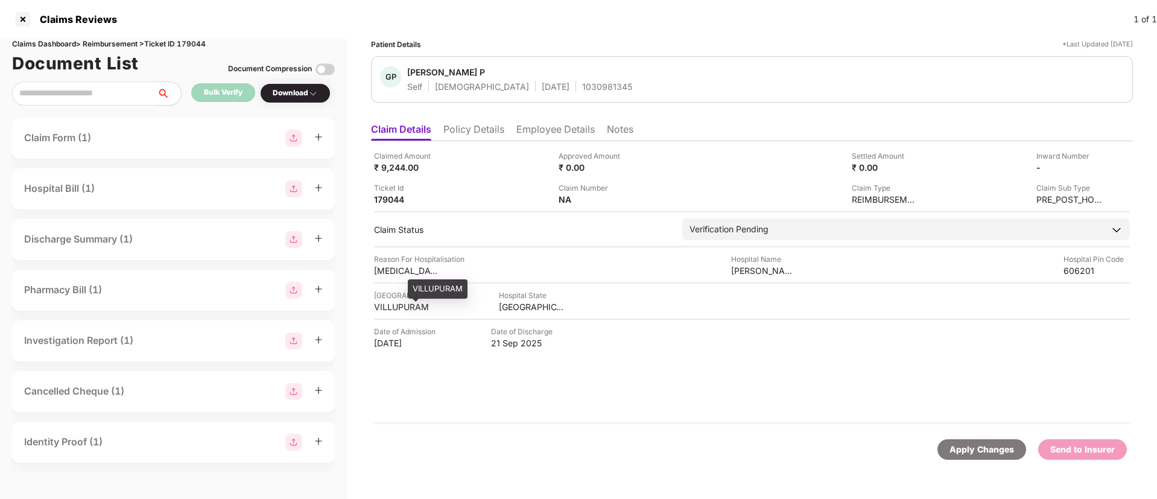
click at [387, 307] on div "VILLUPURAM" at bounding box center [407, 306] width 66 height 11
copy div "VILLUPURAM"
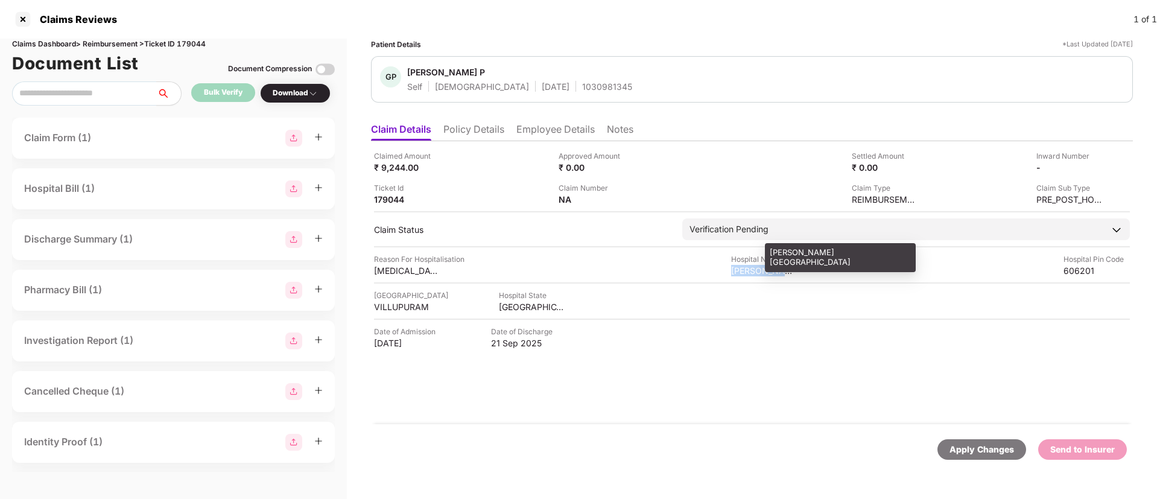
drag, startPoint x: 731, startPoint y: 269, endPoint x: 790, endPoint y: 276, distance: 60.1
click at [790, 276] on div "Reason For Hospitalisation Dengue fever Hospital Name Bhaskara hospital Hospita…" at bounding box center [752, 264] width 756 height 23
copy div "Bhaskara hosp"
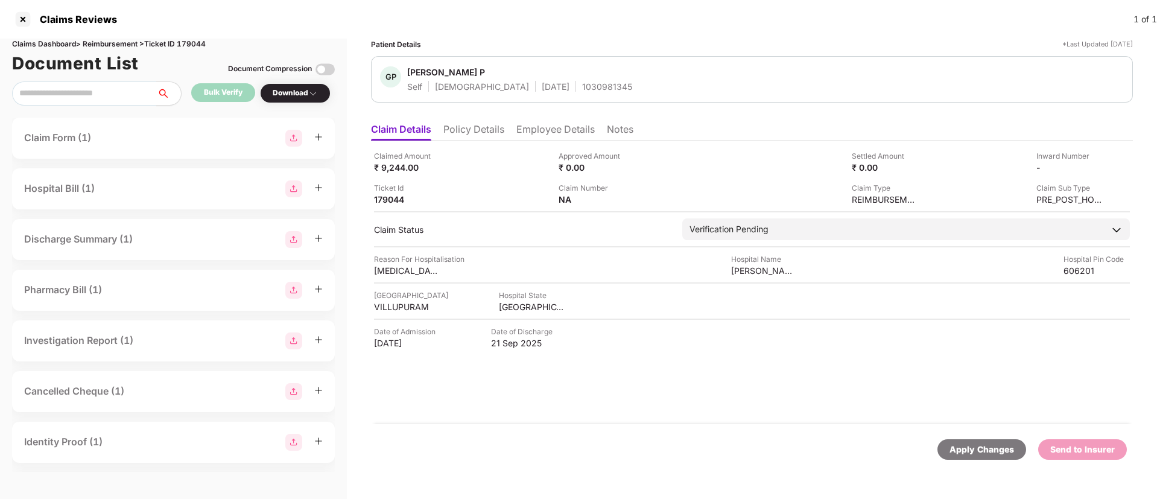
click at [582, 86] on div "1030981345" at bounding box center [607, 86] width 50 height 11
copy div "1030981345"
click at [536, 132] on li "Employee Details" at bounding box center [556, 131] width 78 height 17
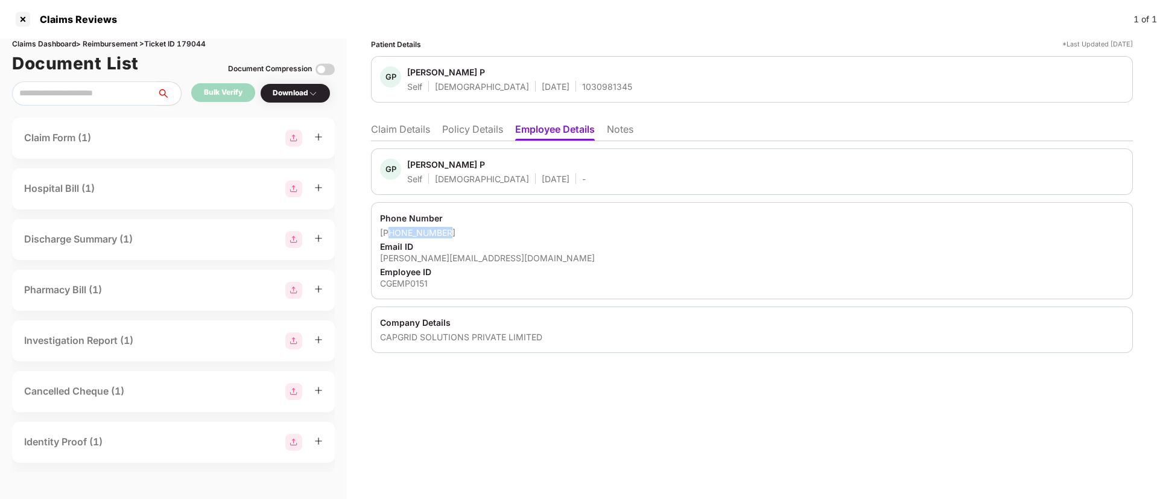
drag, startPoint x: 393, startPoint y: 233, endPoint x: 456, endPoint y: 227, distance: 63.0
click at [456, 227] on div "+919597711806" at bounding box center [752, 232] width 744 height 11
drag, startPoint x: 446, startPoint y: 217, endPoint x: 395, endPoint y: 250, distance: 61.1
click at [445, 216] on div "Phone Number" at bounding box center [752, 217] width 744 height 11
drag, startPoint x: 396, startPoint y: 235, endPoint x: 497, endPoint y: 236, distance: 100.8
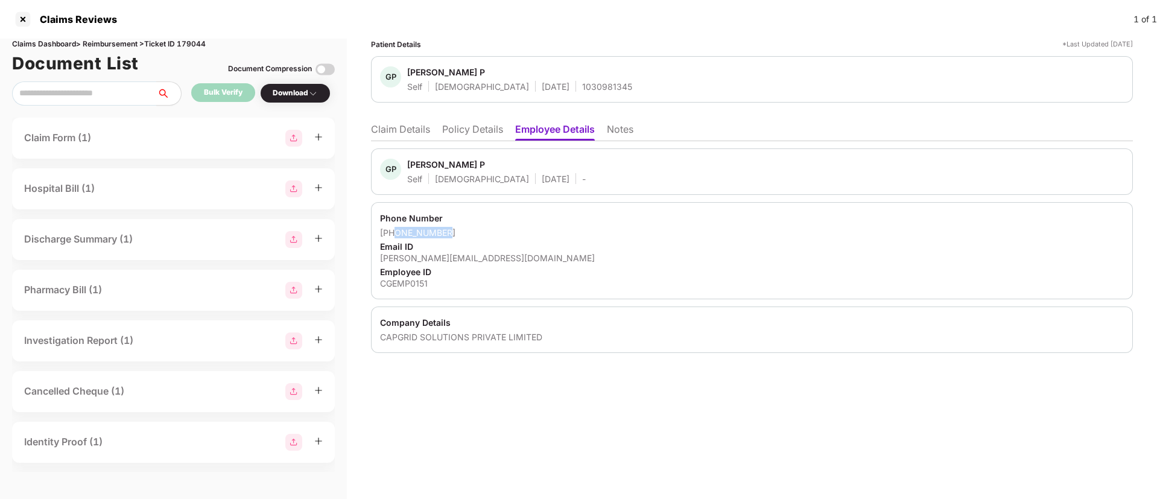
click at [497, 236] on div "+919597711806" at bounding box center [752, 232] width 744 height 11
copy div "9597711806"
click at [413, 133] on li "Claim Details" at bounding box center [400, 131] width 59 height 17
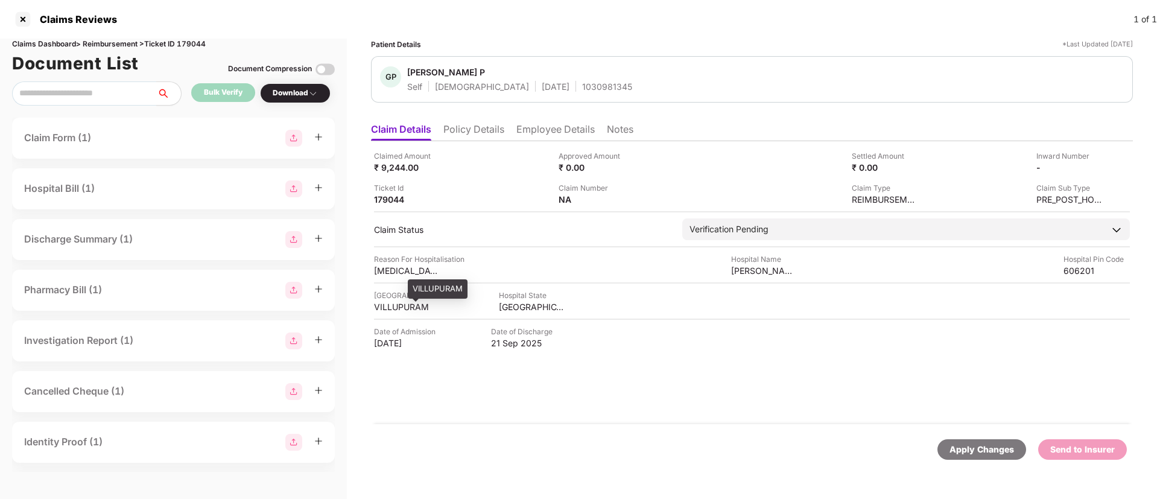
click at [383, 310] on div "VILLUPURAM" at bounding box center [407, 306] width 66 height 11
drag, startPoint x: 730, startPoint y: 272, endPoint x: 829, endPoint y: 277, distance: 98.5
click at [829, 277] on div "Claimed Amount ₹ 9,244.00 Approved Amount ₹ 0.00 Settled Amount ₹ 0.00 Inward N…" at bounding box center [752, 282] width 762 height 283
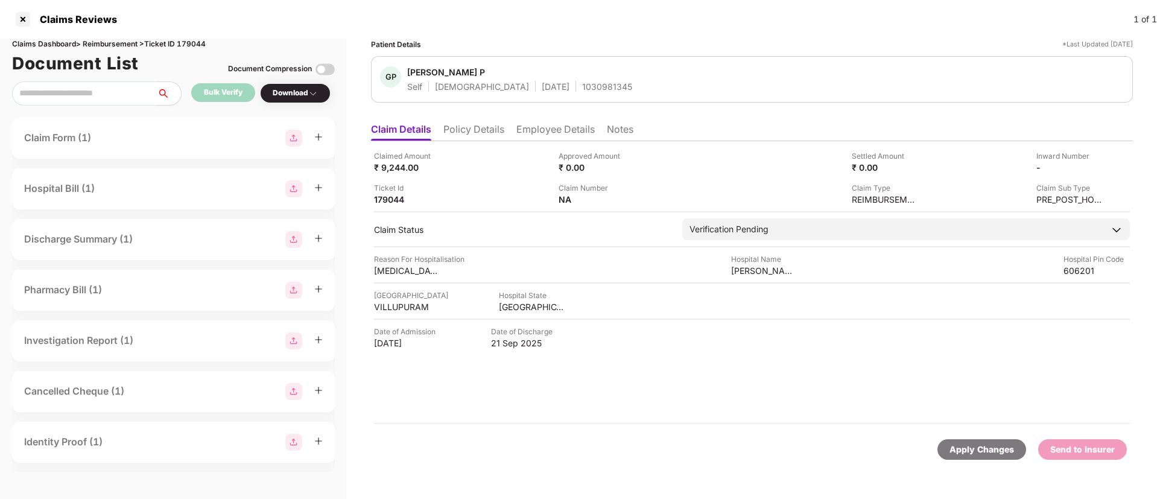
click at [814, 291] on div "Hospital City VILLUPURAM Hospital State TAMIL NADU" at bounding box center [752, 301] width 756 height 23
drag, startPoint x: 732, startPoint y: 271, endPoint x: 848, endPoint y: 276, distance: 116.0
click at [848, 276] on div "Reason For Hospitalisation Dengue fever Hospital Name Bhaskara hospital Hospita…" at bounding box center [752, 264] width 756 height 23
click at [477, 132] on li "Policy Details" at bounding box center [474, 131] width 61 height 17
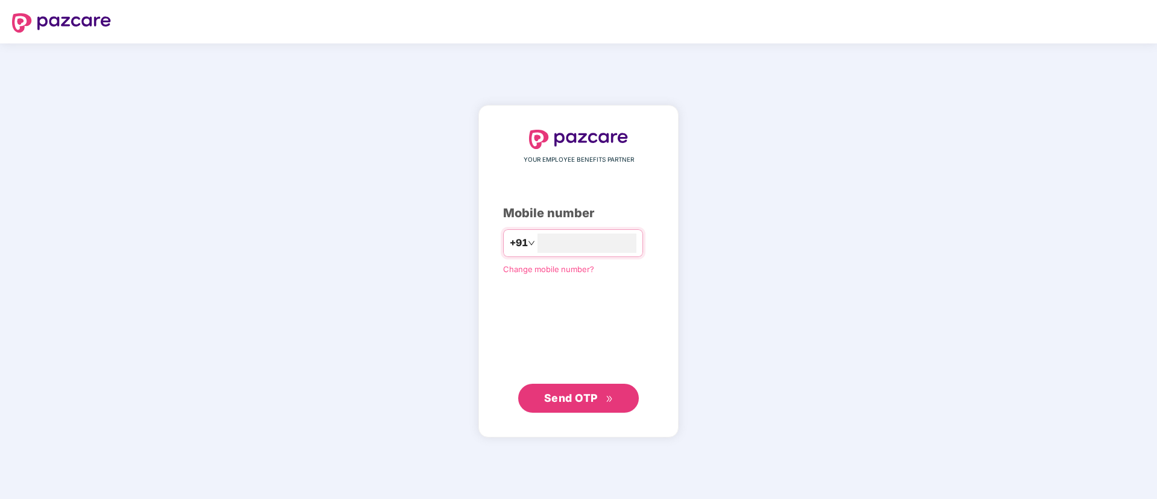
click at [550, 410] on button "Send OTP" at bounding box center [578, 398] width 121 height 29
click at [552, 240] on input "number" at bounding box center [587, 243] width 99 height 19
type input "**********"
click at [570, 384] on button "Send OTP" at bounding box center [578, 397] width 121 height 29
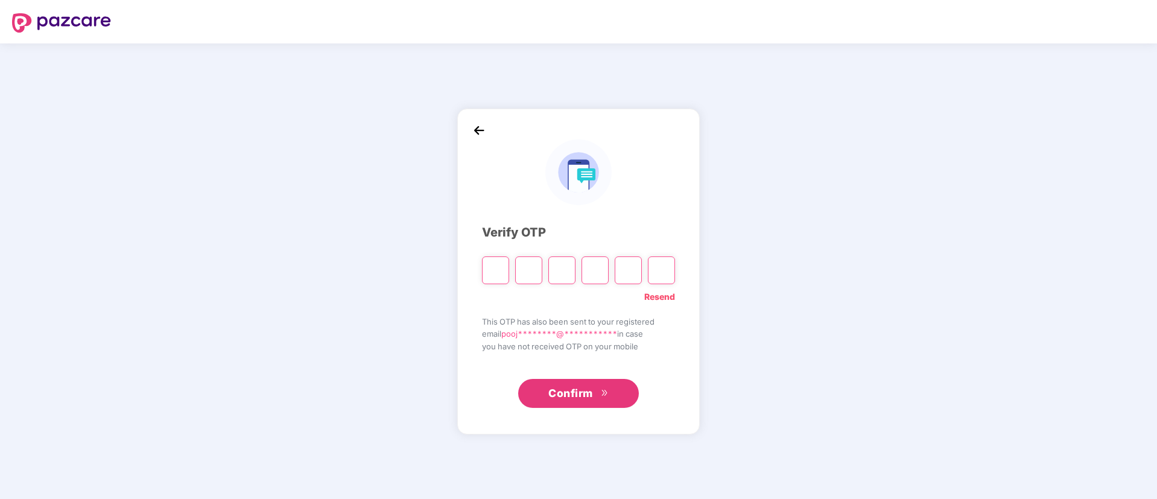
paste input "*"
type input "*"
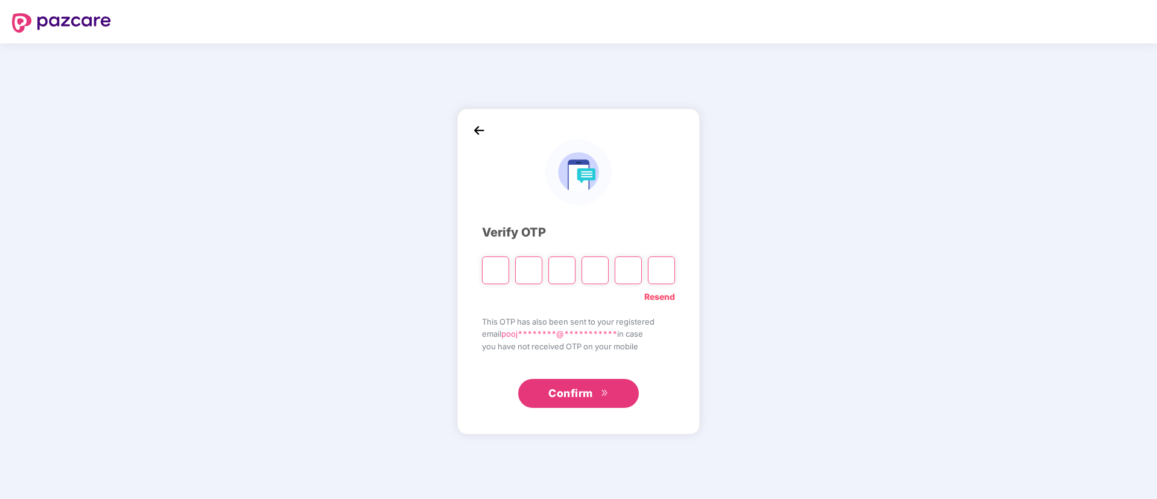
type input "*"
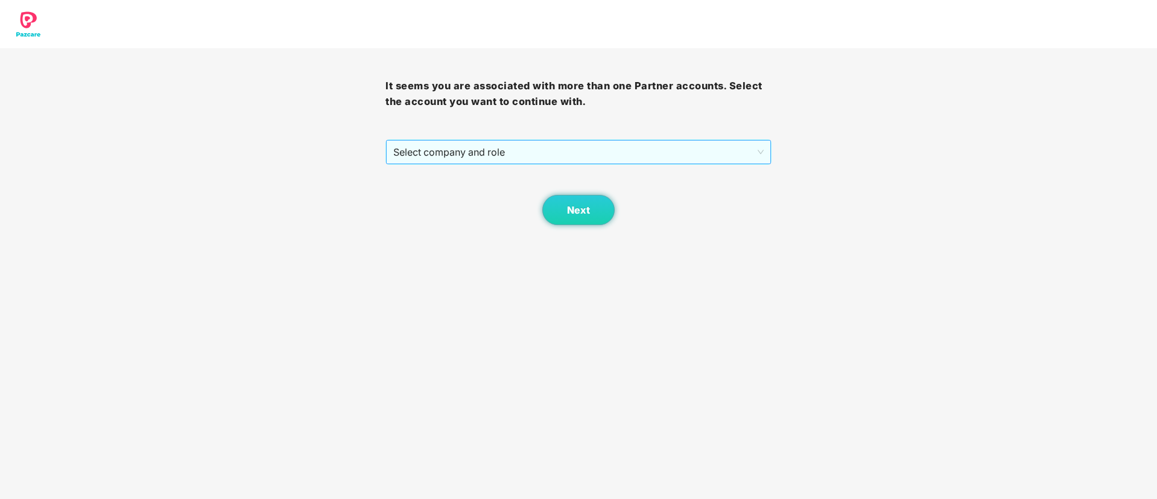
click at [480, 158] on span "Select company and role" at bounding box center [578, 152] width 370 height 23
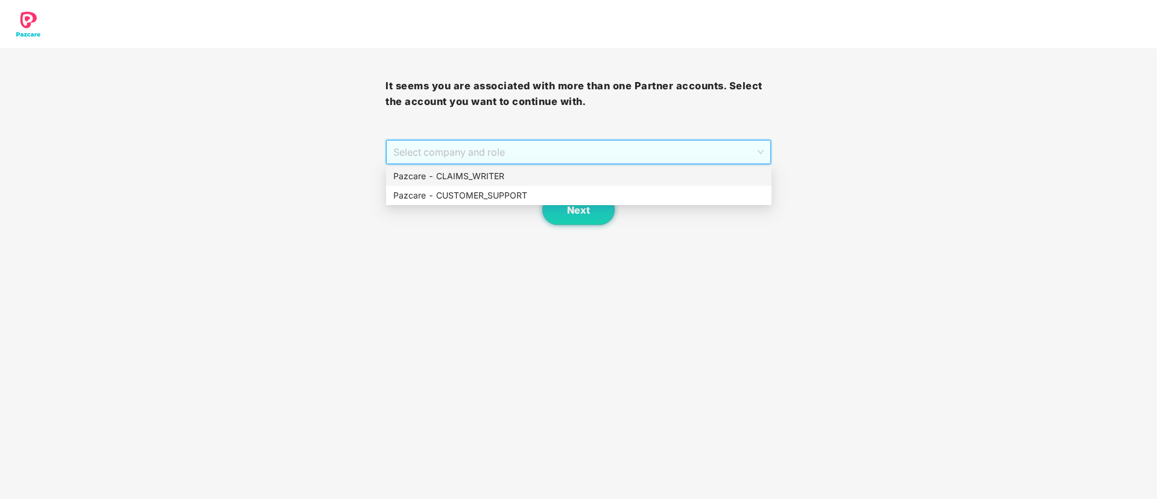
drag, startPoint x: 479, startPoint y: 171, endPoint x: 497, endPoint y: 203, distance: 37.1
click at [479, 171] on div "Pazcare - CLAIMS_WRITER" at bounding box center [578, 176] width 371 height 13
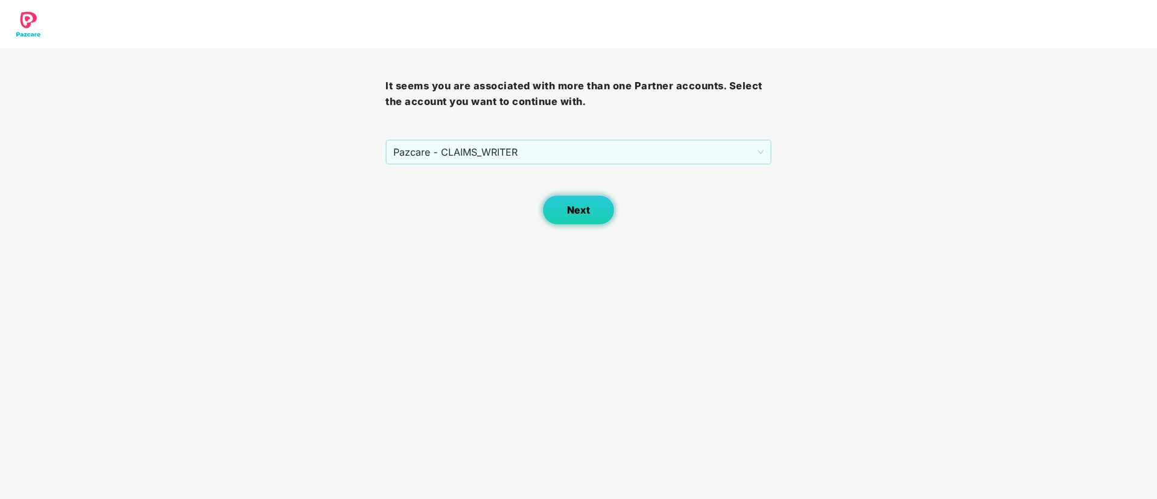
click at [588, 209] on span "Next" at bounding box center [578, 210] width 23 height 11
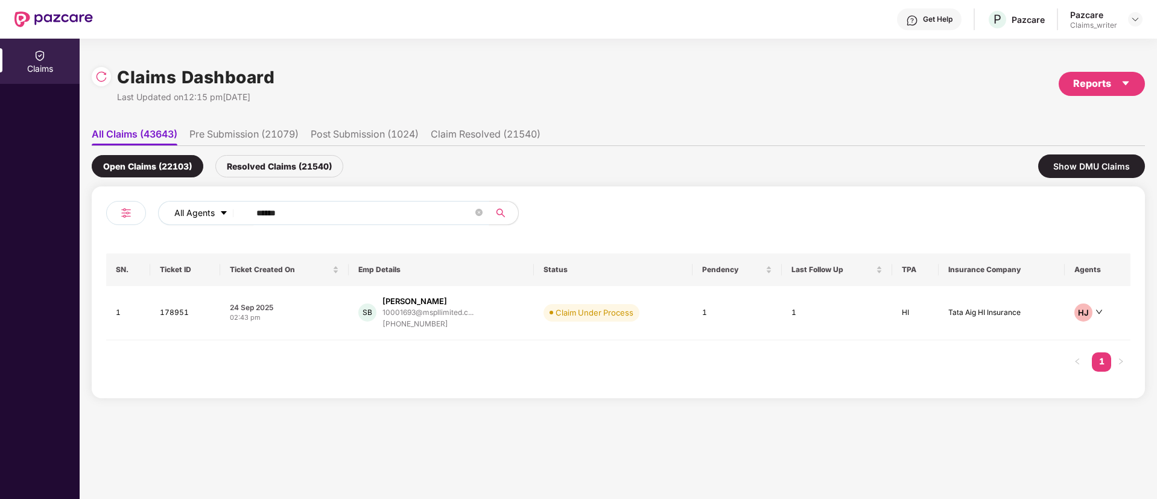
drag, startPoint x: 310, startPoint y: 213, endPoint x: 201, endPoint y: 218, distance: 109.4
click at [201, 218] on div "All Agents ******" at bounding box center [465, 213] width 615 height 24
type input "******"
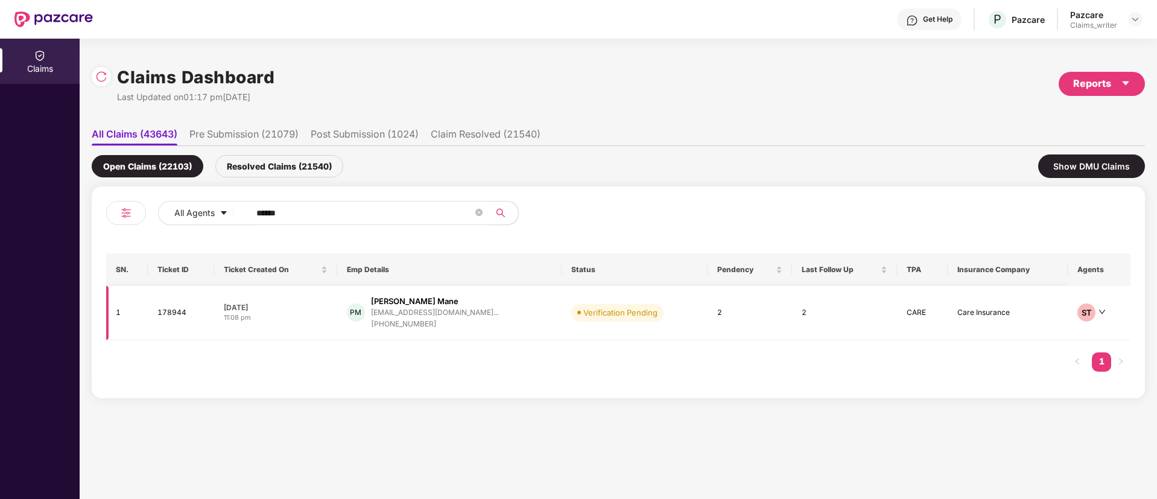
click at [167, 319] on td "178944" at bounding box center [181, 313] width 66 height 54
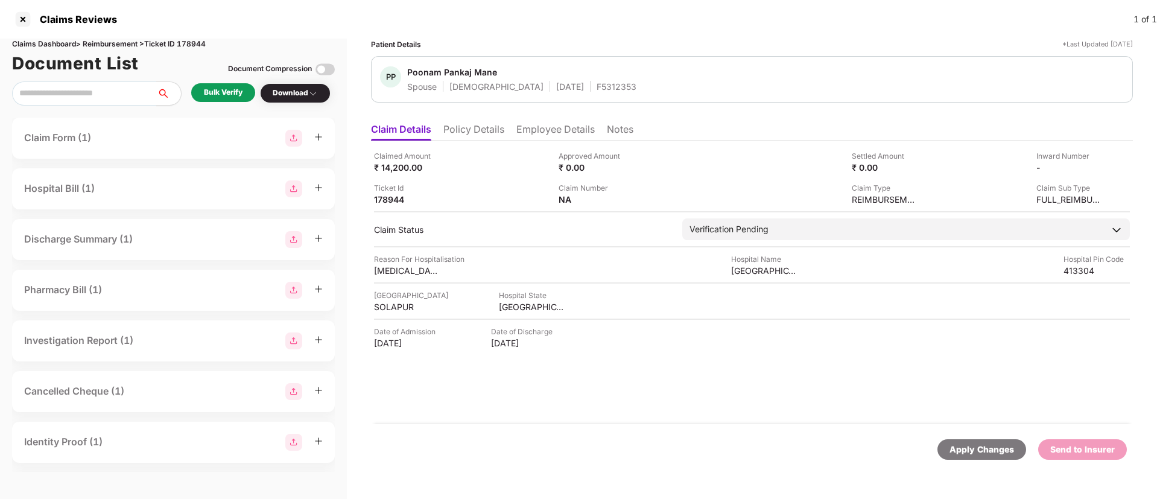
click at [483, 127] on li "Policy Details" at bounding box center [474, 131] width 61 height 17
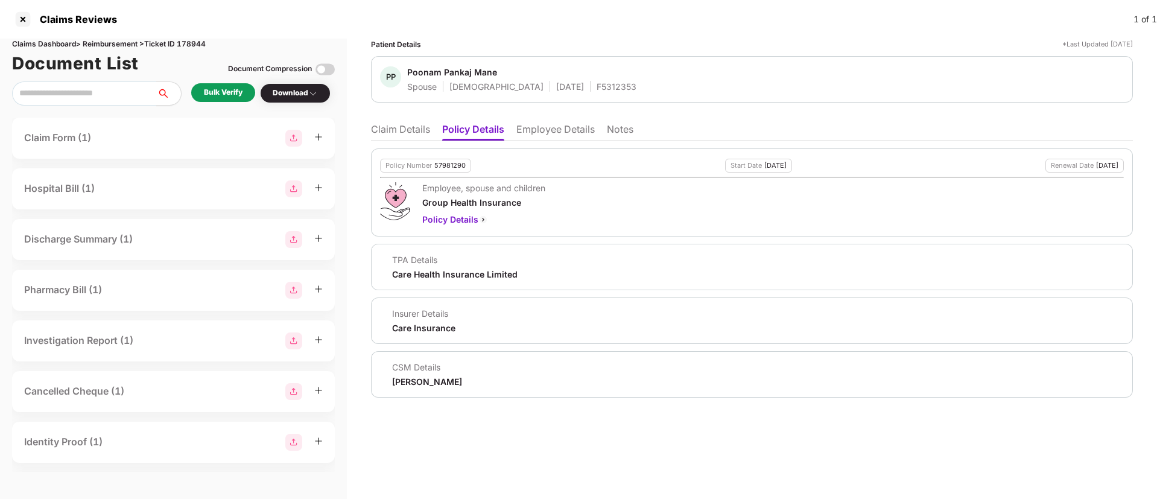
click at [444, 162] on div "57981290" at bounding box center [449, 166] width 31 height 8
copy div "57981290"
click at [597, 82] on div "F5312353" at bounding box center [617, 86] width 40 height 11
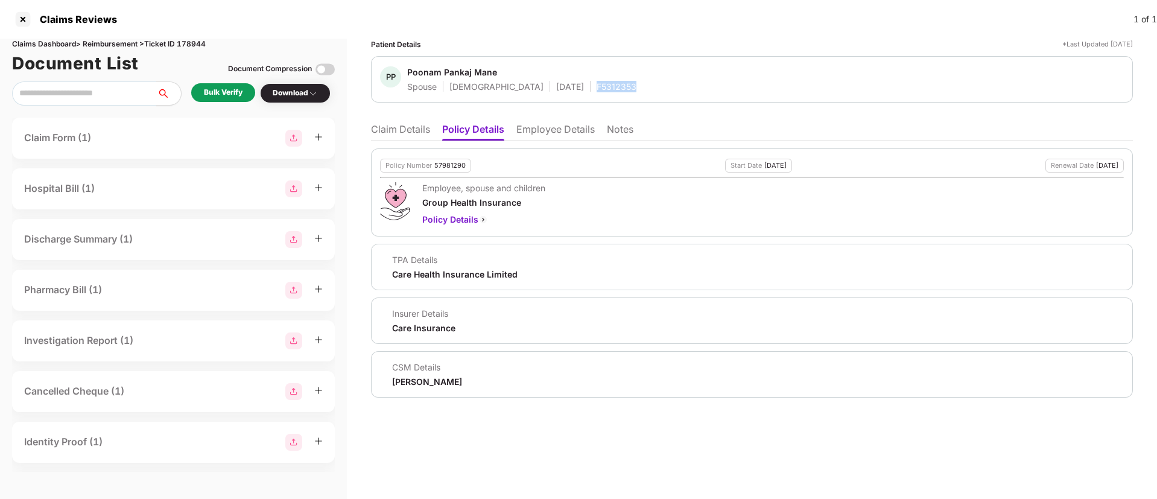
copy div "F5312353"
click at [406, 121] on ul "Claim Details Policy Details Employee Details Notes" at bounding box center [752, 129] width 762 height 24
click at [405, 131] on li "Claim Details" at bounding box center [400, 131] width 59 height 17
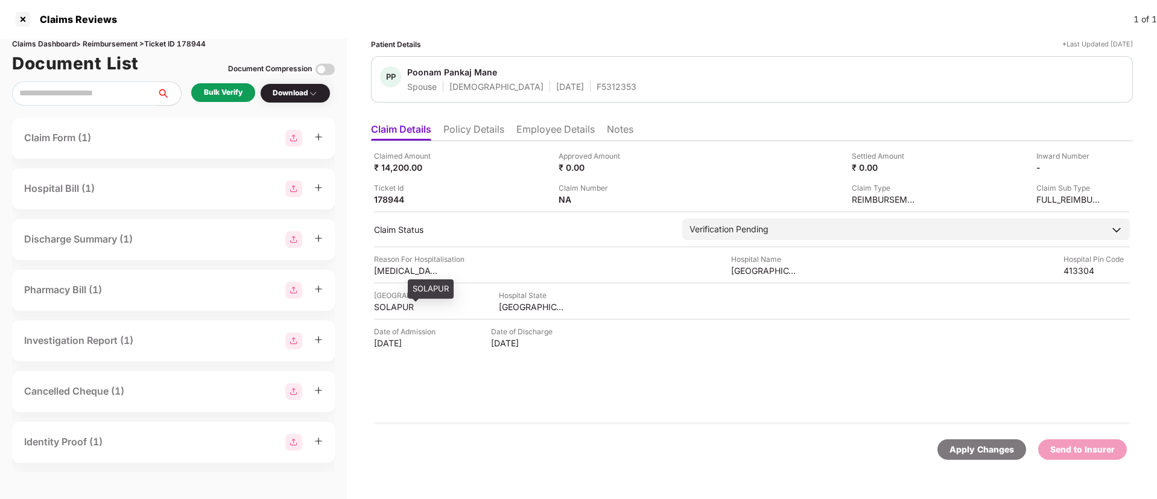
click at [391, 305] on div "SOLAPUR" at bounding box center [407, 306] width 66 height 11
copy div "SOLAPUR"
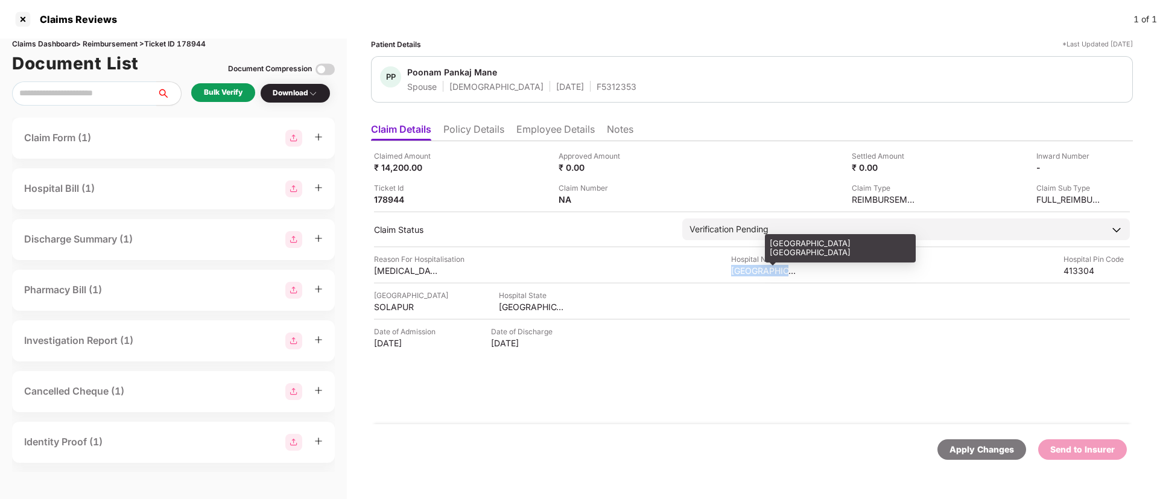
drag, startPoint x: 732, startPoint y: 272, endPoint x: 796, endPoint y: 272, distance: 64.0
click at [796, 272] on div "Shri Ganpati Children Hospital Pandharpur" at bounding box center [764, 270] width 66 height 11
copy div "Shri Ganpati Chi"
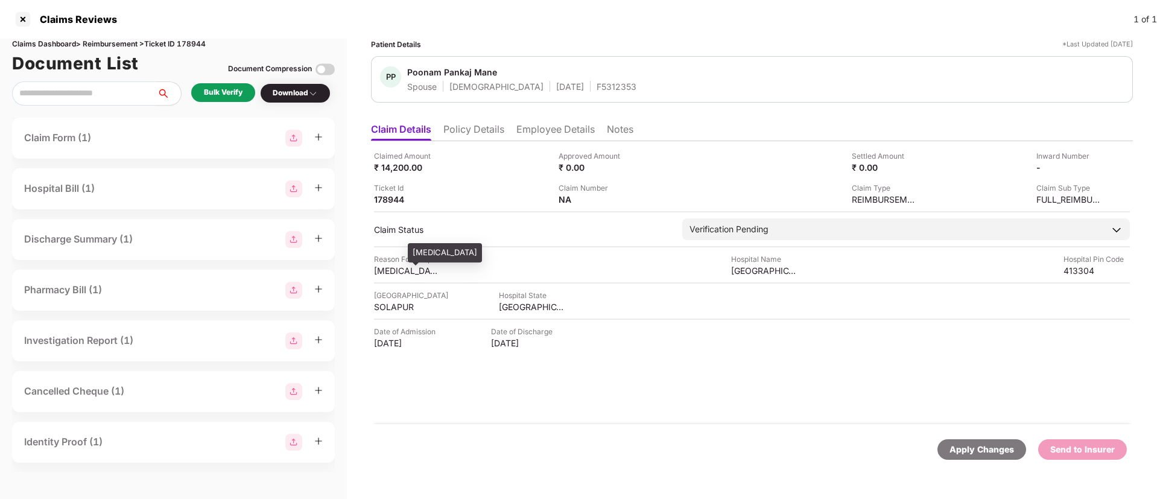
click at [394, 268] on div "Jaundice" at bounding box center [407, 270] width 66 height 11
copy div "Jaundice"
click at [534, 136] on li "Employee Details" at bounding box center [556, 131] width 78 height 17
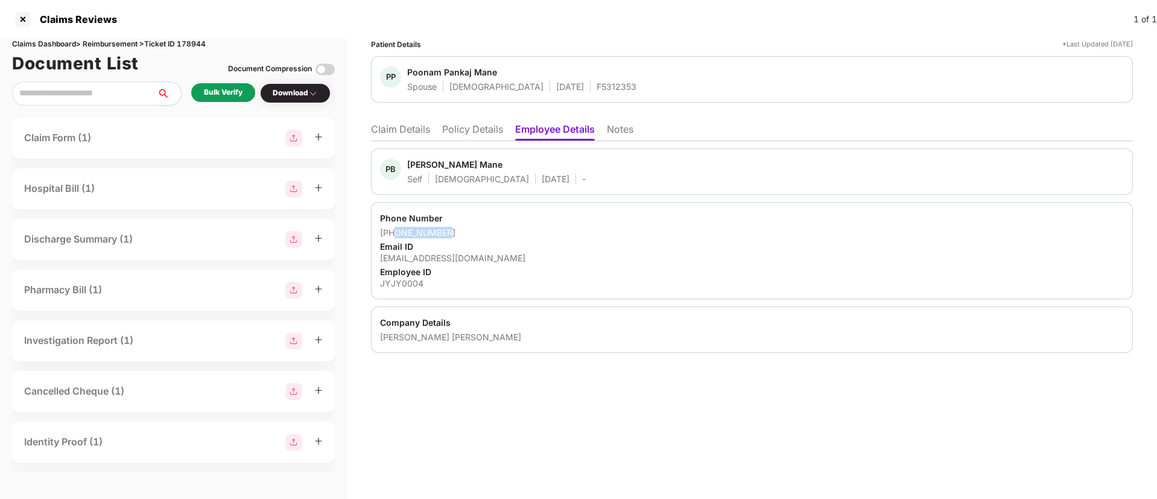
drag, startPoint x: 397, startPoint y: 230, endPoint x: 456, endPoint y: 234, distance: 59.2
click at [456, 234] on div "+917021307463" at bounding box center [752, 232] width 744 height 11
copy div "7021307463"
drag, startPoint x: 381, startPoint y: 258, endPoint x: 483, endPoint y: 262, distance: 102.6
click at [483, 262] on div "pankaj@jagritiyatra.com" at bounding box center [752, 257] width 744 height 11
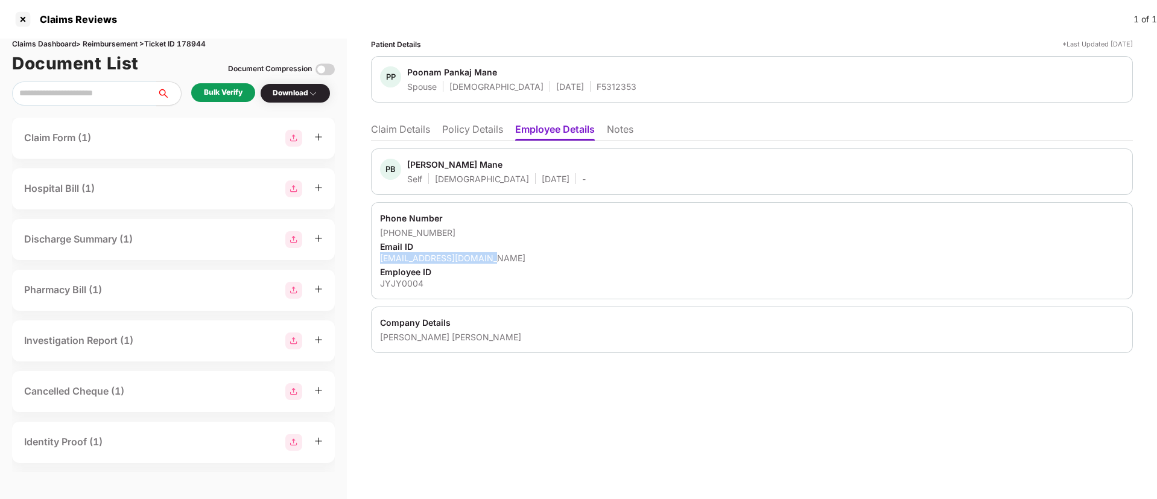
copy div "pankaj@jagritiyatra.com"
click at [228, 93] on div "Bulk Verify" at bounding box center [223, 92] width 39 height 11
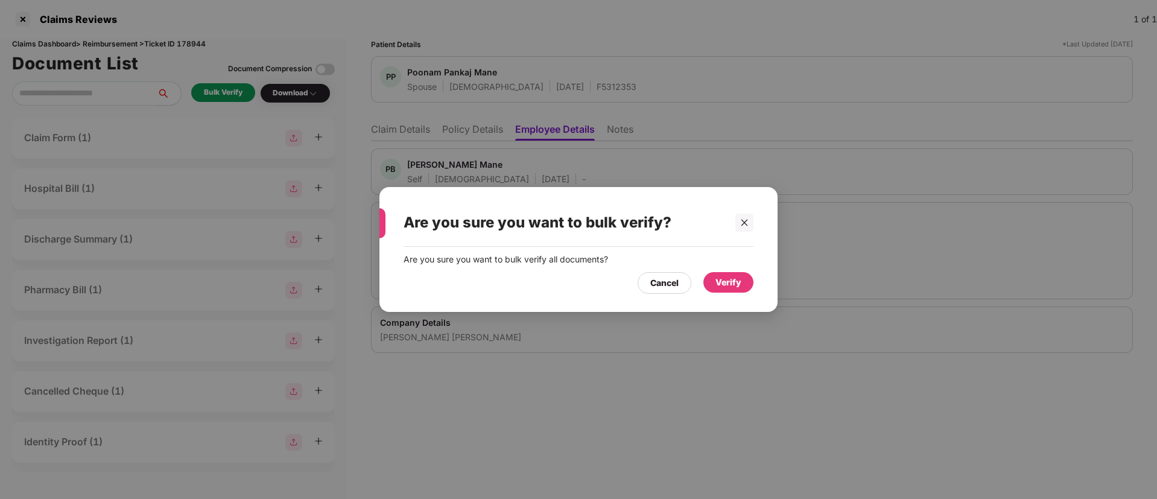
click at [716, 285] on div "Verify" at bounding box center [729, 282] width 26 height 13
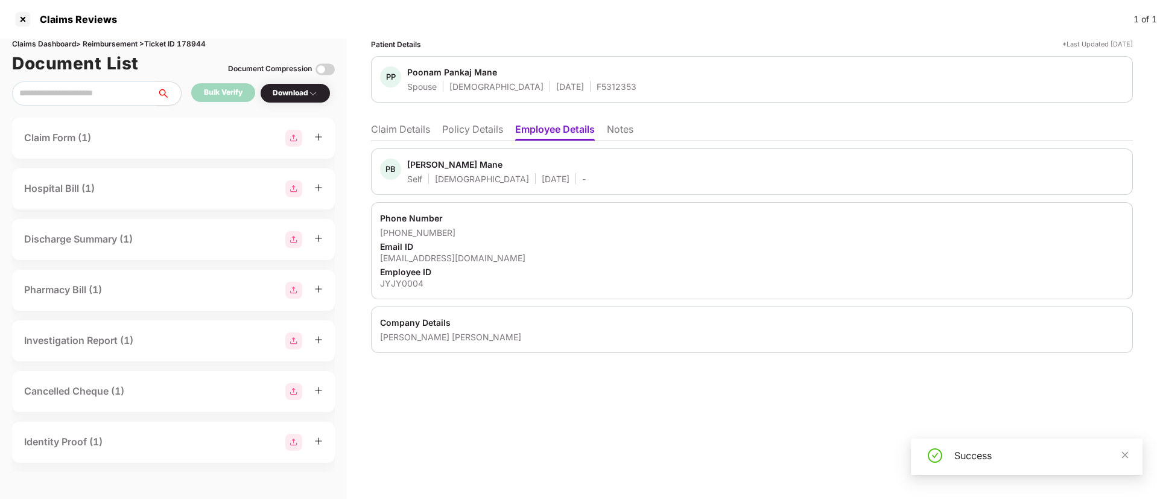
click at [305, 95] on div "Download" at bounding box center [295, 92] width 45 height 11
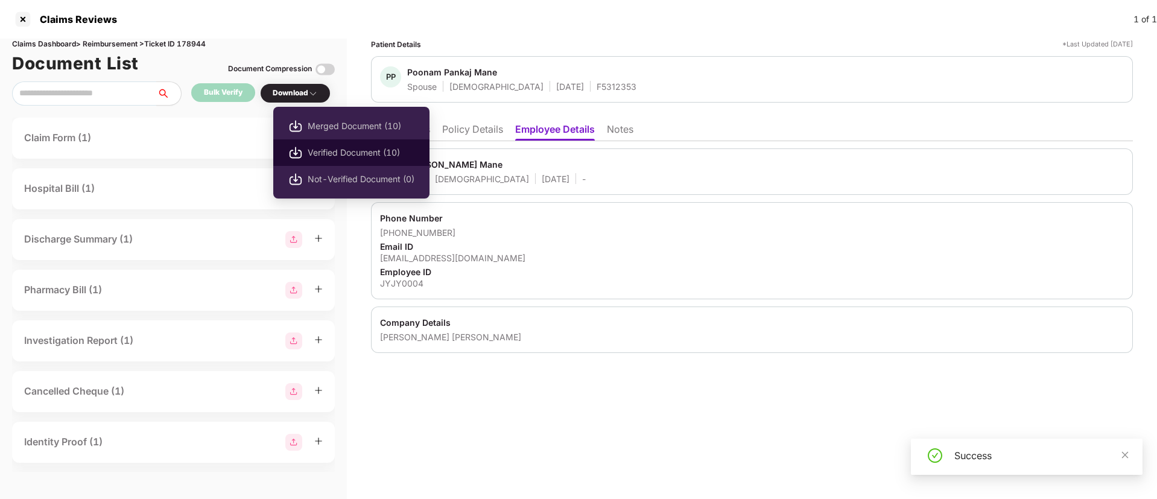
click at [354, 147] on span "Verified Document (10)" at bounding box center [361, 152] width 107 height 13
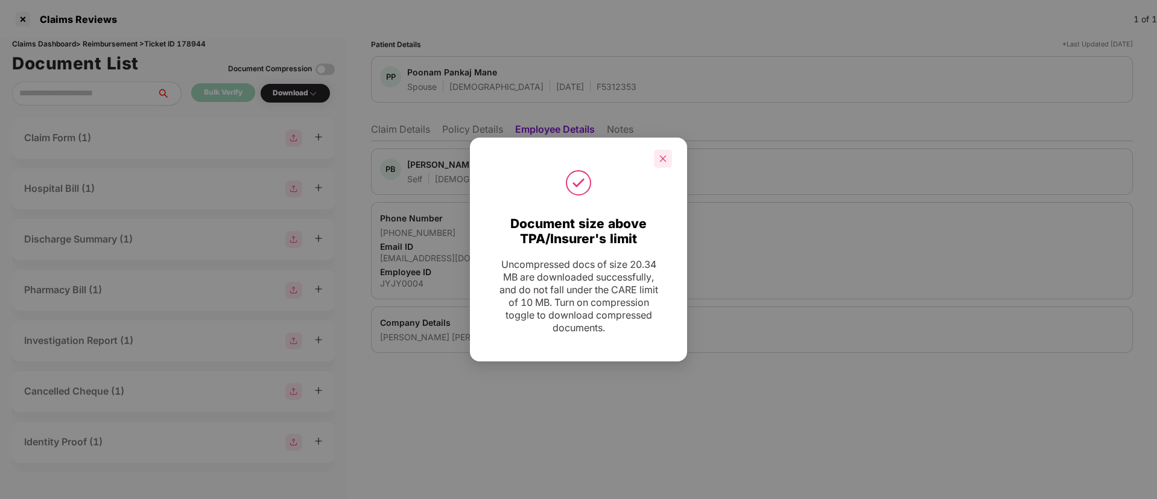
click at [663, 161] on icon "close" at bounding box center [663, 158] width 8 height 8
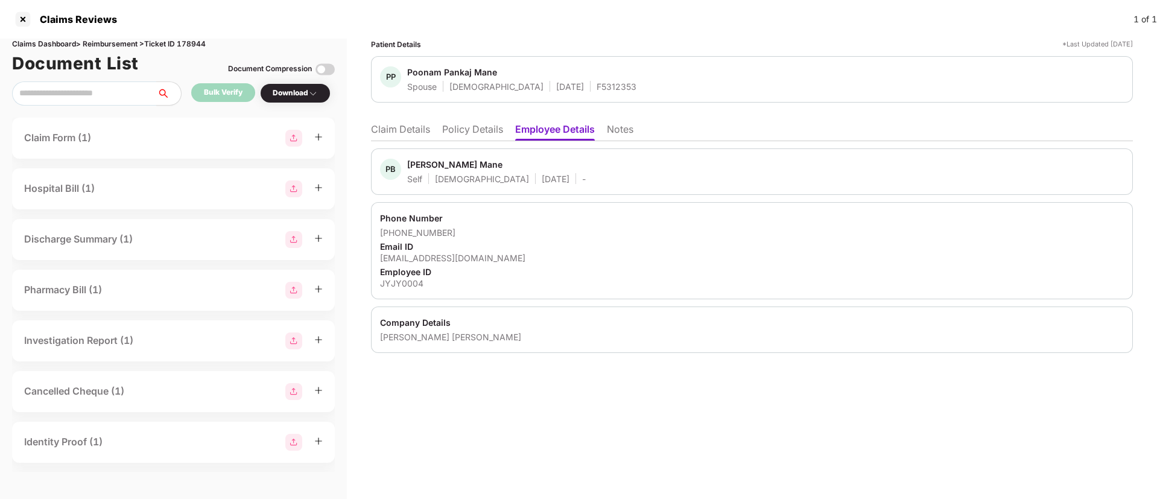
click at [415, 139] on li "Claim Details" at bounding box center [400, 131] width 59 height 17
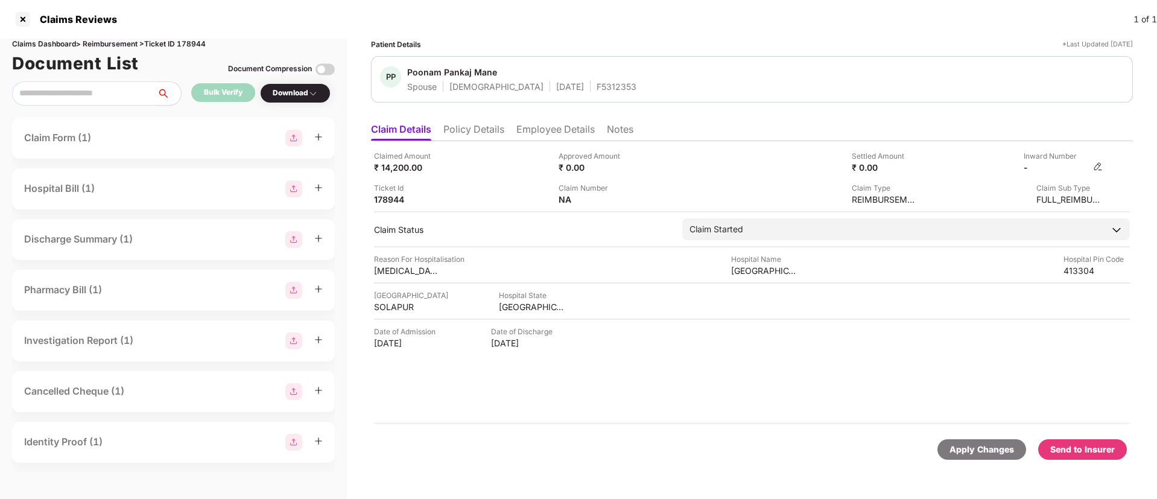
click at [1093, 166] on div "-" at bounding box center [1063, 167] width 79 height 11
click at [1098, 168] on img at bounding box center [1098, 167] width 10 height 10
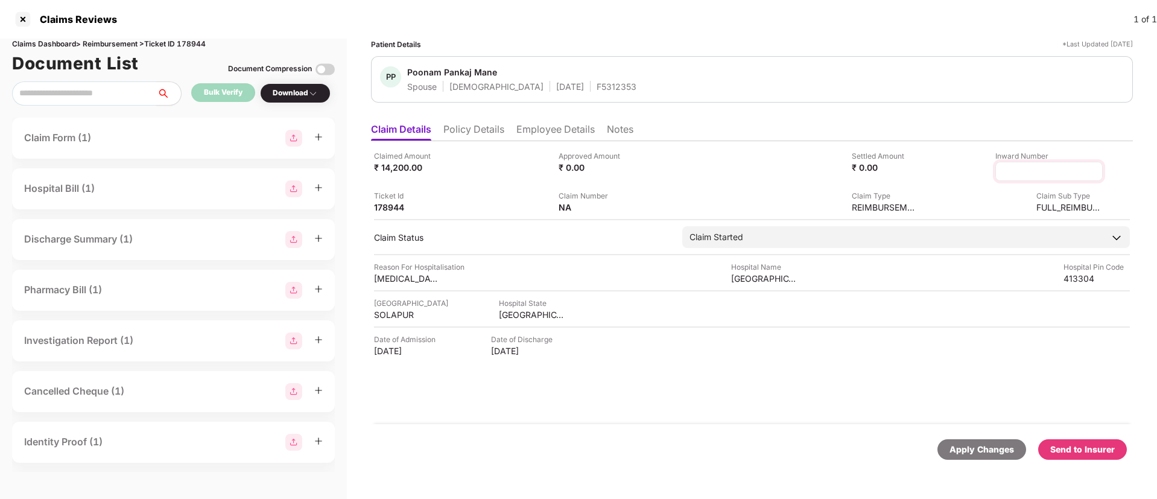
click at [1013, 170] on input at bounding box center [1049, 171] width 87 height 13
type input "**********"
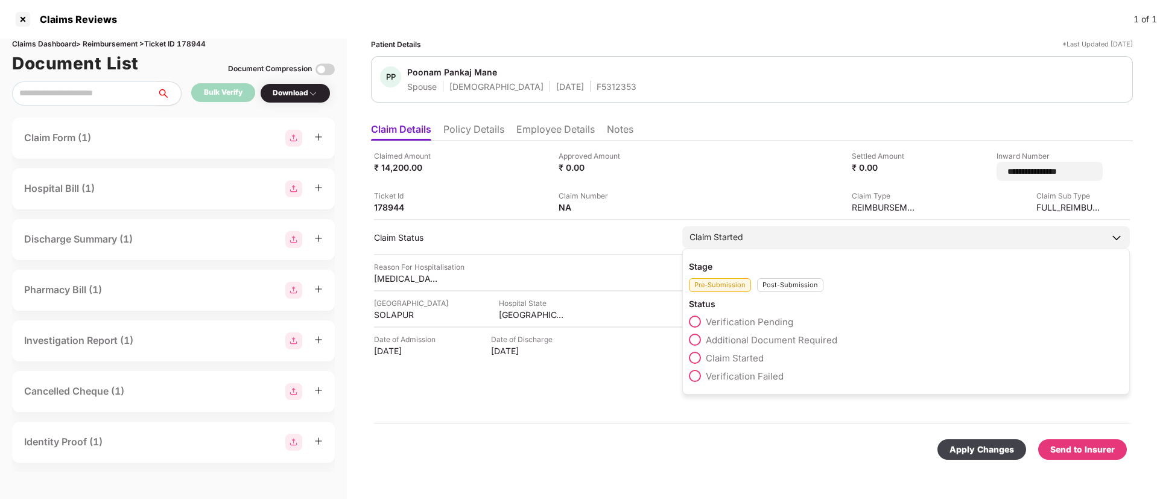
click at [785, 278] on div "Post-Submission" at bounding box center [790, 285] width 66 height 14
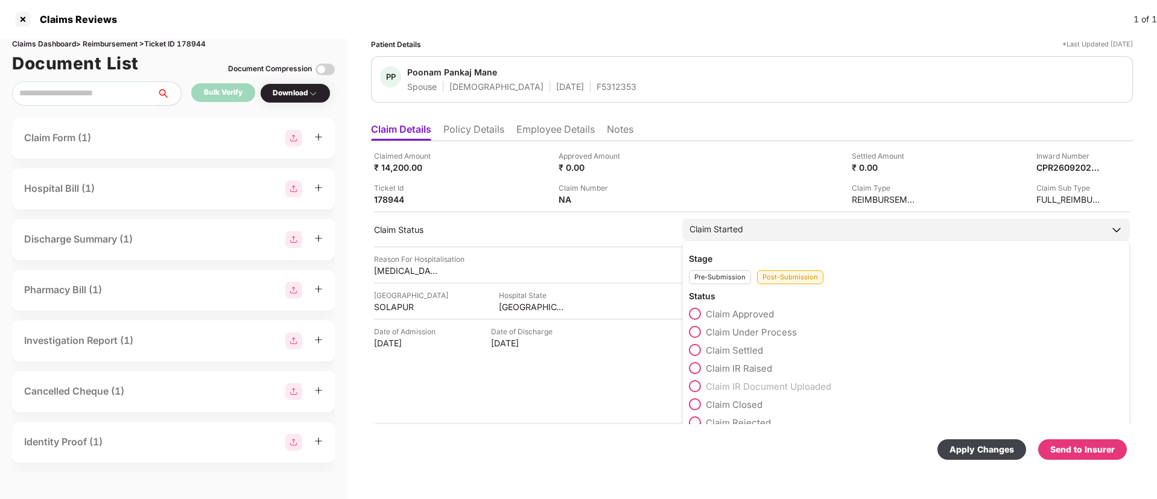
click at [698, 336] on span at bounding box center [695, 332] width 12 height 12
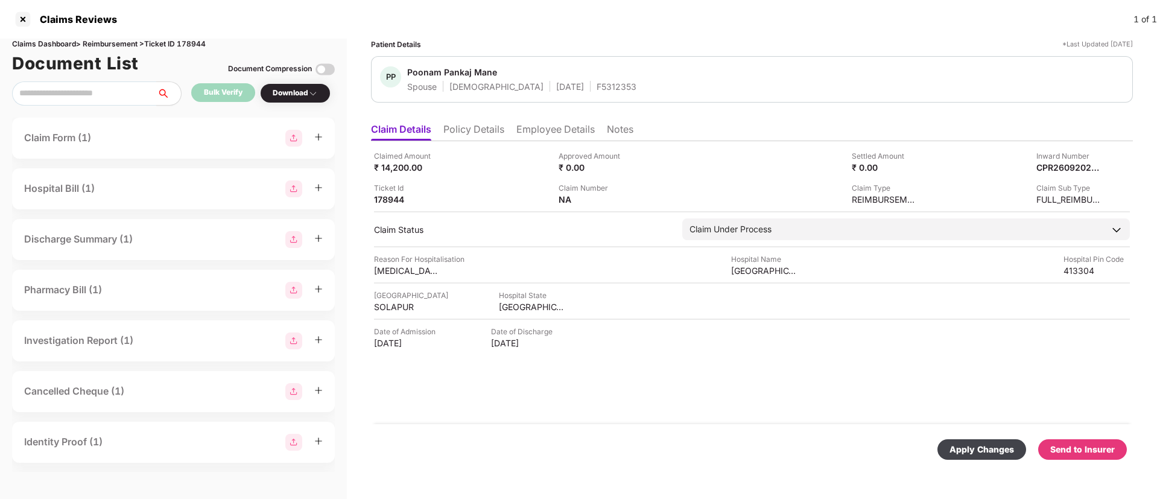
click at [976, 448] on div "Apply Changes" at bounding box center [982, 449] width 65 height 13
click at [540, 126] on li "Employee Details" at bounding box center [556, 131] width 78 height 17
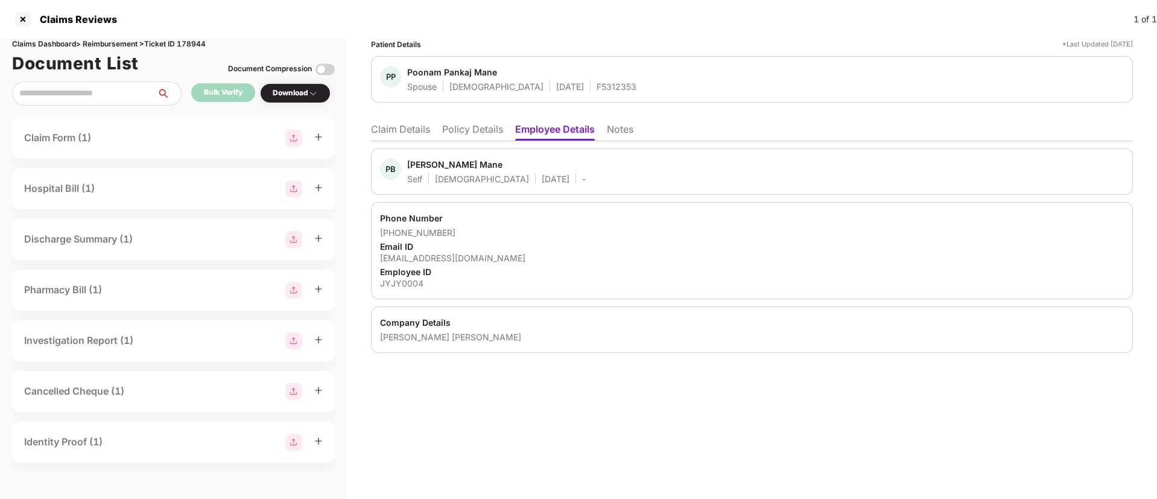
click at [381, 117] on ul "Claim Details Policy Details Employee Details Notes" at bounding box center [752, 129] width 762 height 24
click at [413, 127] on li "Claim Details" at bounding box center [400, 131] width 59 height 17
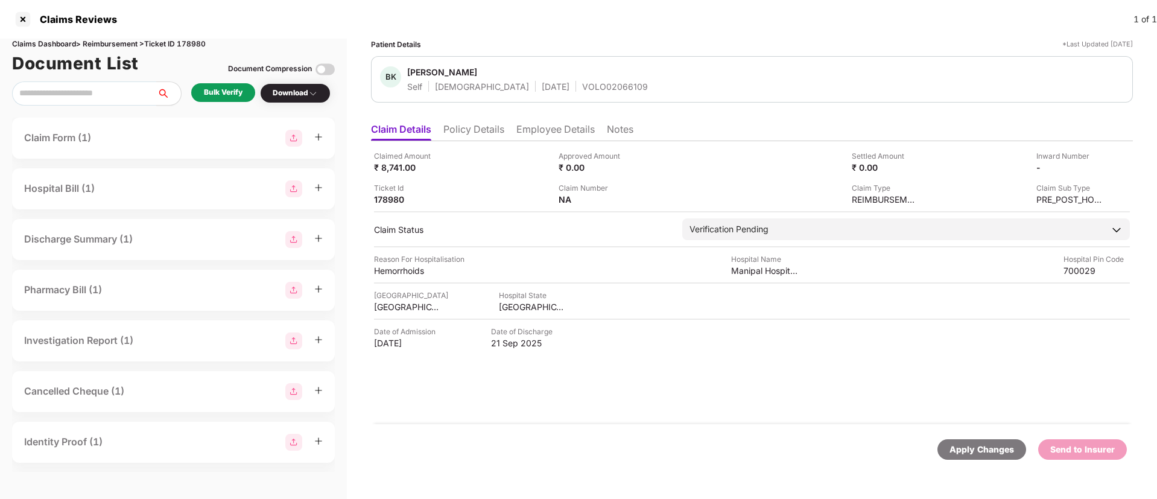
click at [549, 129] on li "Employee Details" at bounding box center [556, 131] width 78 height 17
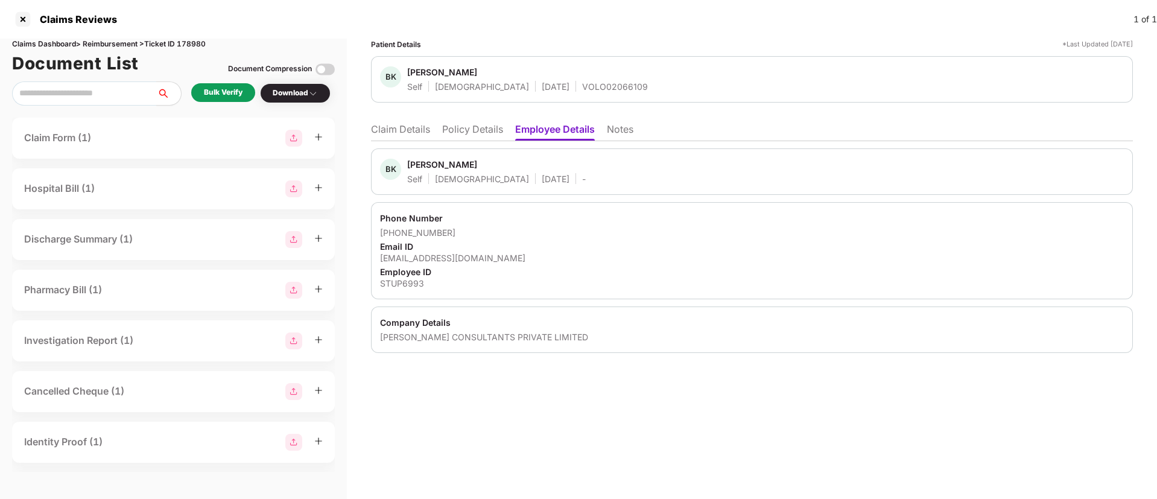
click at [462, 127] on li "Policy Details" at bounding box center [472, 131] width 61 height 17
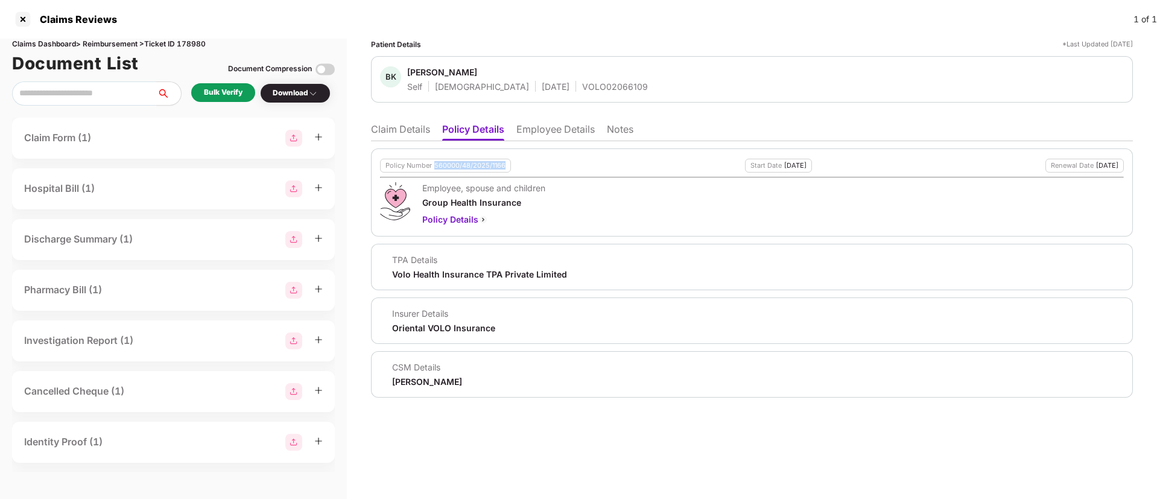
drag, startPoint x: 436, startPoint y: 164, endPoint x: 506, endPoint y: 159, distance: 69.6
click at [506, 159] on div "Policy Number 560000/48/2025/1166" at bounding box center [445, 166] width 131 height 14
copy div "560000/48/2025/1166"
click at [666, 218] on div "Employee, spouse and children Group Health Insurance Policy Details" at bounding box center [752, 204] width 744 height 44
click at [553, 136] on li "Employee Details" at bounding box center [556, 131] width 78 height 17
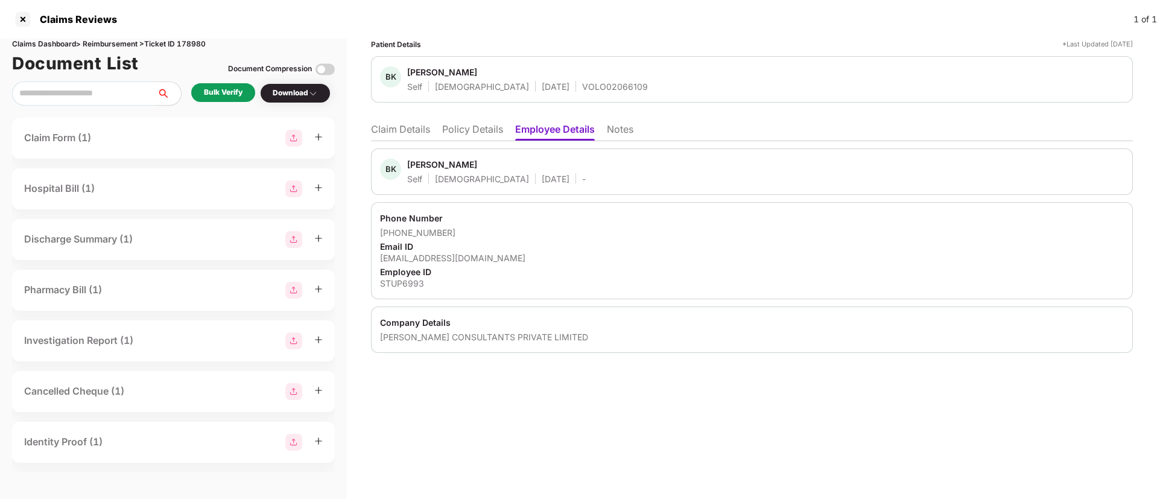
click at [514, 398] on div "Patient Details *Last Updated [DATE] BK [PERSON_NAME] Self [DEMOGRAPHIC_DATA] […" at bounding box center [752, 269] width 810 height 460
click at [217, 90] on div "Bulk Verify" at bounding box center [223, 92] width 39 height 11
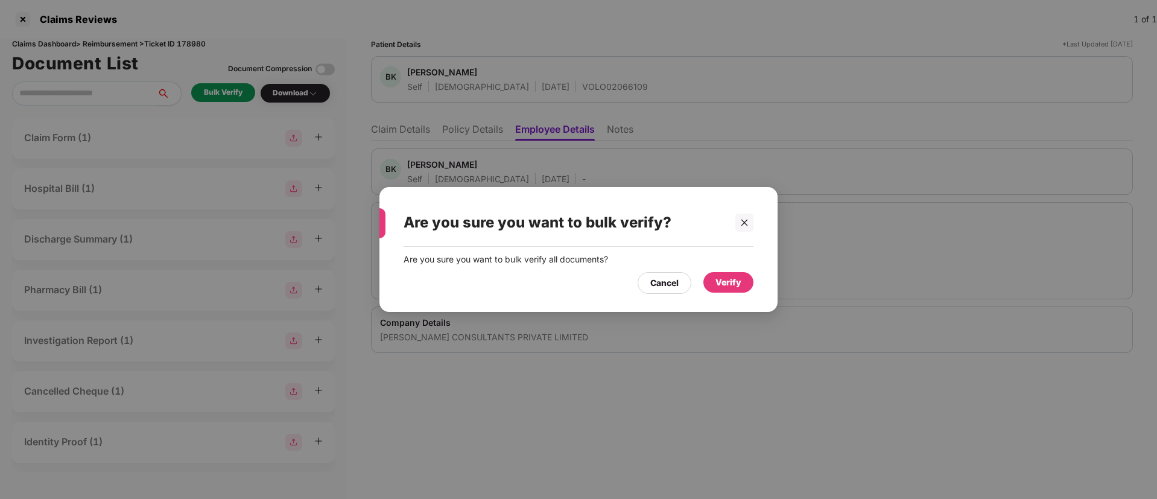
click at [731, 283] on div "Verify" at bounding box center [729, 282] width 26 height 13
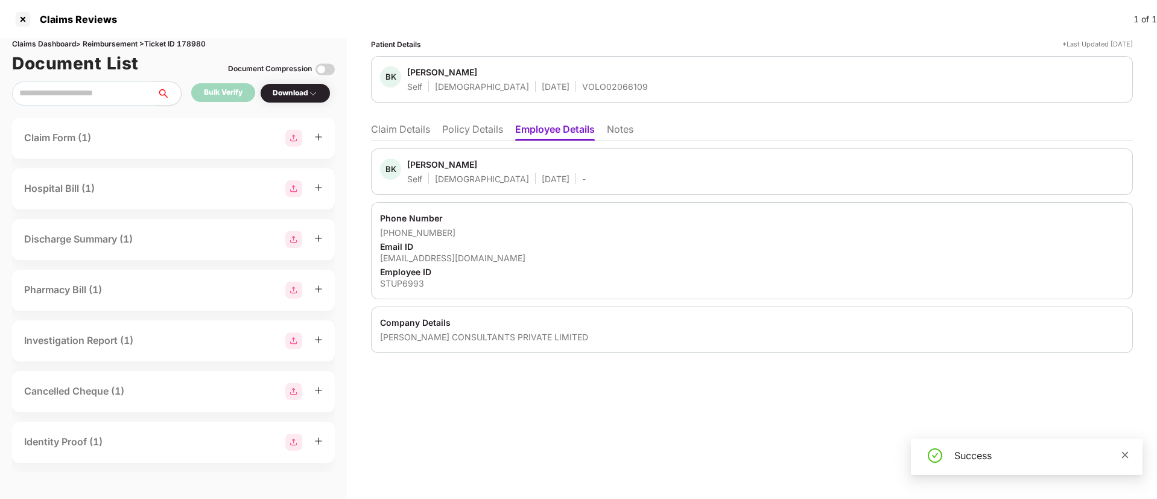
click at [1121, 460] on link at bounding box center [1125, 454] width 8 height 13
click at [296, 92] on div "Download" at bounding box center [295, 92] width 45 height 11
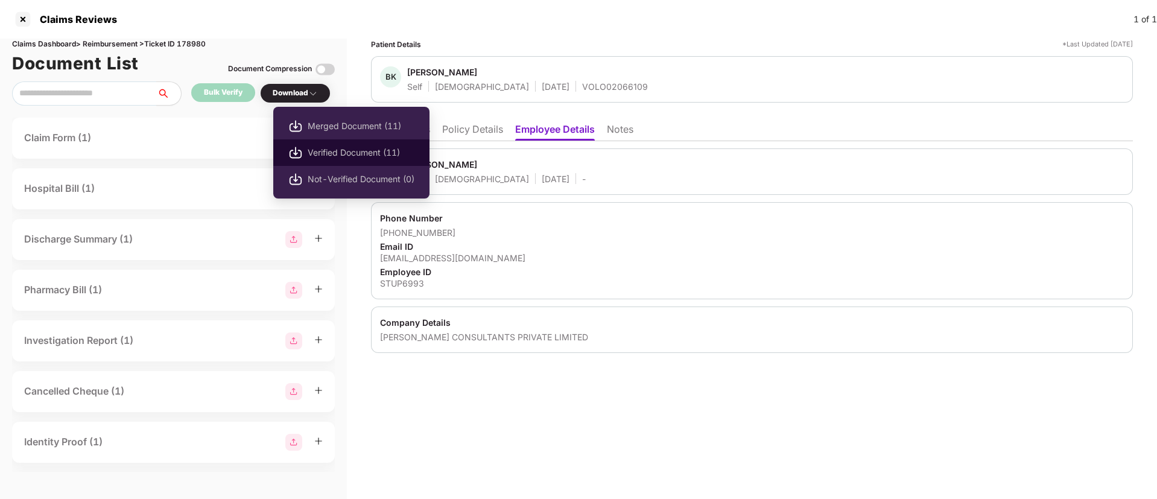
click at [351, 153] on span "Verified Document (11)" at bounding box center [361, 152] width 107 height 13
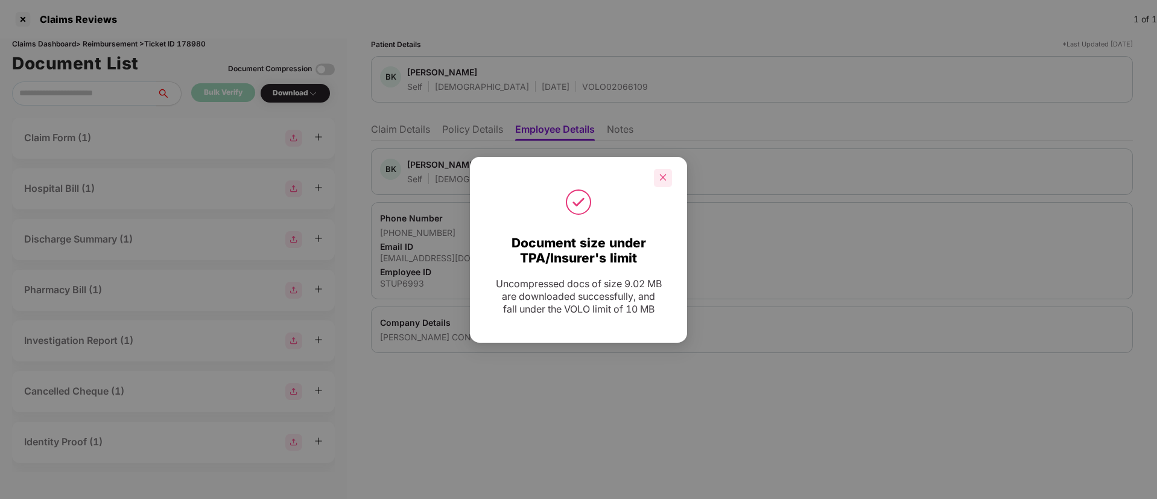
click at [662, 177] on icon "close" at bounding box center [663, 177] width 8 height 8
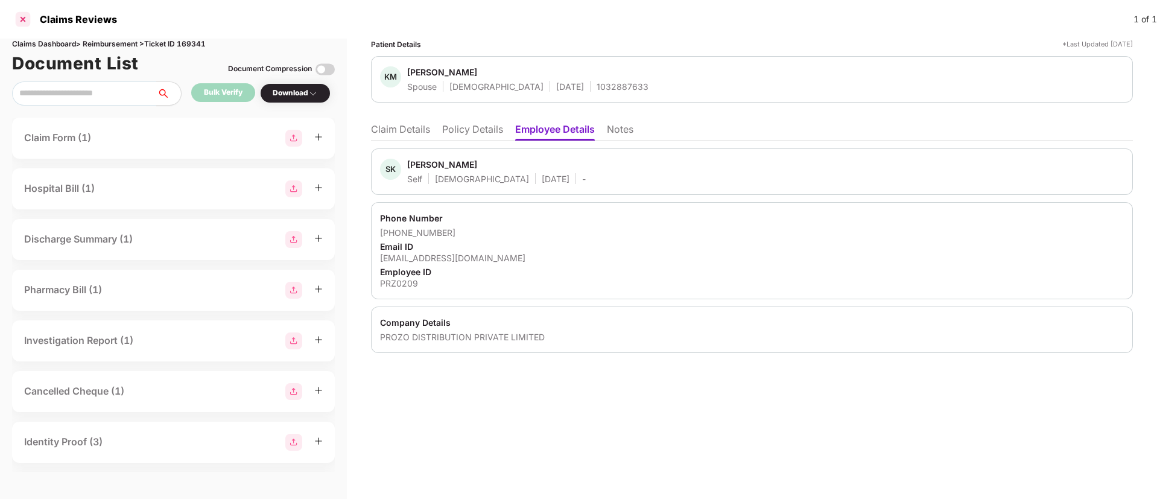
click at [25, 17] on div at bounding box center [22, 19] width 19 height 19
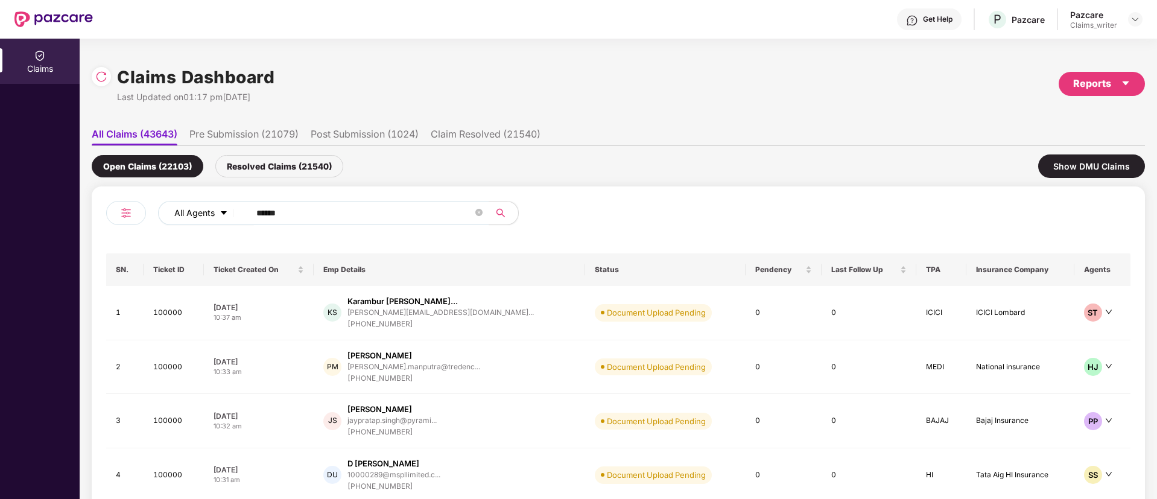
click at [201, 219] on div "All Agents ******" at bounding box center [465, 213] width 615 height 24
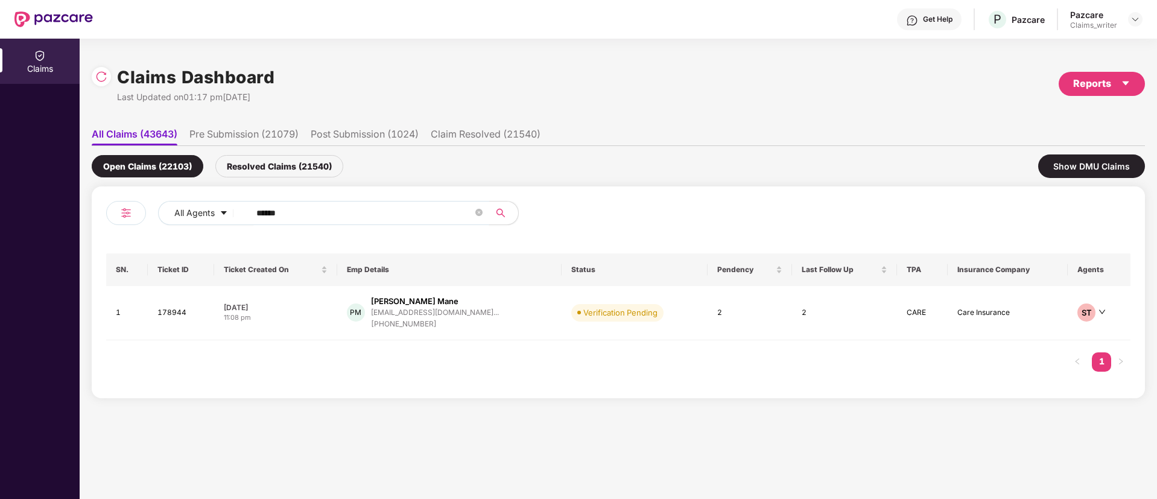
paste input "text"
type input "******"
click at [174, 308] on td "173092" at bounding box center [181, 311] width 67 height 51
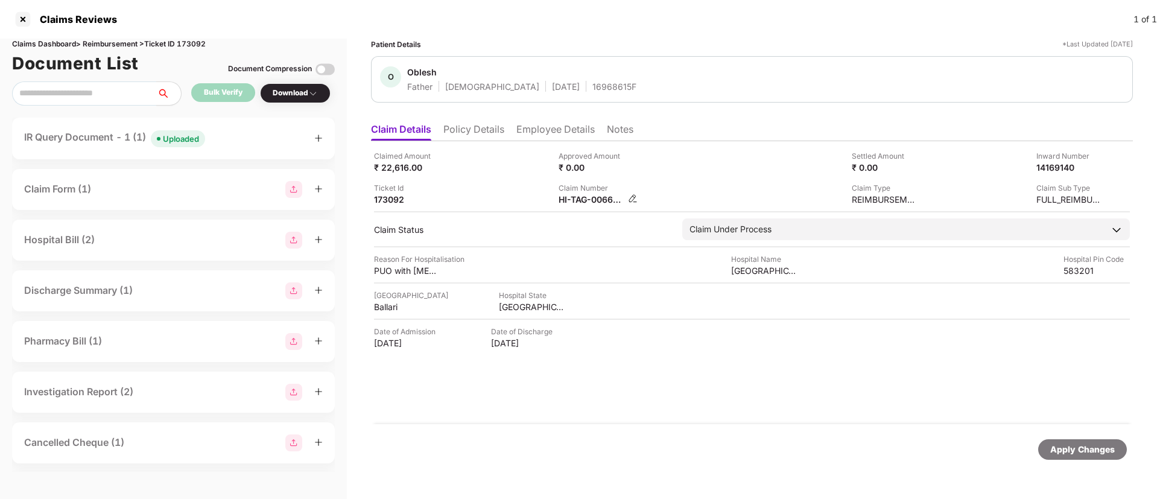
click at [630, 199] on img at bounding box center [633, 199] width 10 height 10
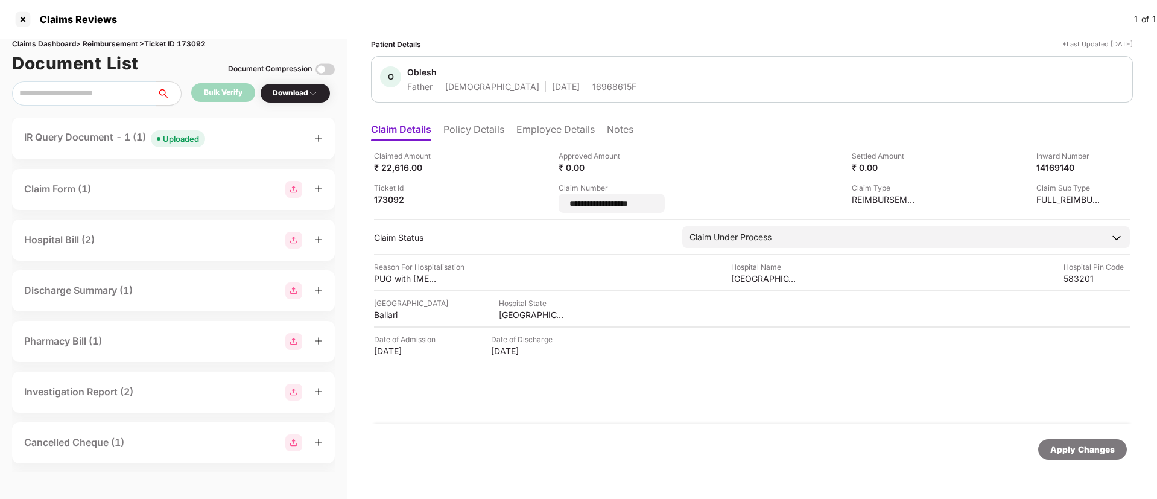
drag, startPoint x: 650, startPoint y: 204, endPoint x: 551, endPoint y: 201, distance: 99.6
click at [551, 201] on div "**********" at bounding box center [752, 181] width 756 height 63
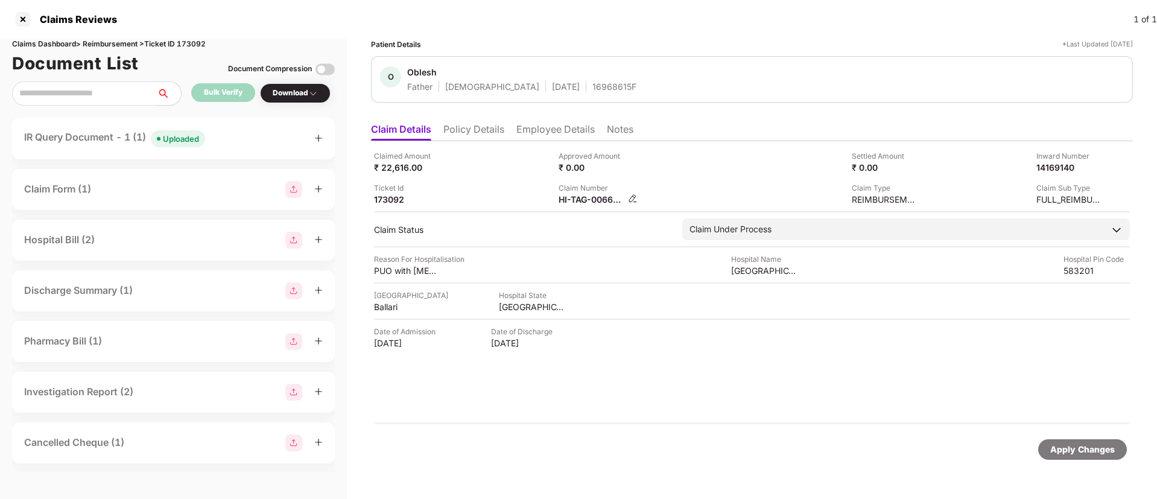
click at [631, 196] on img at bounding box center [633, 199] width 10 height 10
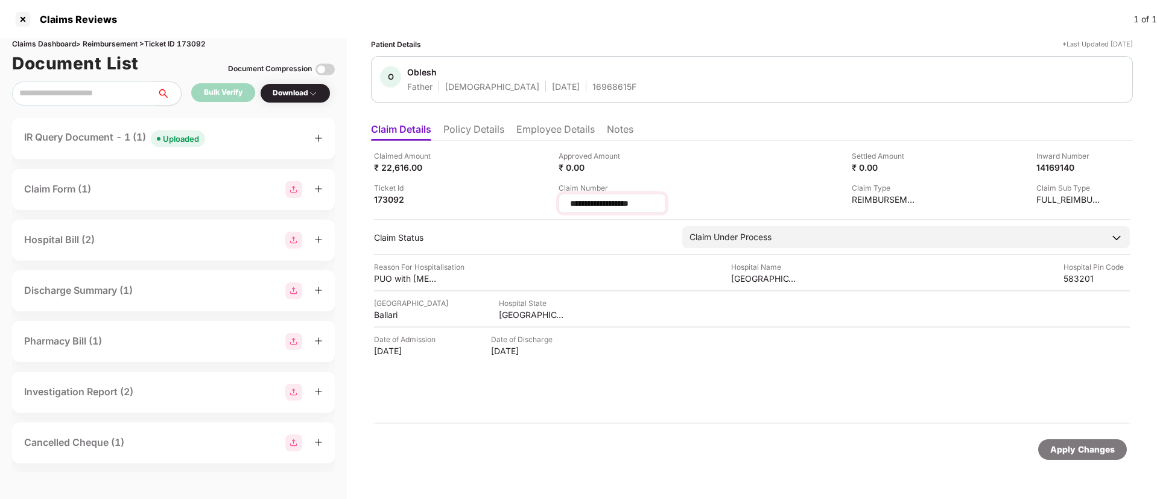
drag, startPoint x: 650, startPoint y: 203, endPoint x: 562, endPoint y: 200, distance: 87.5
click at [562, 200] on div "**********" at bounding box center [612, 203] width 107 height 19
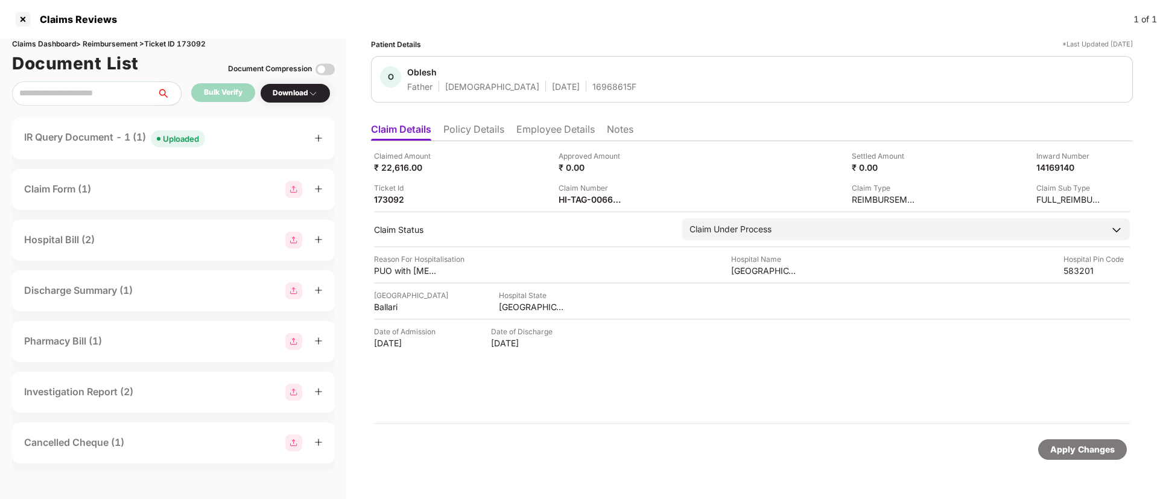
click at [548, 129] on li "Employee Details" at bounding box center [556, 131] width 78 height 17
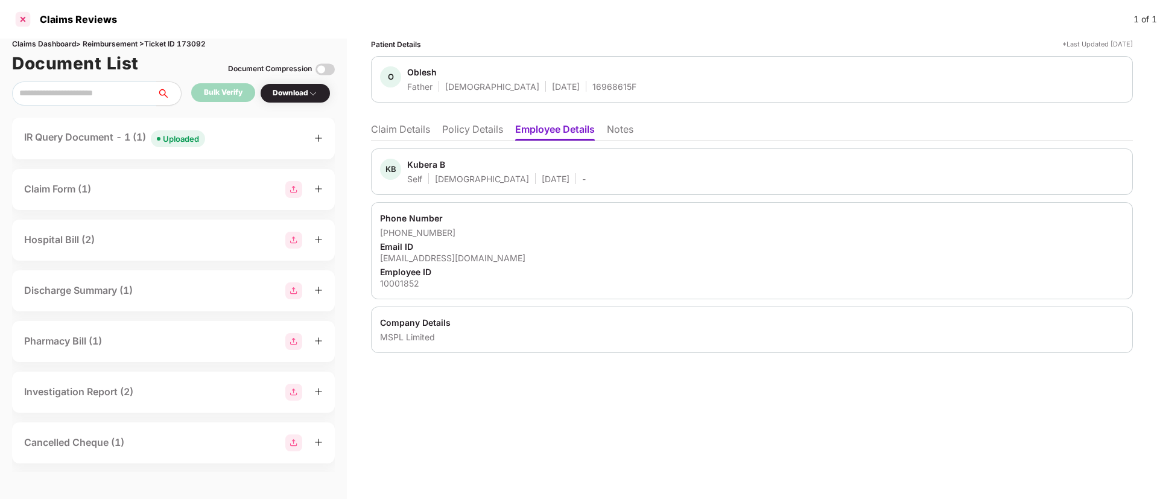
click at [19, 16] on div at bounding box center [22, 19] width 19 height 19
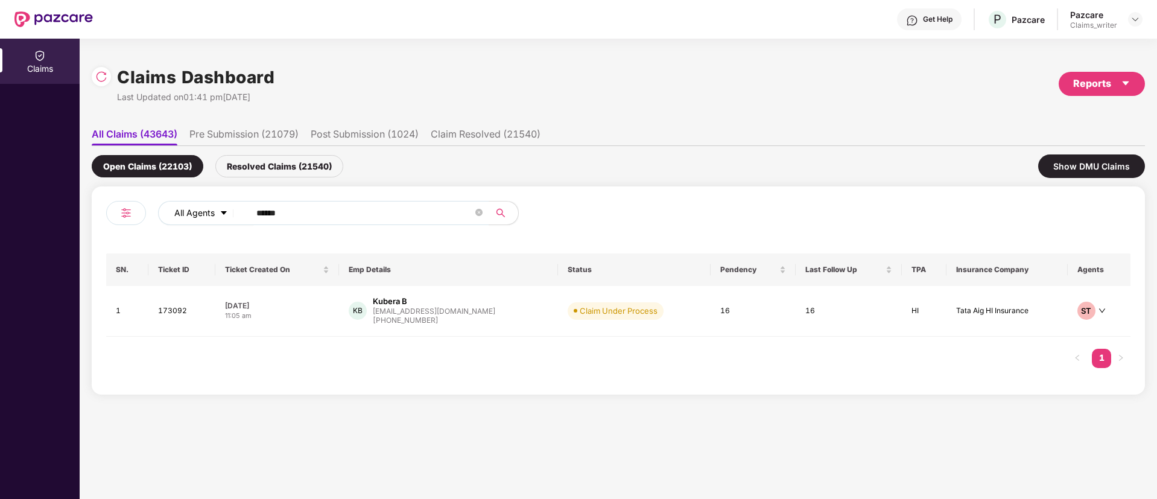
drag, startPoint x: 302, startPoint y: 222, endPoint x: 217, endPoint y: 211, distance: 85.2
click at [218, 212] on div "All Agents ******" at bounding box center [465, 213] width 615 height 24
drag, startPoint x: 290, startPoint y: 206, endPoint x: 214, endPoint y: 213, distance: 76.4
click at [214, 213] on div "All Agents ******" at bounding box center [465, 213] width 615 height 24
paste input "text"
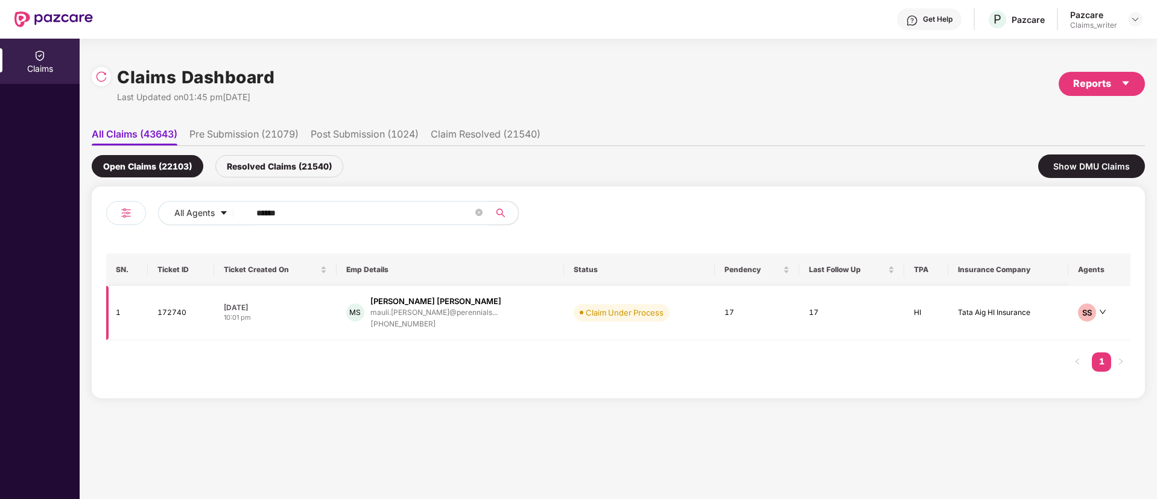
type input "******"
click at [186, 313] on td "172740" at bounding box center [181, 313] width 66 height 54
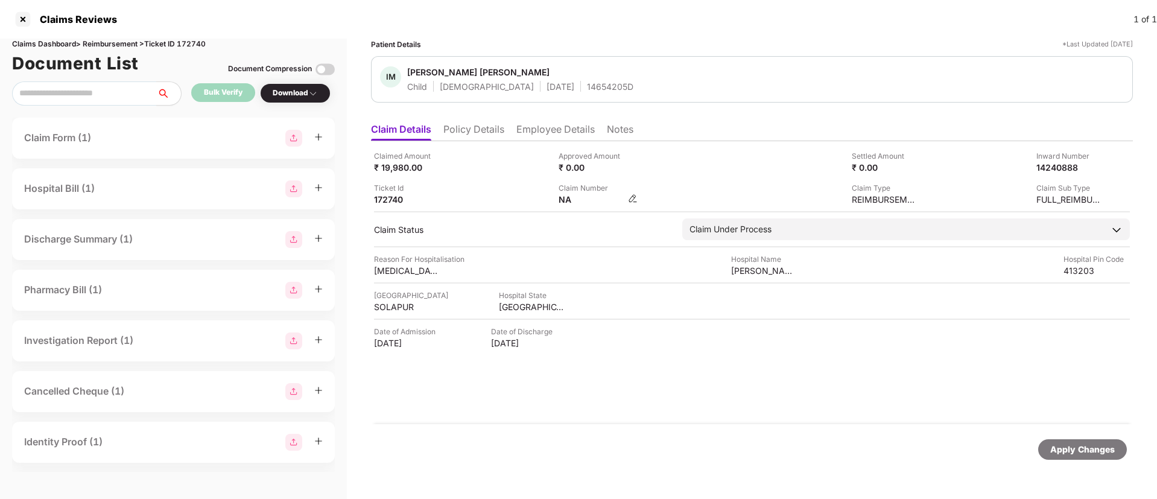
click at [631, 201] on img at bounding box center [633, 199] width 10 height 10
click at [1047, 162] on div "14240888" at bounding box center [1057, 167] width 66 height 11
copy div "14240888"
click at [23, 19] on div at bounding box center [22, 19] width 19 height 19
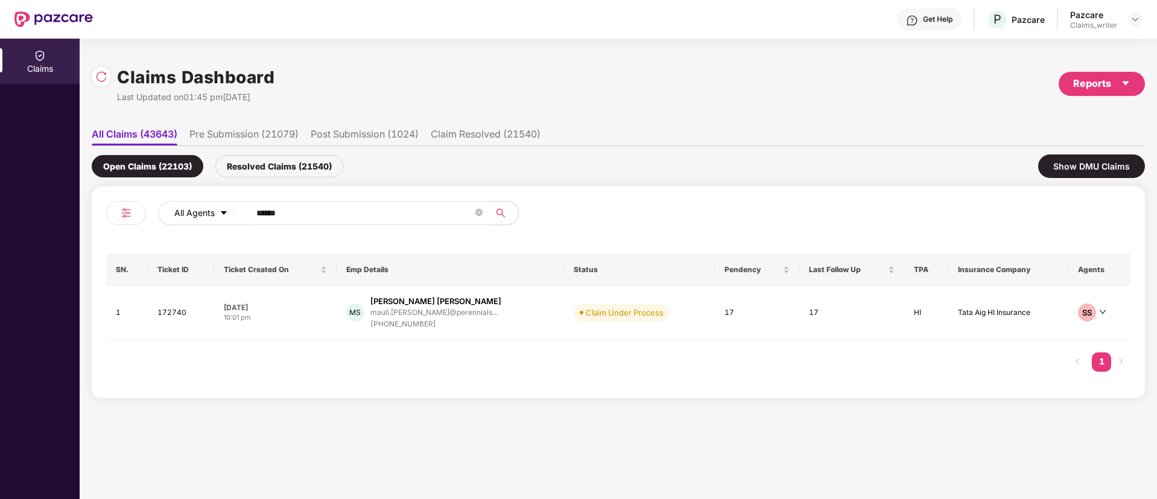
drag, startPoint x: 300, startPoint y: 211, endPoint x: 218, endPoint y: 215, distance: 82.2
click at [218, 215] on div "All Agents ******" at bounding box center [465, 213] width 615 height 24
paste input "text"
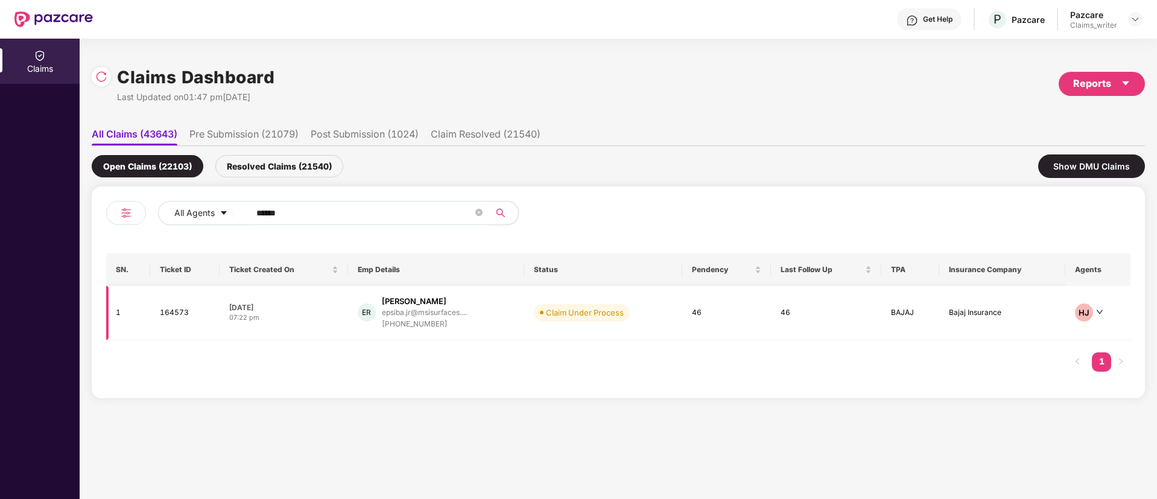
type input "******"
click at [165, 314] on td "164573" at bounding box center [184, 313] width 69 height 54
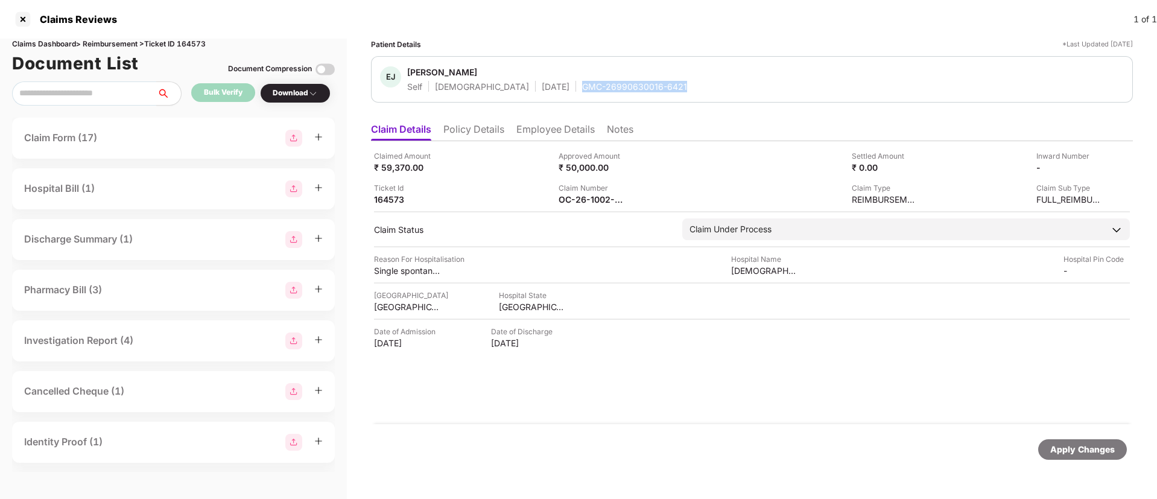
drag, startPoint x: 541, startPoint y: 83, endPoint x: 656, endPoint y: 81, distance: 115.3
click at [656, 81] on div "EJ Epsiba Jasmine R Self Female 15 May 1994 GMC-26990630016-6421" at bounding box center [752, 79] width 744 height 26
copy div "GMC-26990630016-6421"
click at [28, 16] on div at bounding box center [22, 19] width 19 height 19
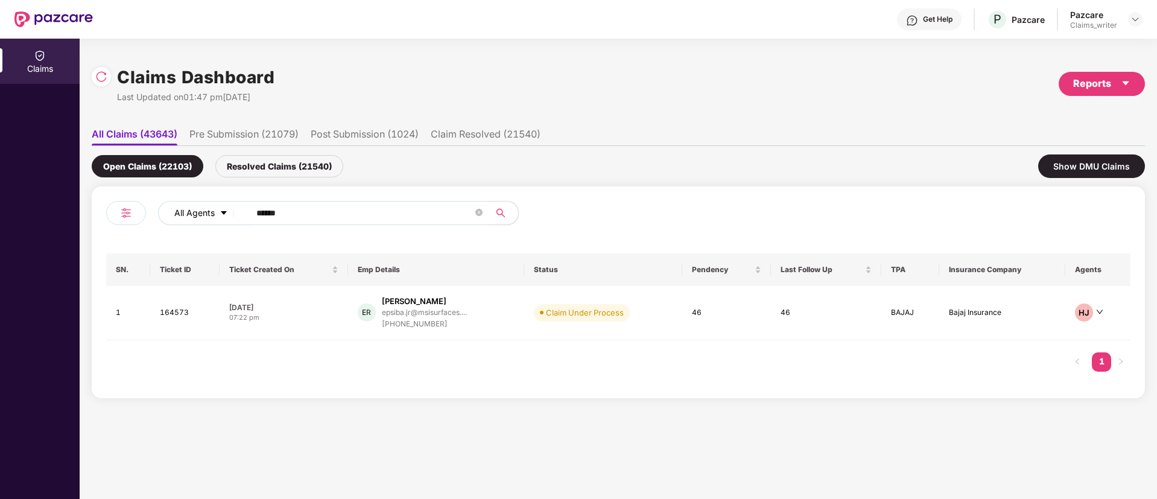
drag, startPoint x: 296, startPoint y: 217, endPoint x: 200, endPoint y: 205, distance: 96.6
click at [200, 206] on div "All Agents ******" at bounding box center [465, 213] width 615 height 24
paste input "text"
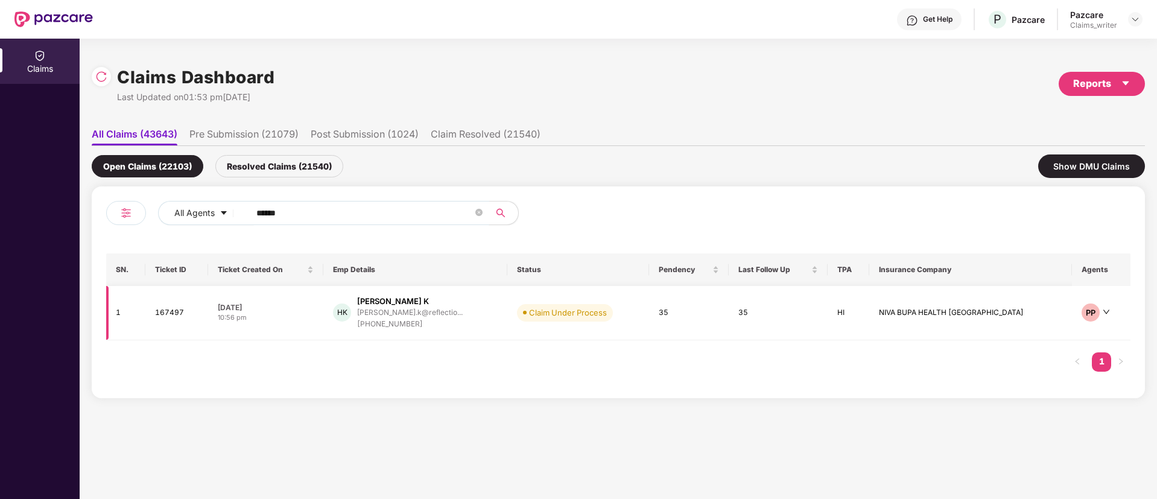
type input "******"
click at [168, 318] on td "167497" at bounding box center [176, 313] width 63 height 54
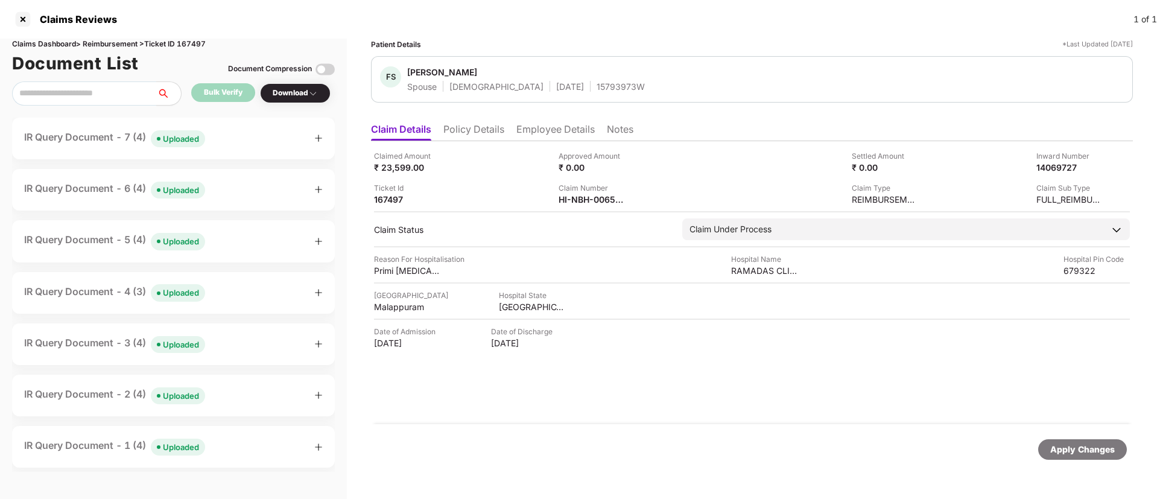
click at [638, 199] on div "Claim Number HI-NBH-006572830" at bounding box center [647, 193] width 176 height 23
click at [792, 162] on div "Settled Amount ₹ 0.00" at bounding box center [831, 161] width 176 height 23
click at [175, 141] on div "Uploaded" at bounding box center [181, 139] width 36 height 12
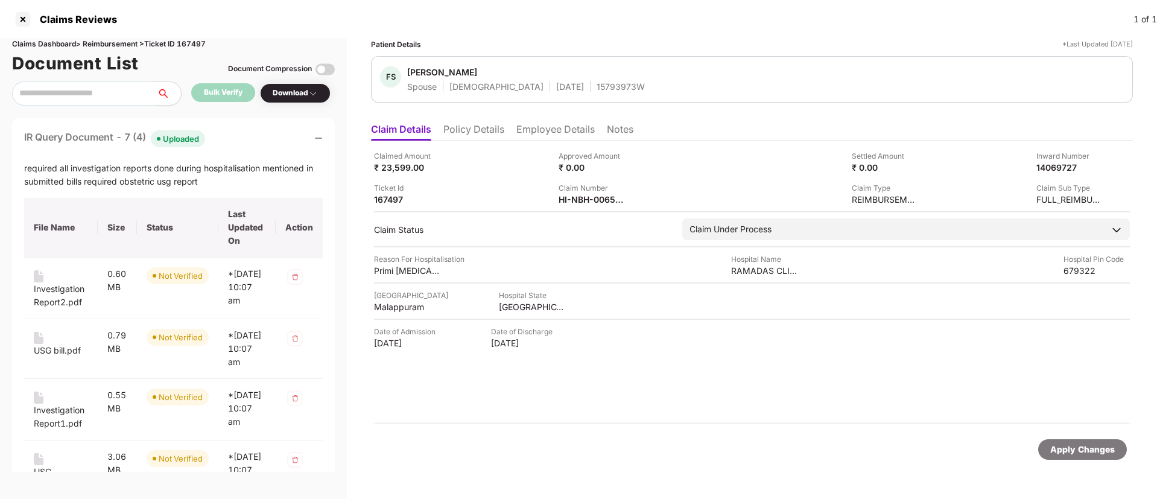
click at [663, 340] on div "Date of Admission 14 Aug 2025 Date of Discharge 18 Aug 2025" at bounding box center [752, 337] width 756 height 23
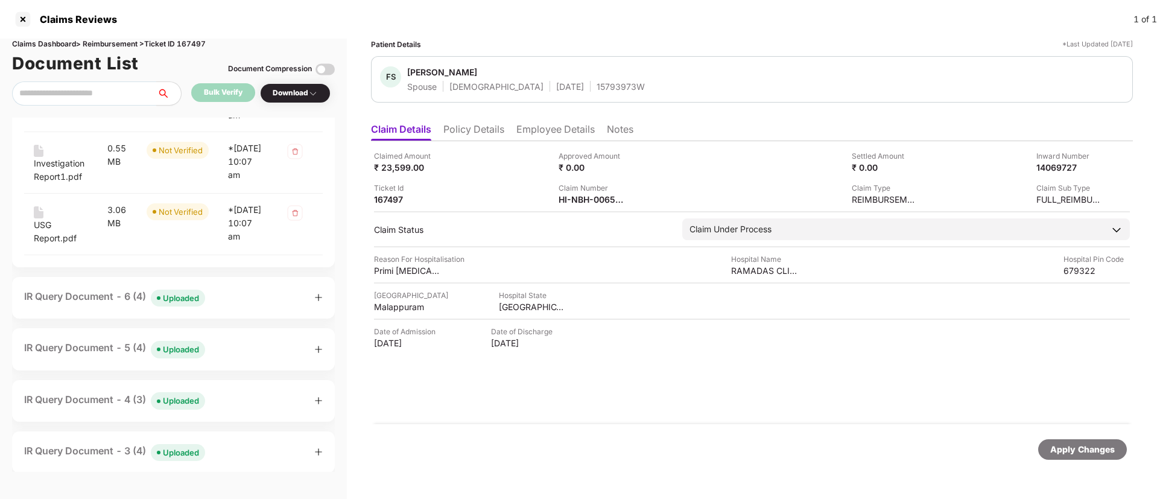
scroll to position [362, 0]
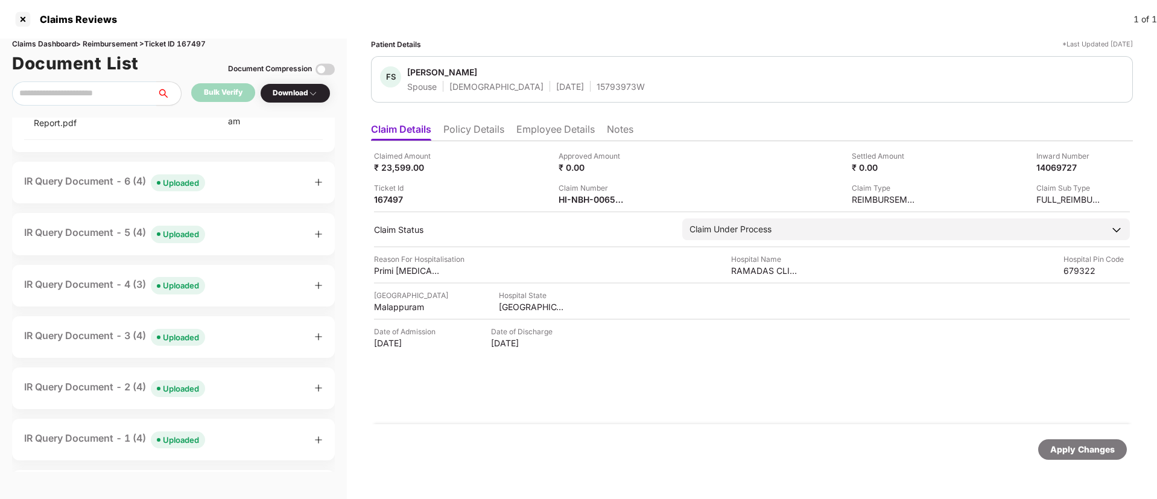
click at [170, 191] on span "Uploaded" at bounding box center [178, 182] width 54 height 17
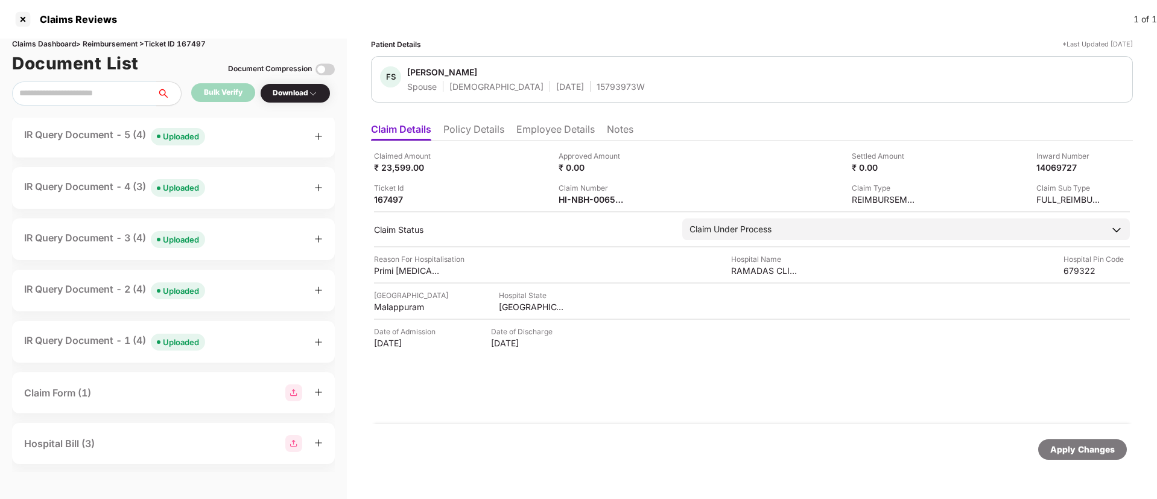
scroll to position [724, 0]
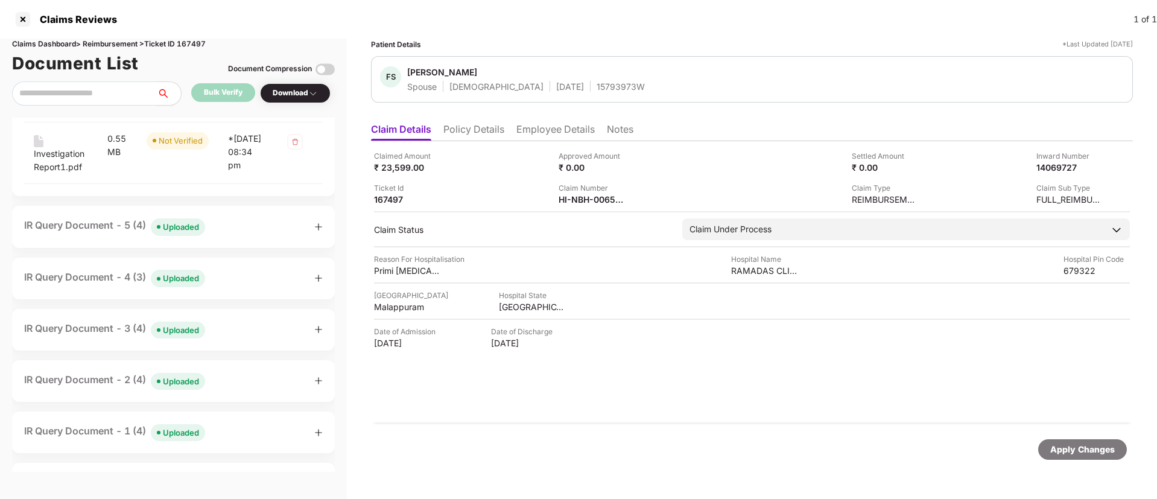
click at [174, 233] on div "Uploaded" at bounding box center [181, 227] width 36 height 12
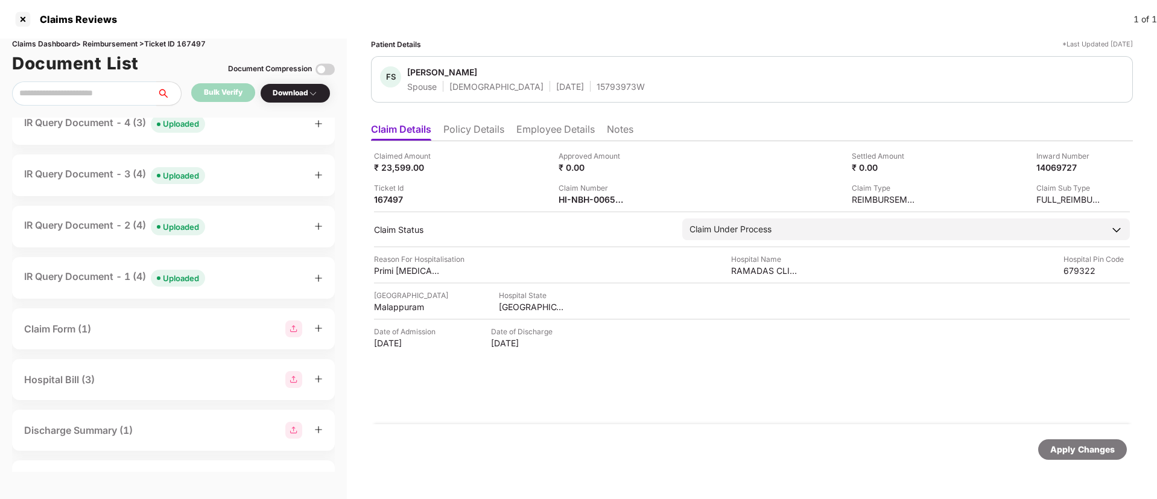
scroll to position [1267, 0]
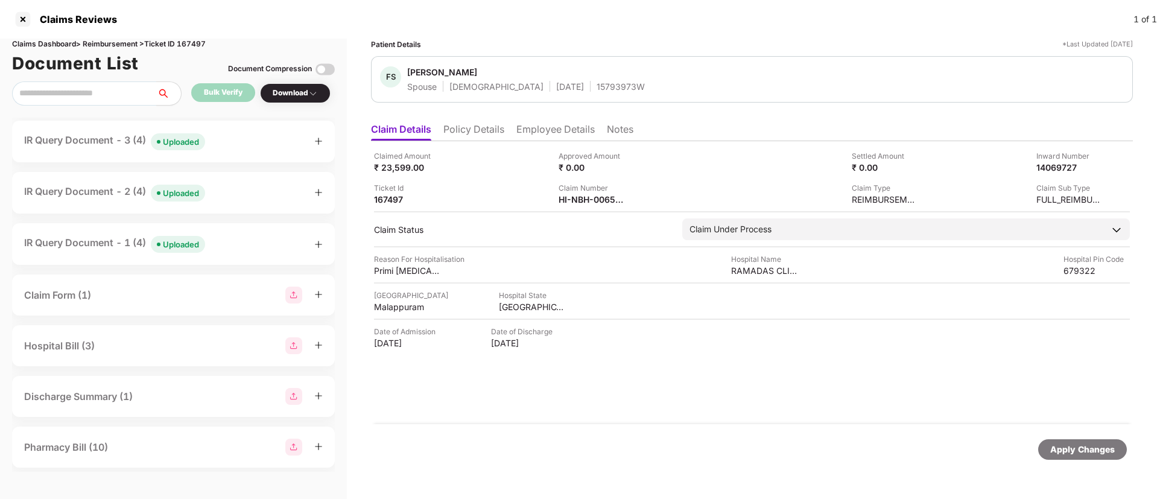
click at [176, 98] on span "Uploaded" at bounding box center [178, 89] width 54 height 17
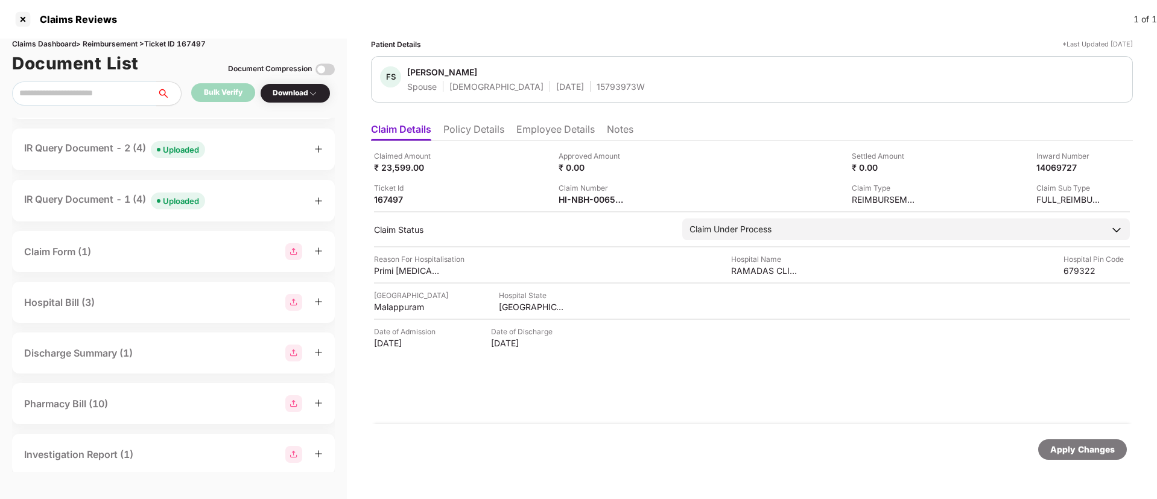
scroll to position [1629, 0]
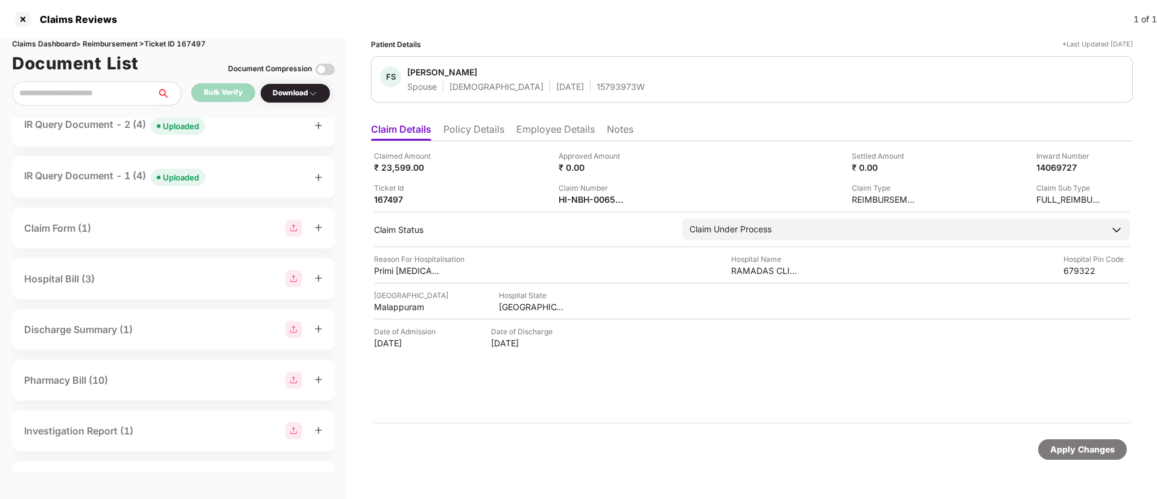
click at [177, 81] on div "Uploaded" at bounding box center [181, 75] width 36 height 12
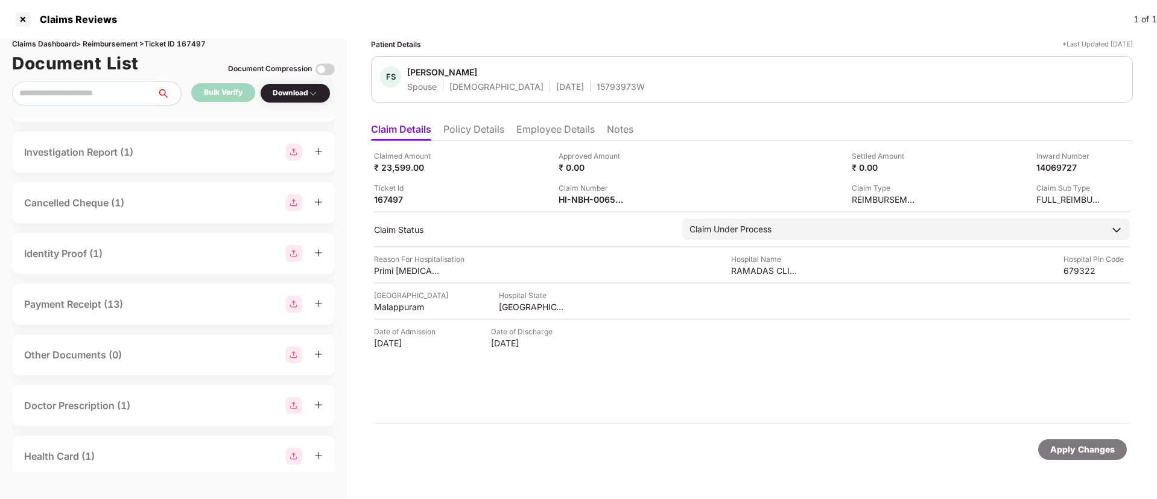
scroll to position [2172, 0]
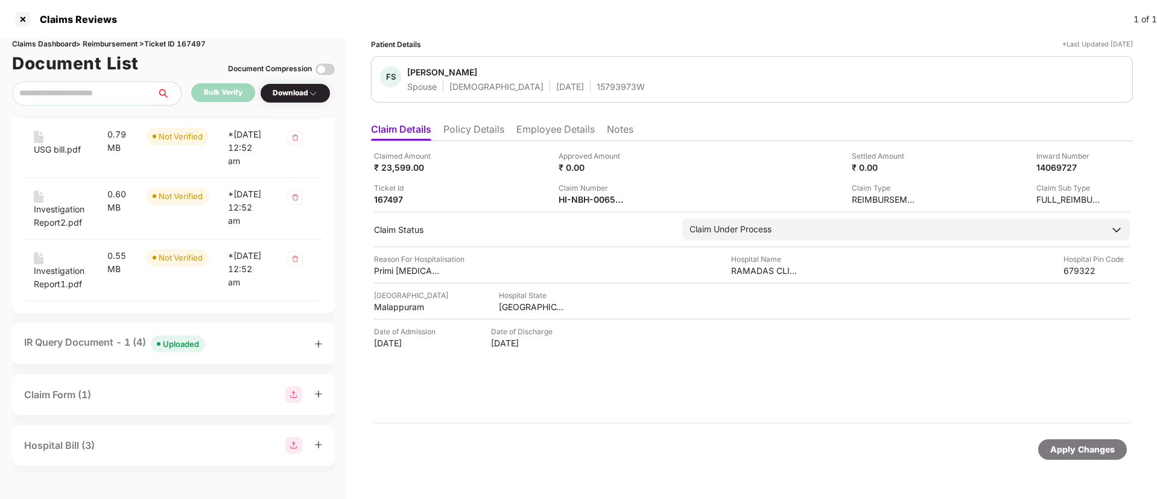
scroll to position [2534, 0]
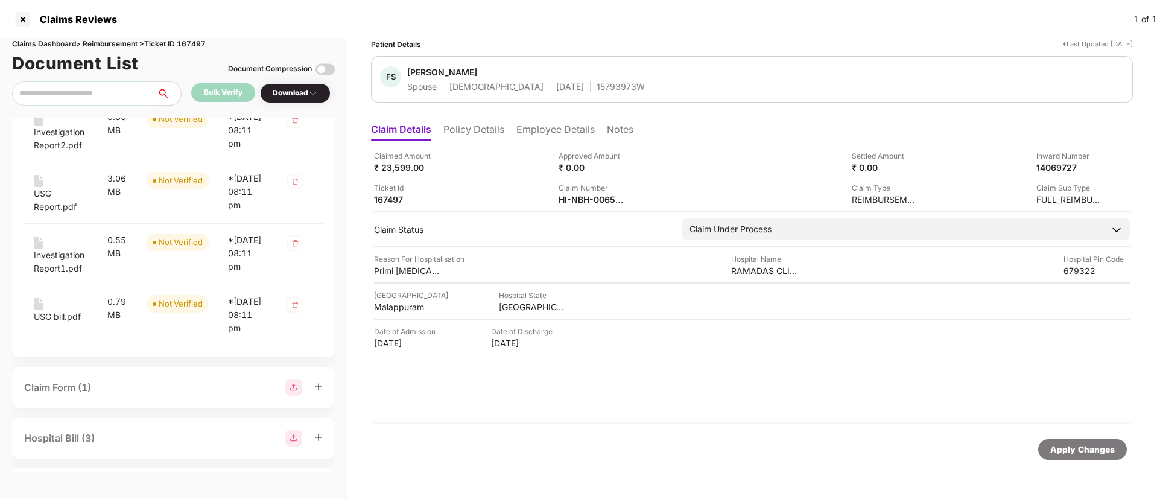
scroll to position [2715, 0]
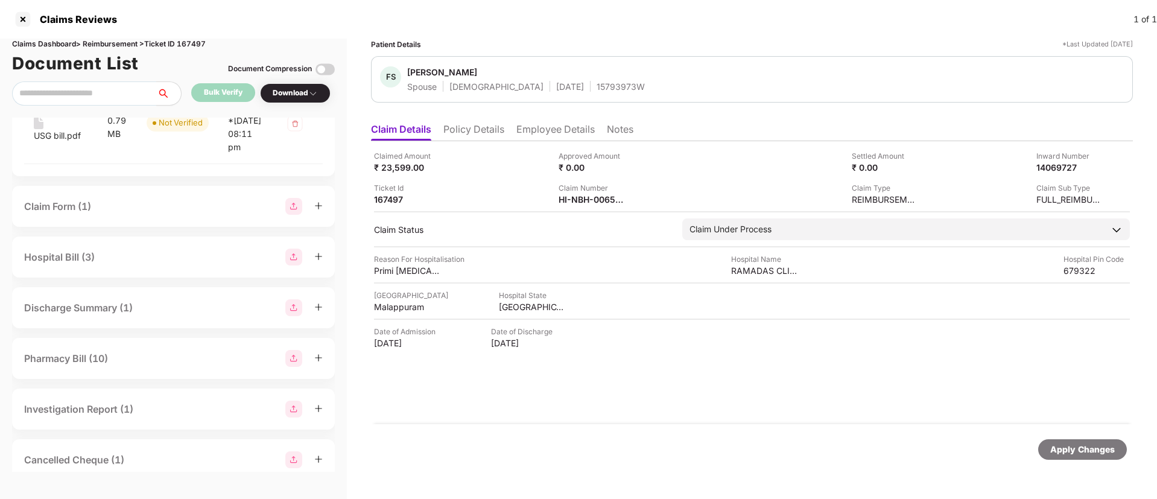
click at [853, 381] on div "Claimed Amount ₹ 23,599.00 Approved Amount ₹ 0.00 Settled Amount ₹ 0.00 Inward …" at bounding box center [752, 282] width 762 height 283
click at [634, 202] on img at bounding box center [633, 199] width 10 height 10
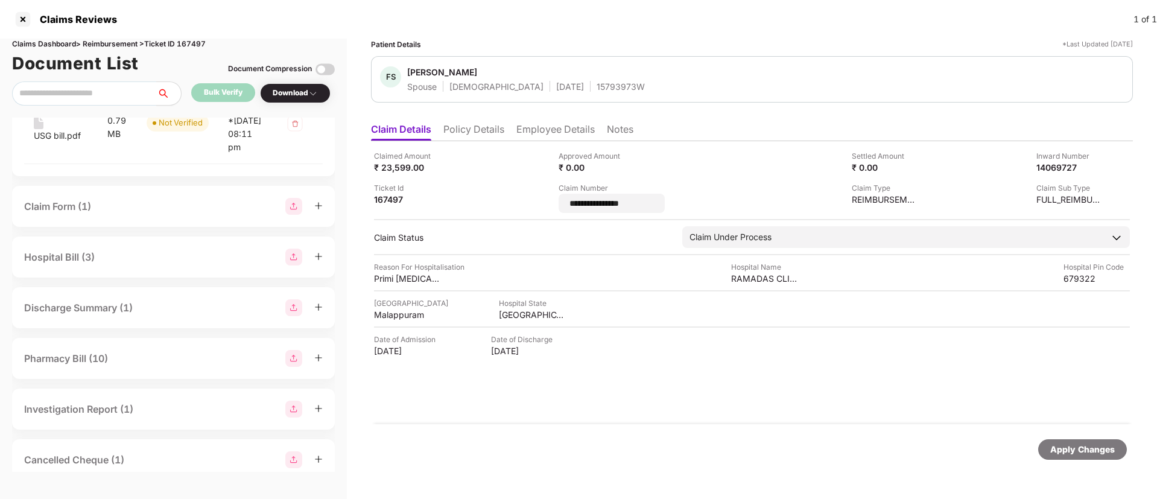
drag, startPoint x: 655, startPoint y: 205, endPoint x: 529, endPoint y: 204, distance: 125.5
click at [529, 204] on div "**********" at bounding box center [752, 181] width 756 height 63
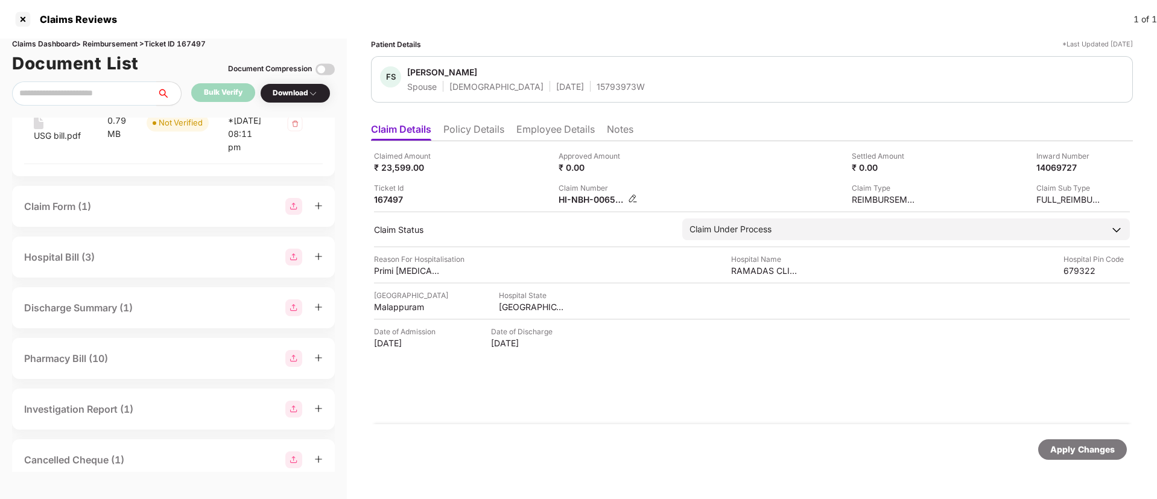
click at [632, 195] on img at bounding box center [633, 199] width 10 height 10
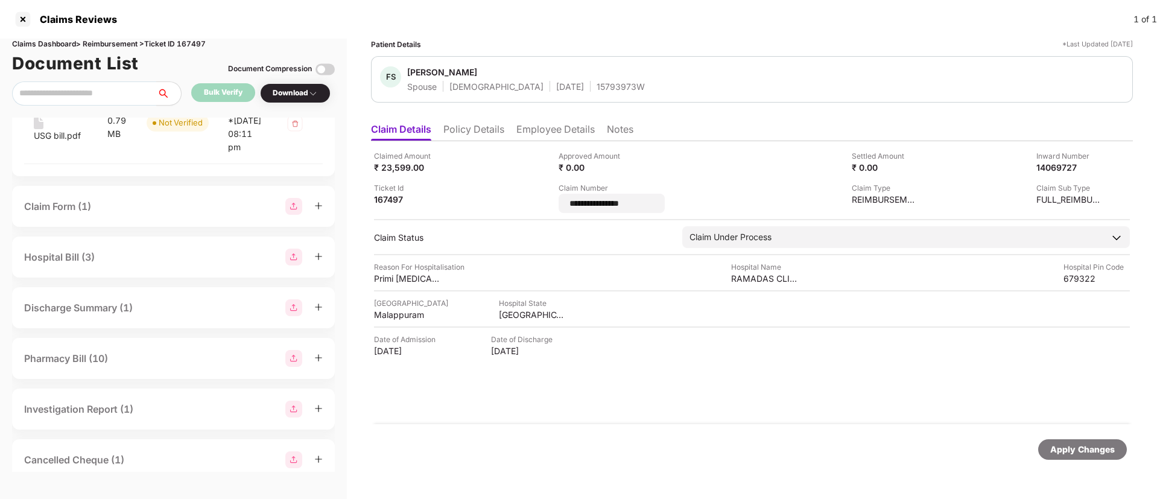
drag, startPoint x: 651, startPoint y: 200, endPoint x: 535, endPoint y: 196, distance: 116.0
click at [535, 196] on div "**********" at bounding box center [752, 181] width 756 height 63
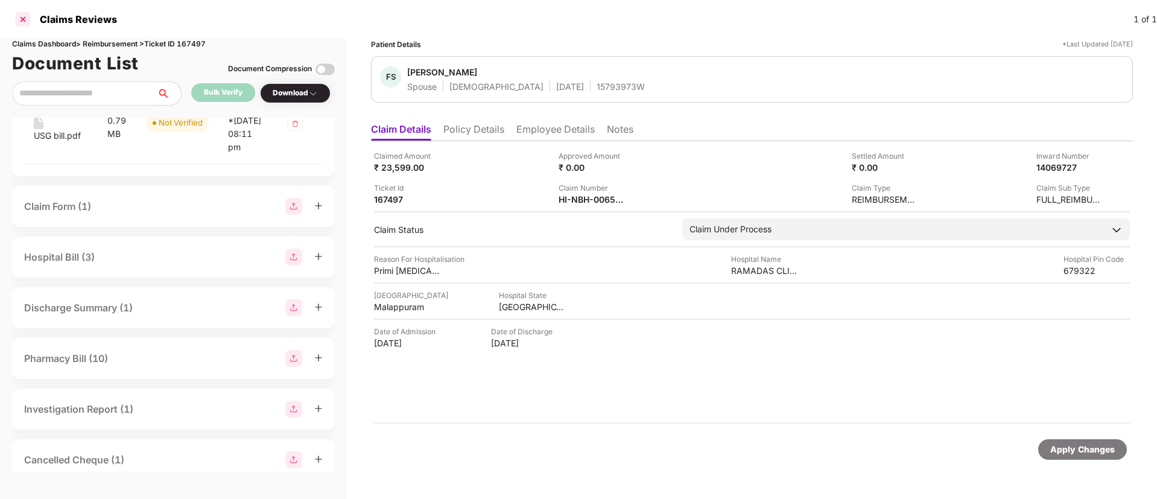
click at [25, 25] on div at bounding box center [22, 19] width 19 height 19
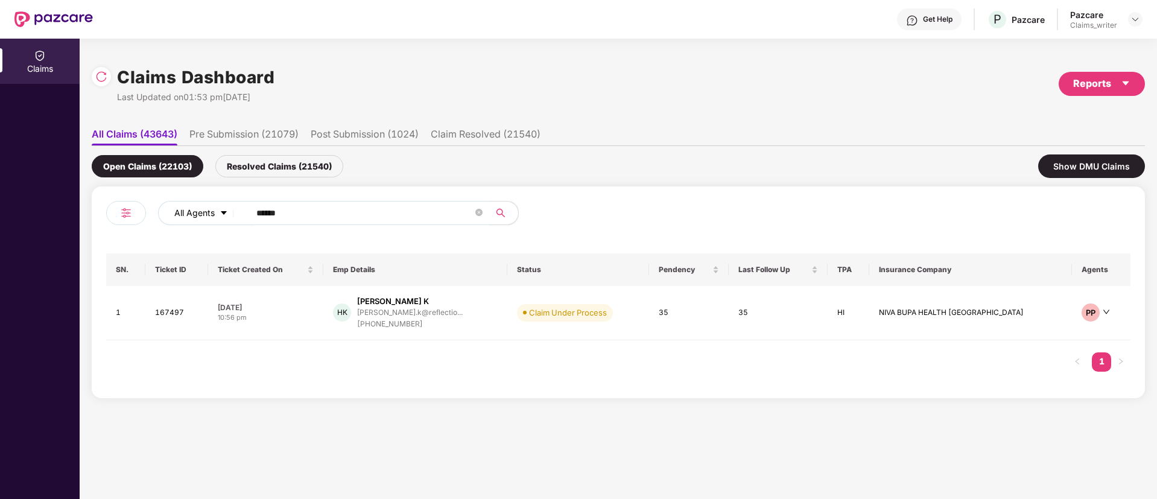
drag, startPoint x: 319, startPoint y: 218, endPoint x: 223, endPoint y: 212, distance: 96.7
click at [223, 212] on div "All Agents ******" at bounding box center [465, 213] width 615 height 24
paste input "text"
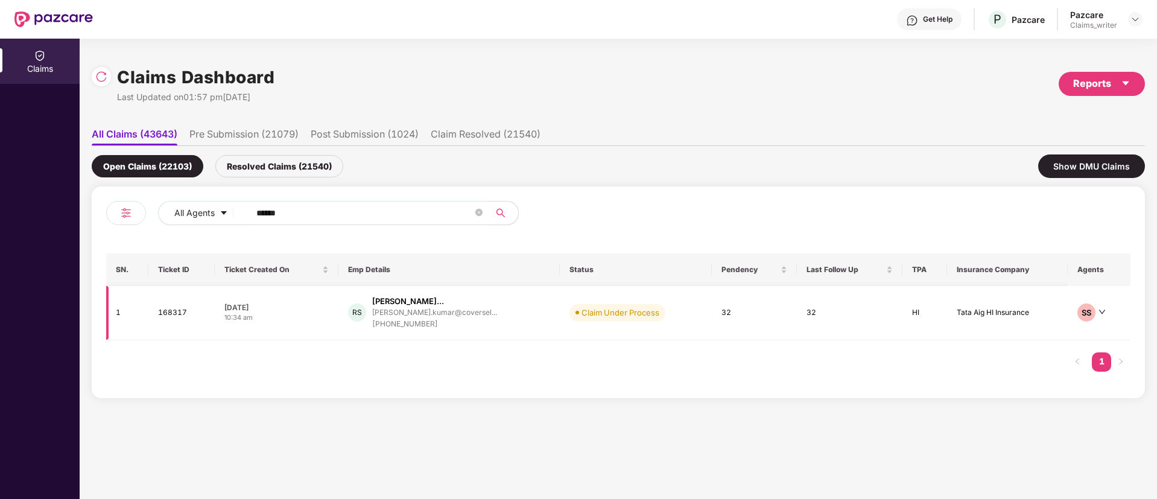
type input "******"
click at [154, 320] on td "168317" at bounding box center [181, 313] width 67 height 54
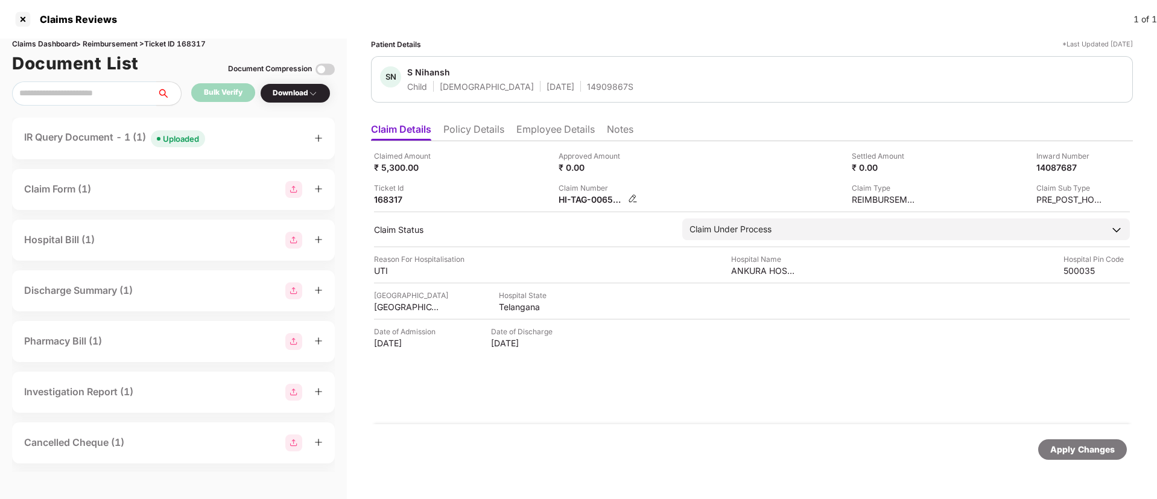
click at [634, 196] on img at bounding box center [633, 199] width 10 height 10
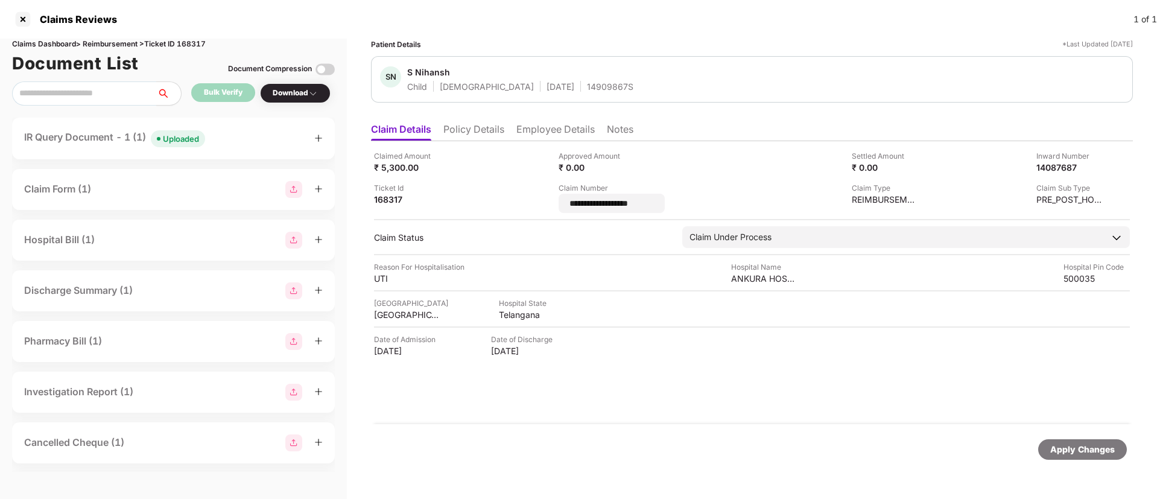
drag, startPoint x: 649, startPoint y: 205, endPoint x: 554, endPoint y: 208, distance: 94.8
click at [554, 208] on div "**********" at bounding box center [752, 181] width 756 height 63
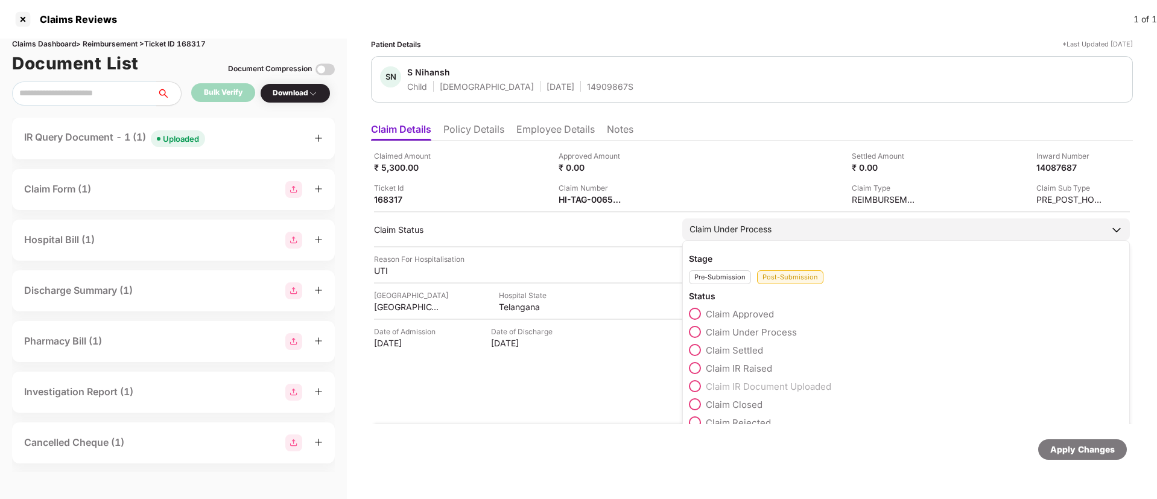
click at [700, 310] on span at bounding box center [695, 314] width 12 height 12
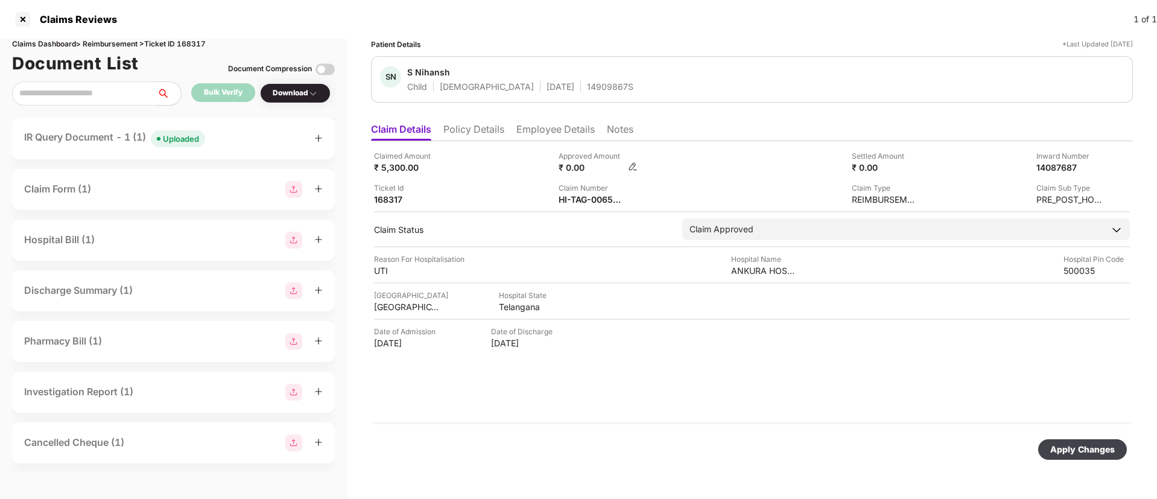
click at [632, 166] on img at bounding box center [633, 167] width 10 height 10
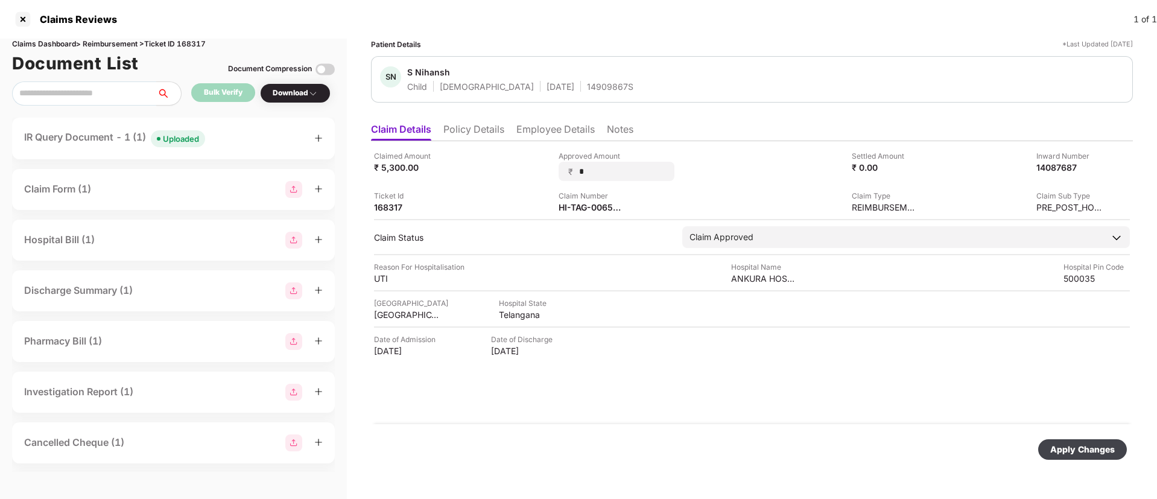
drag, startPoint x: 596, startPoint y: 171, endPoint x: 549, endPoint y: 167, distance: 46.6
click at [550, 167] on div "Claimed Amount ₹ 5,300.00 Approved Amount ₹ * Settled Amount ₹ 0.00 Inward Numb…" at bounding box center [752, 181] width 756 height 63
type input "****"
click at [1083, 448] on div "Apply Changes" at bounding box center [1083, 449] width 65 height 13
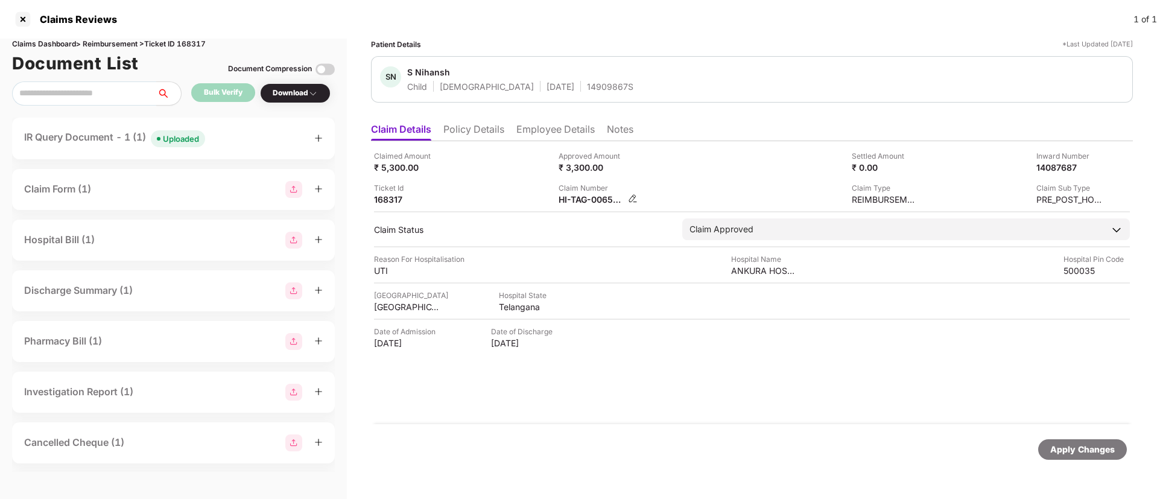
click at [628, 200] on div "HI-TAG-006527323(1)" at bounding box center [598, 199] width 79 height 11
click at [629, 200] on img at bounding box center [633, 199] width 10 height 10
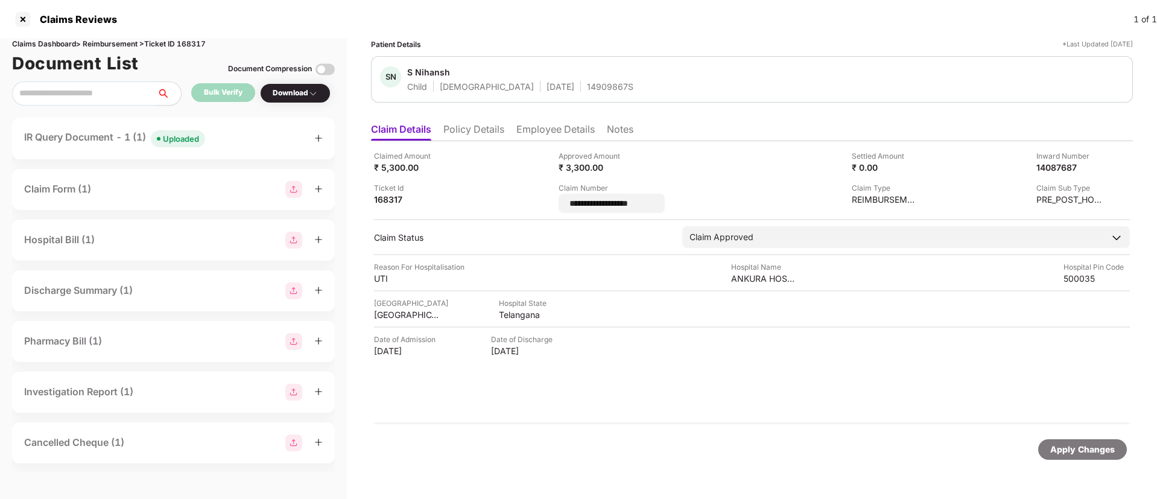
drag, startPoint x: 664, startPoint y: 203, endPoint x: 551, endPoint y: 198, distance: 112.9
click at [551, 198] on div "**********" at bounding box center [752, 181] width 756 height 63
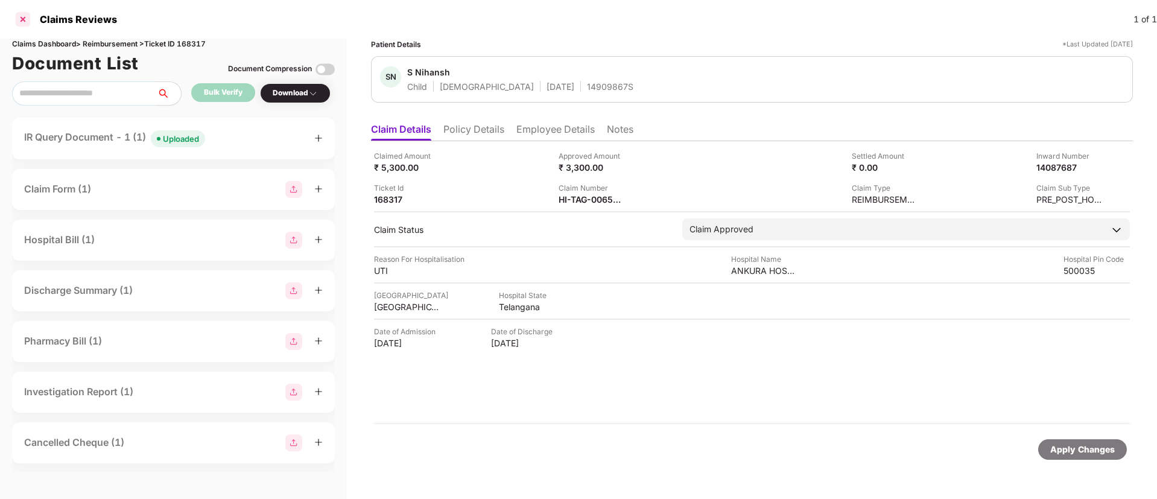
click at [23, 18] on div at bounding box center [22, 19] width 19 height 19
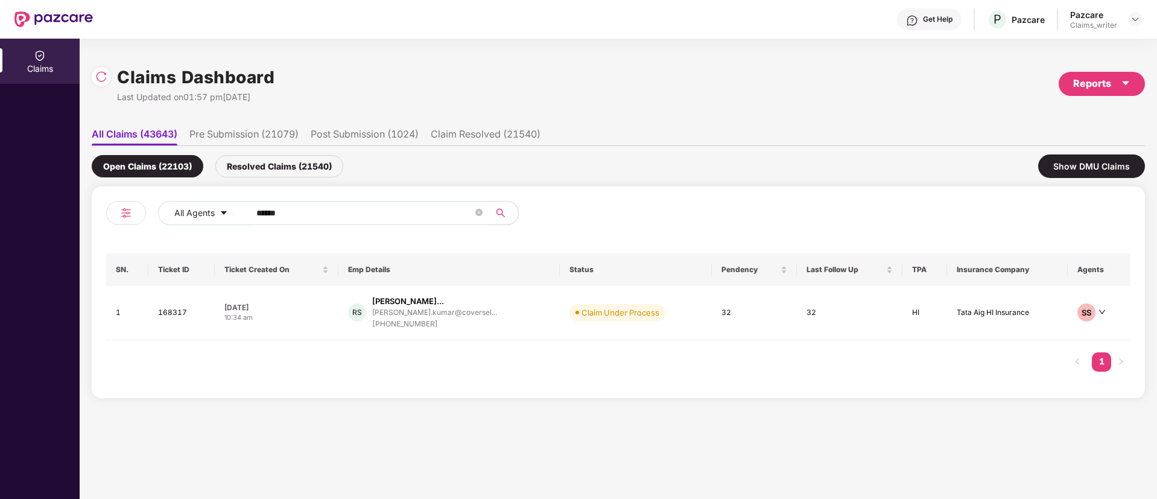
click at [95, 78] on img at bounding box center [101, 77] width 12 height 12
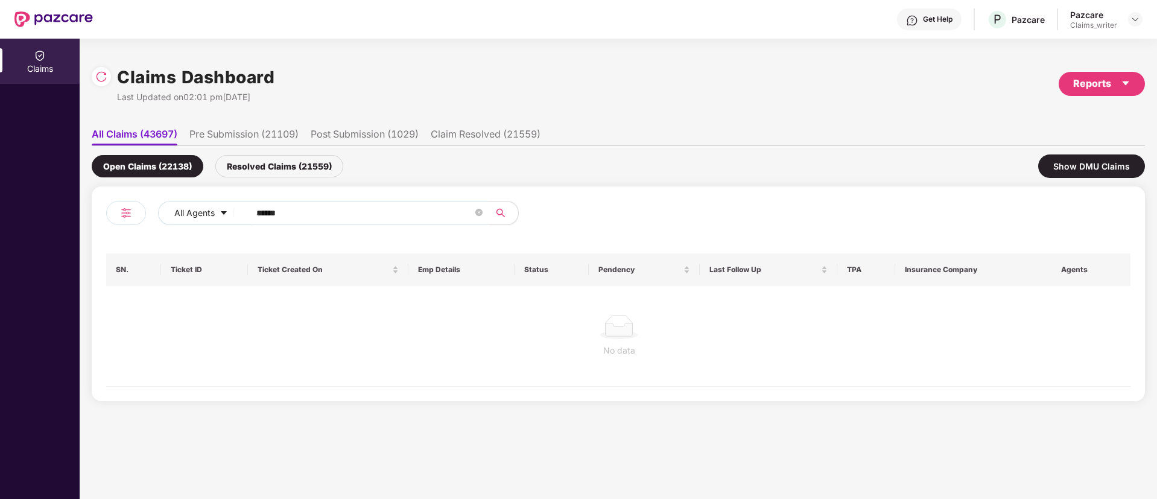
click at [288, 167] on div "Resolved Claims (21559)" at bounding box center [279, 166] width 128 height 22
